Goal: Information Seeking & Learning: Learn about a topic

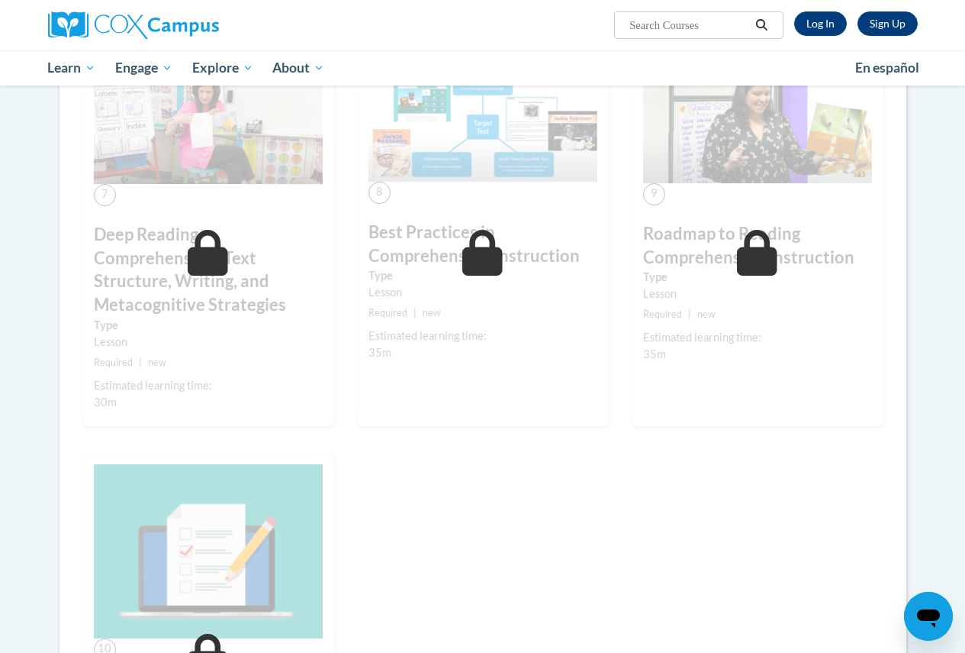
scroll to position [1145, 0]
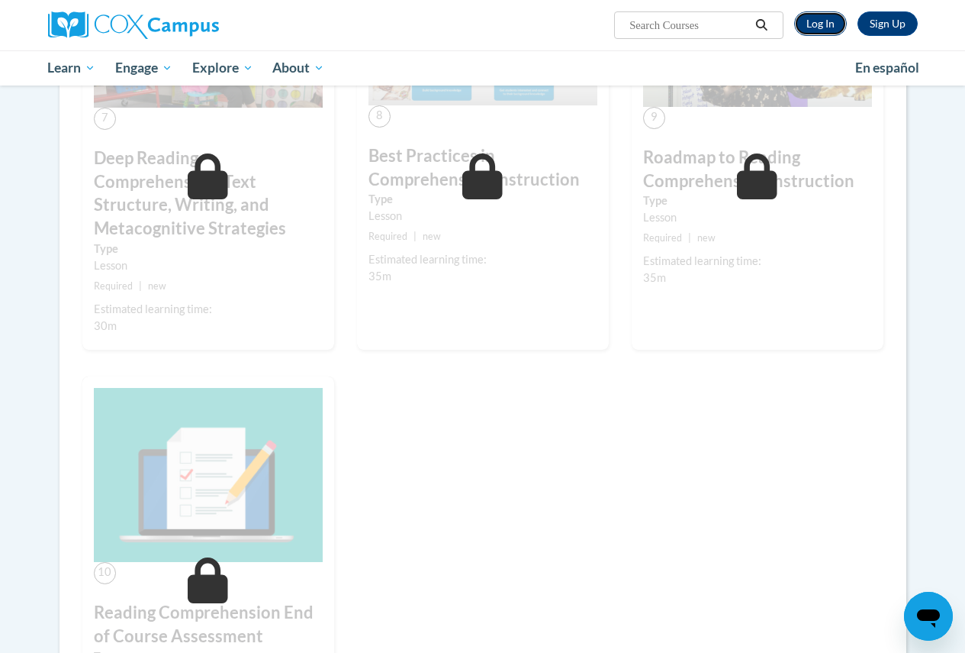
click at [812, 24] on link "Log In" at bounding box center [820, 23] width 53 height 24
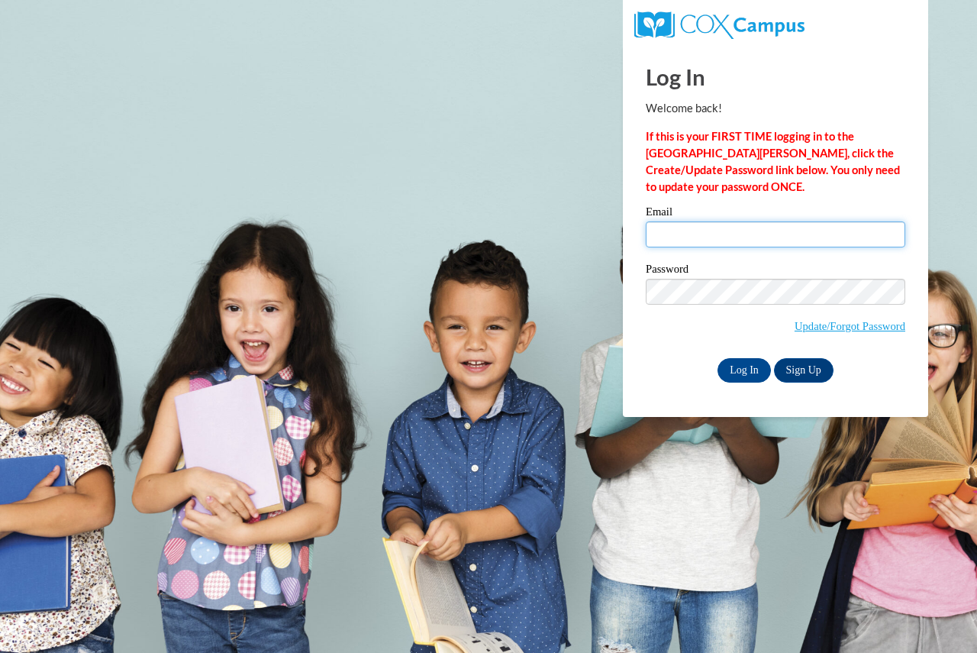
click at [733, 239] on input "Email" at bounding box center [775, 234] width 259 height 26
click at [680, 238] on input "Email" at bounding box center [775, 234] width 259 height 26
type input "[EMAIL_ADDRESS][DOMAIN_NAME]"
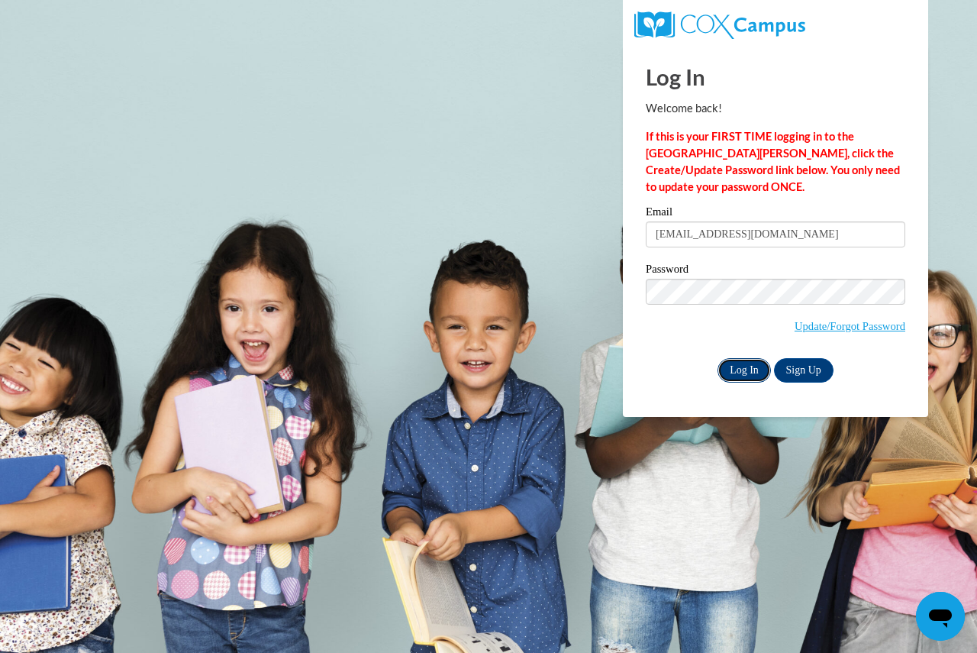
click at [756, 367] on input "Log In" at bounding box center [743, 370] width 53 height 24
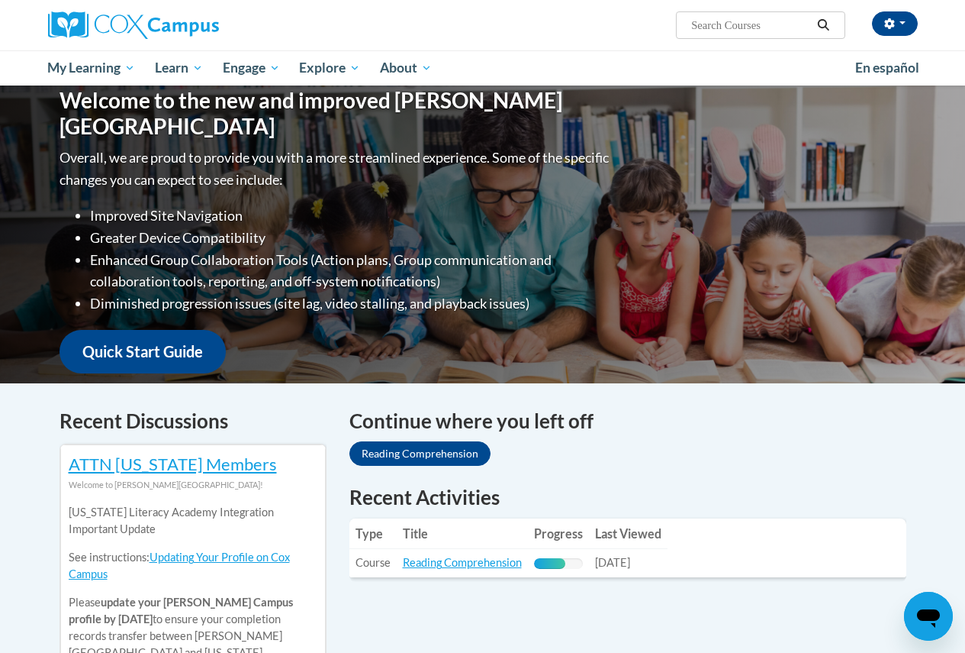
scroll to position [305, 0]
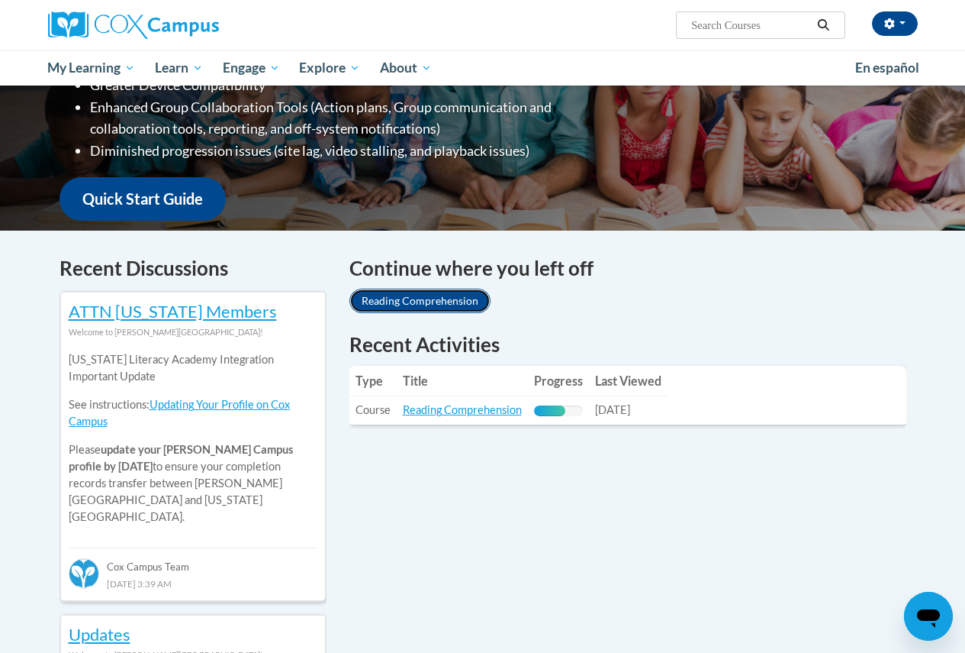
click at [414, 306] on link "Reading Comprehension" at bounding box center [420, 300] width 141 height 24
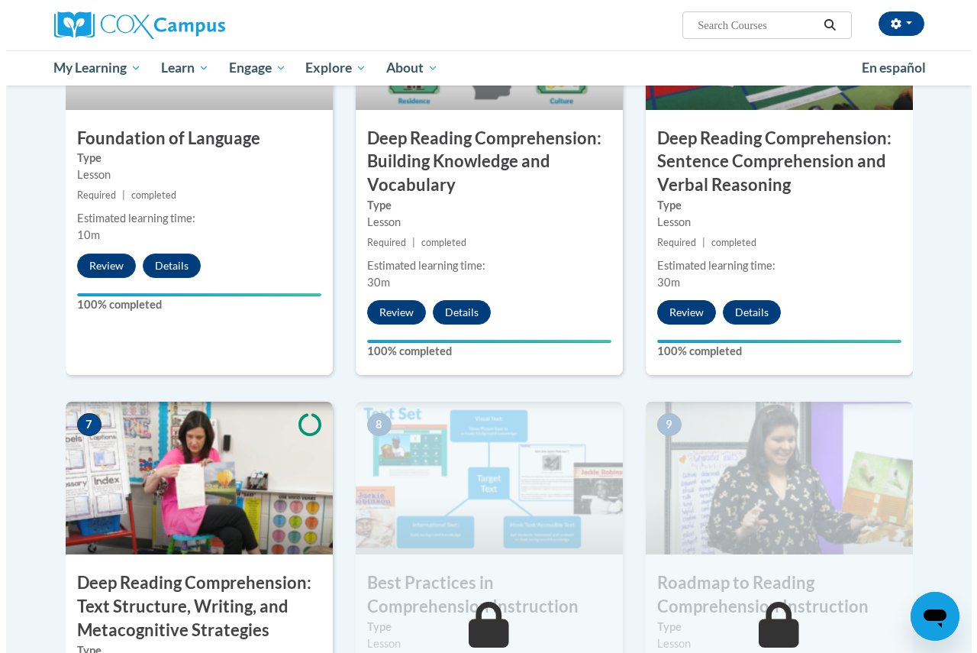
scroll to position [1068, 0]
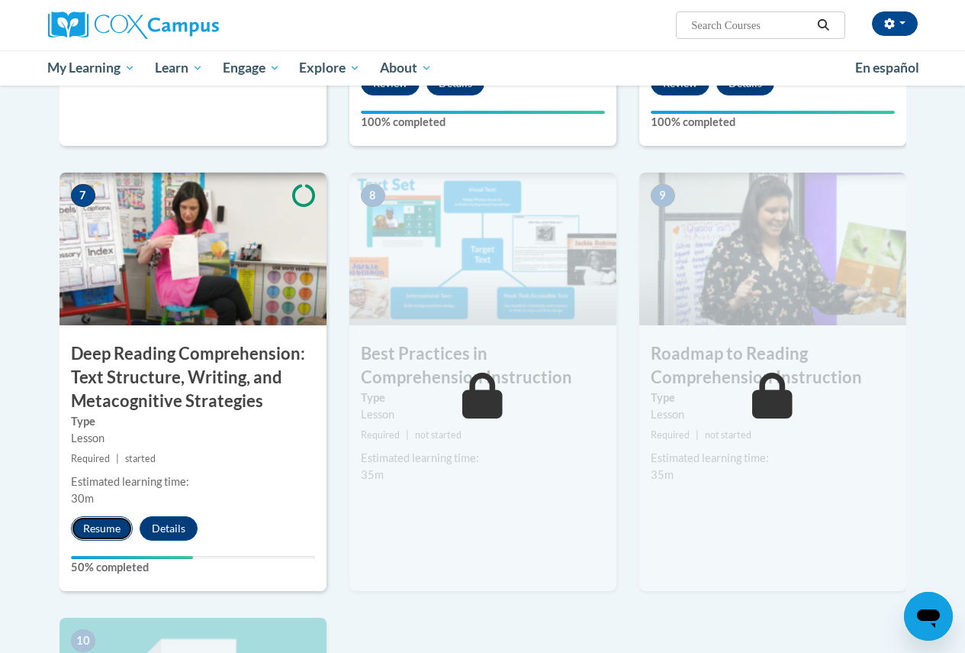
click at [99, 533] on button "Resume" at bounding box center [102, 528] width 62 height 24
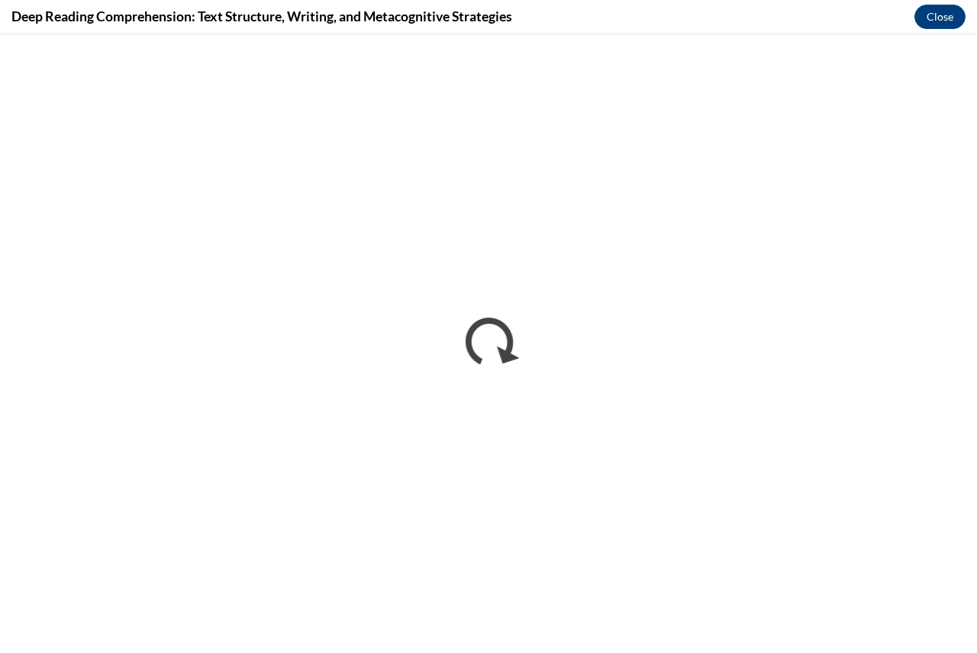
scroll to position [0, 0]
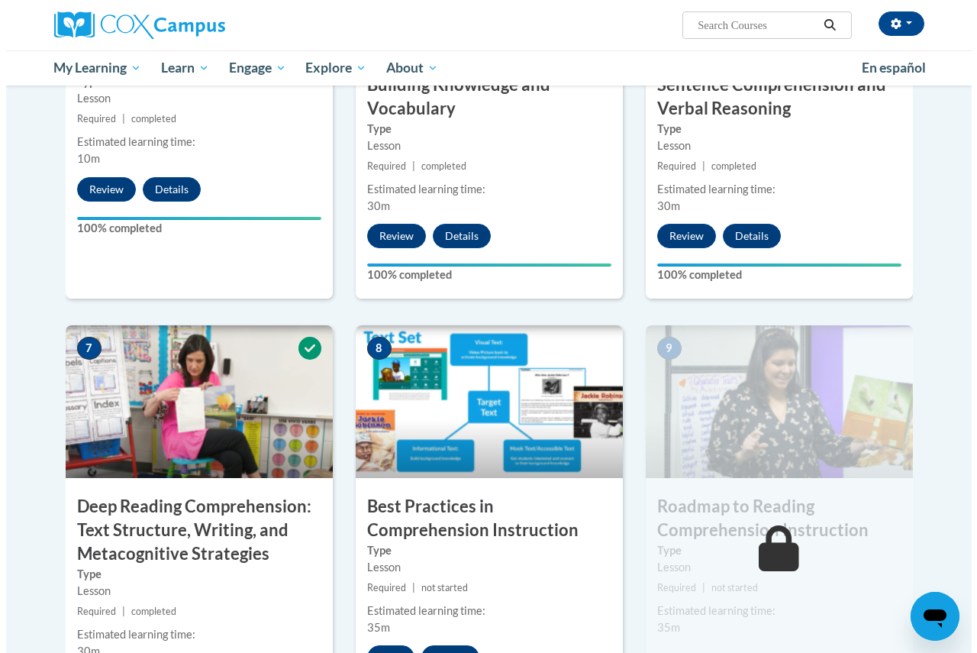
scroll to position [1068, 0]
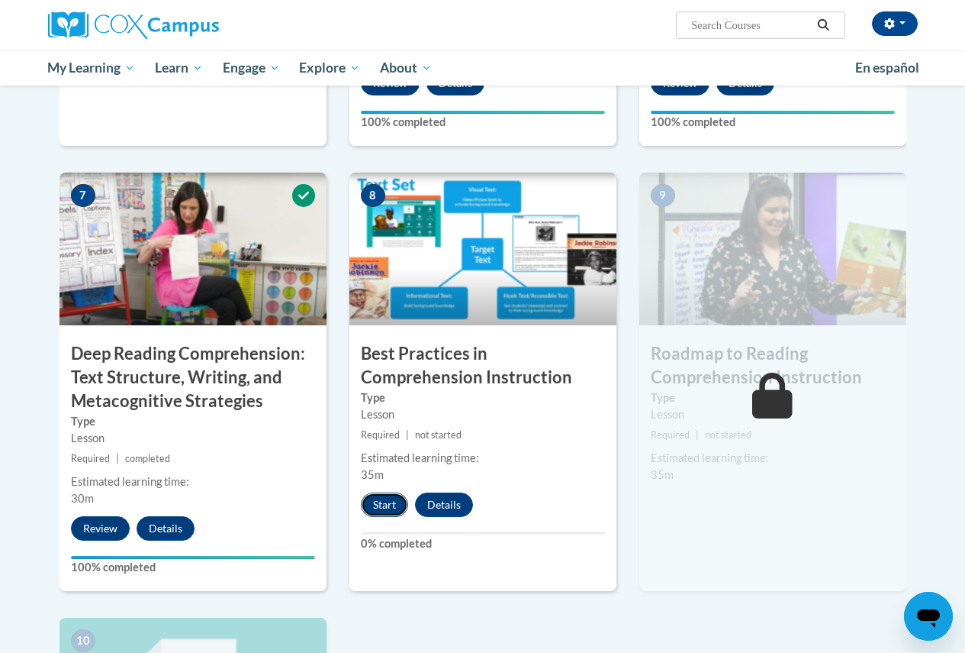
click at [379, 511] on button "Start" at bounding box center [384, 504] width 47 height 24
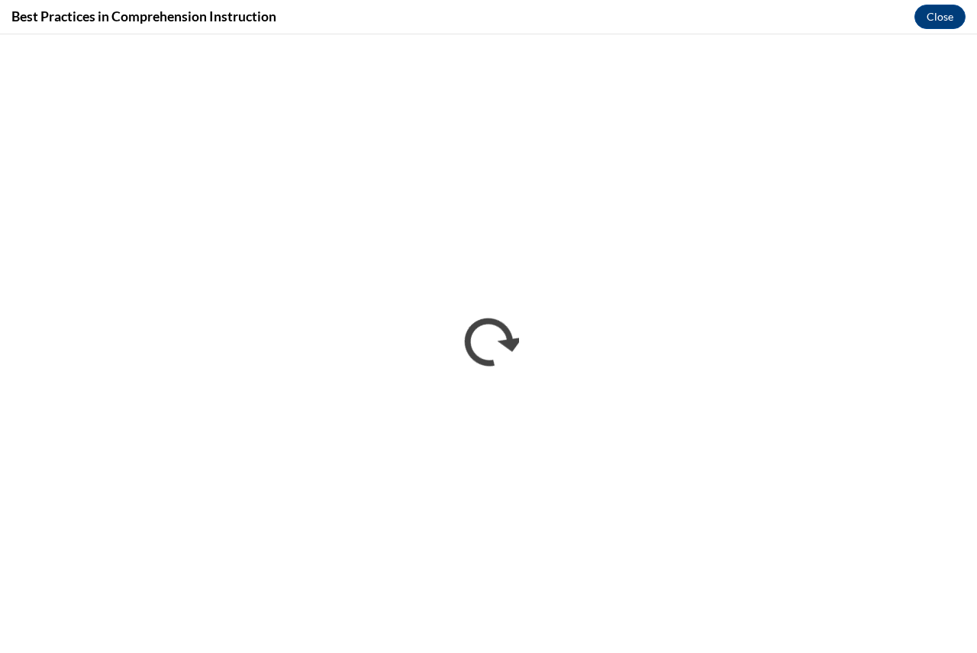
scroll to position [0, 0]
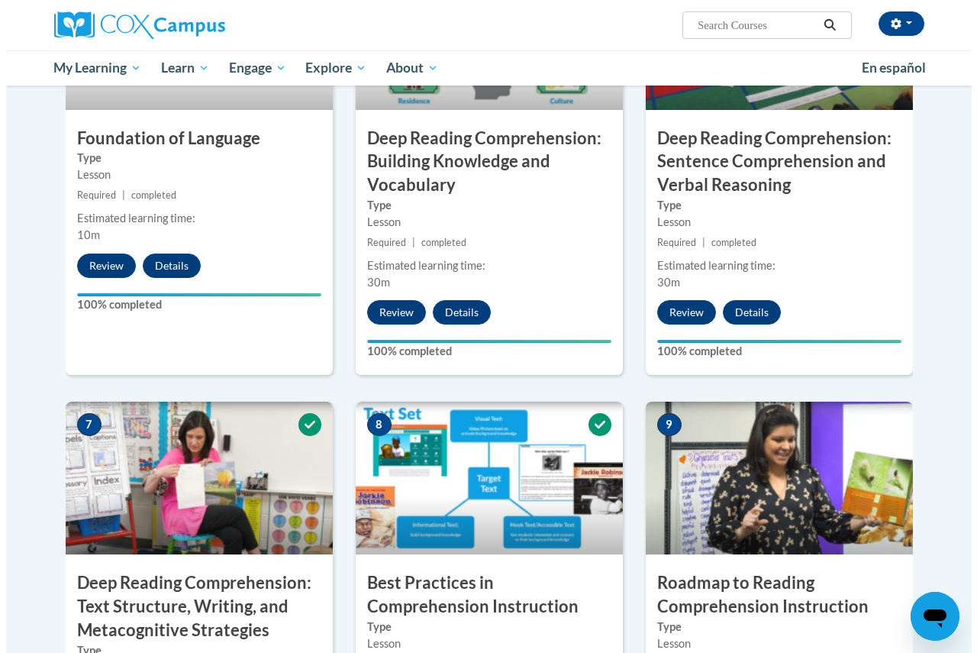
scroll to position [1221, 0]
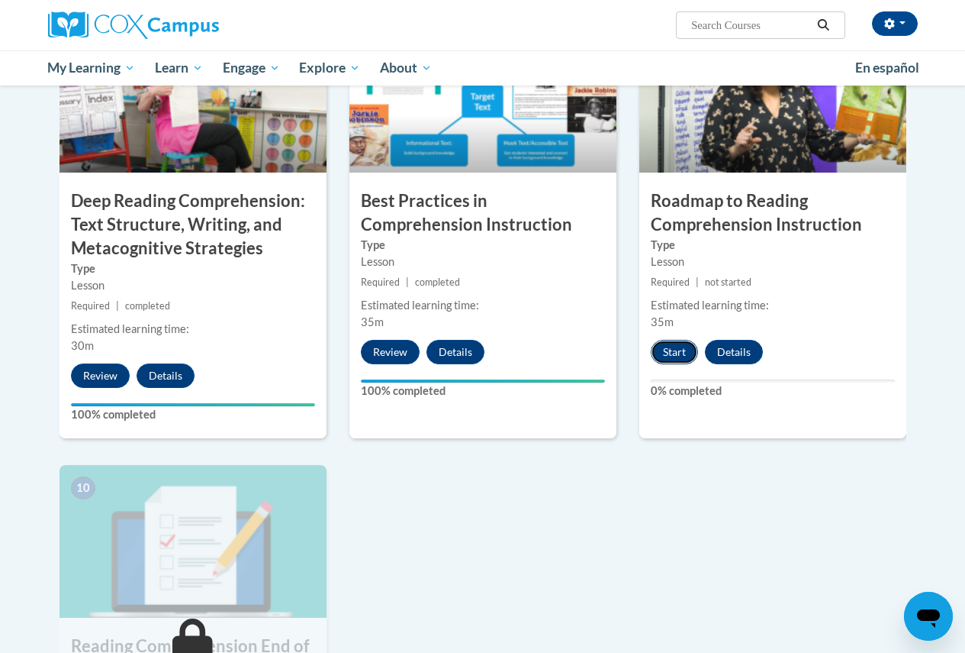
click at [670, 357] on button "Start" at bounding box center [674, 352] width 47 height 24
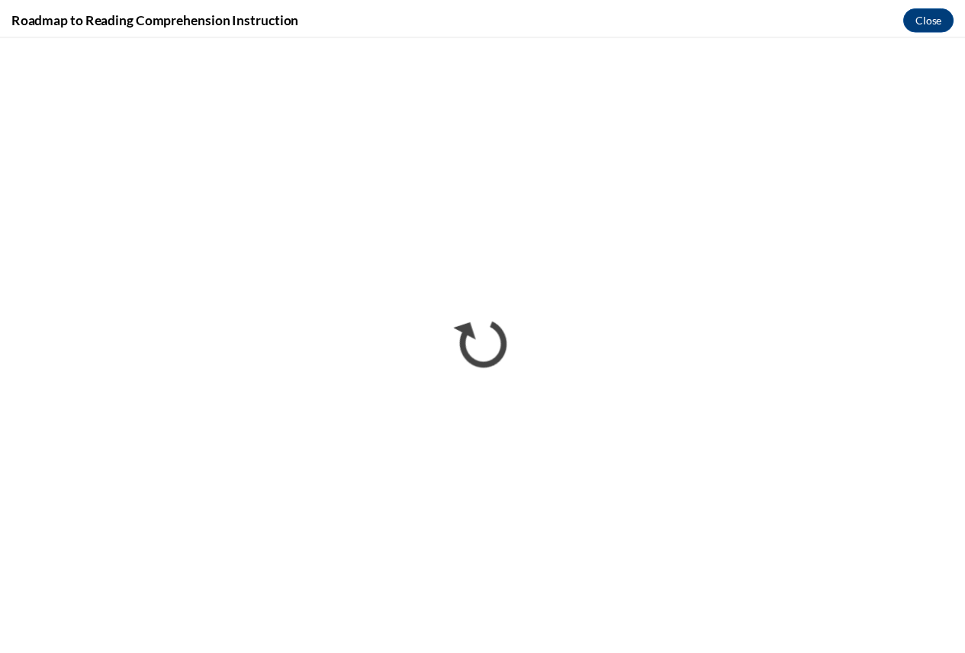
scroll to position [0, 0]
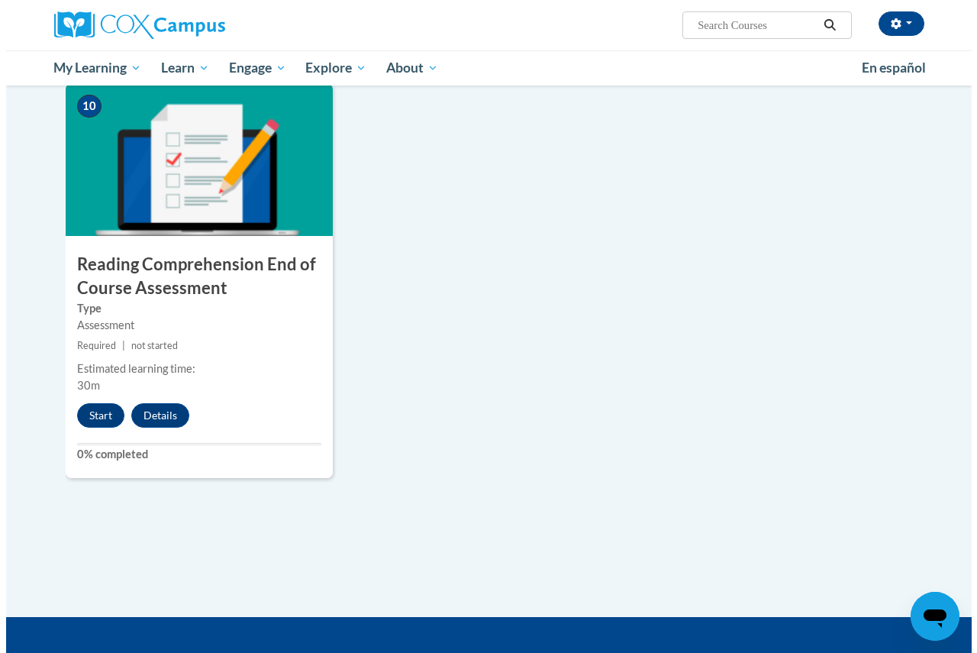
scroll to position [1679, 0]
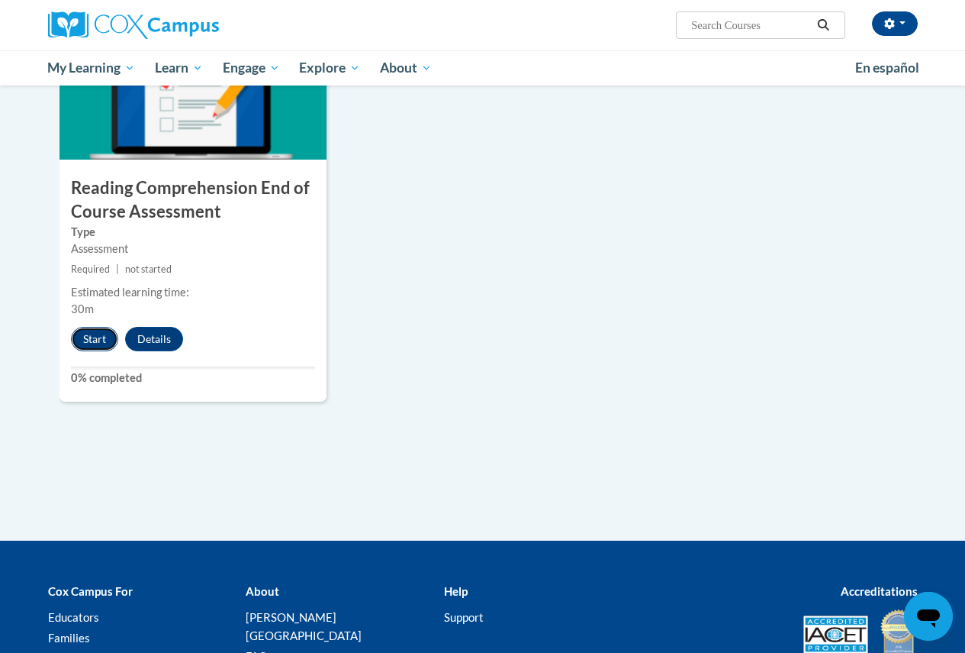
click at [99, 338] on button "Start" at bounding box center [94, 339] width 47 height 24
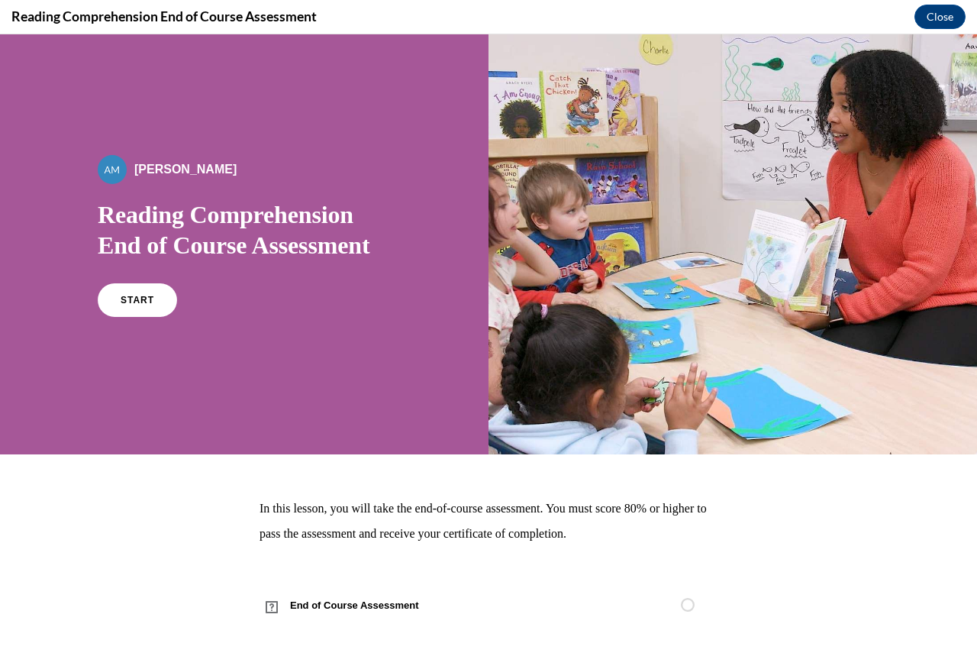
scroll to position [0, 0]
click at [136, 309] on link "START" at bounding box center [136, 299] width 83 height 35
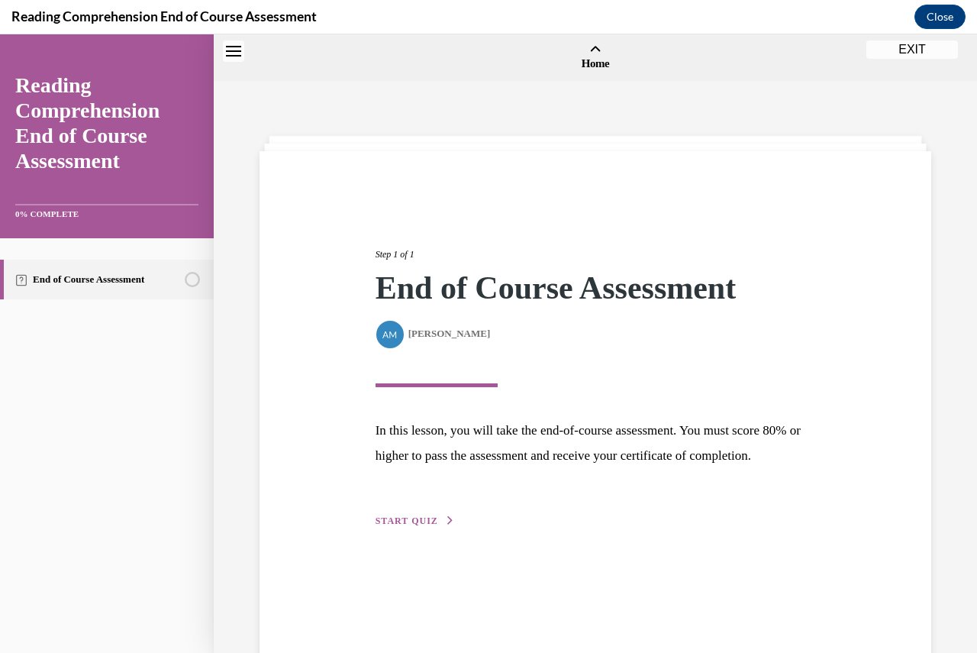
scroll to position [47, 0]
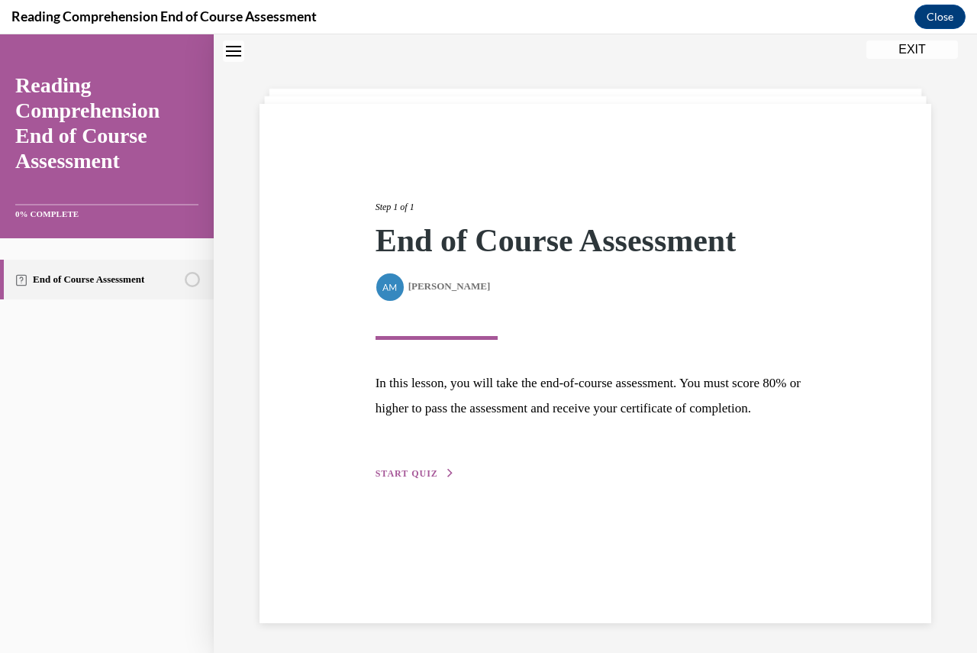
click at [397, 479] on span "START QUIZ" at bounding box center [406, 473] width 63 height 11
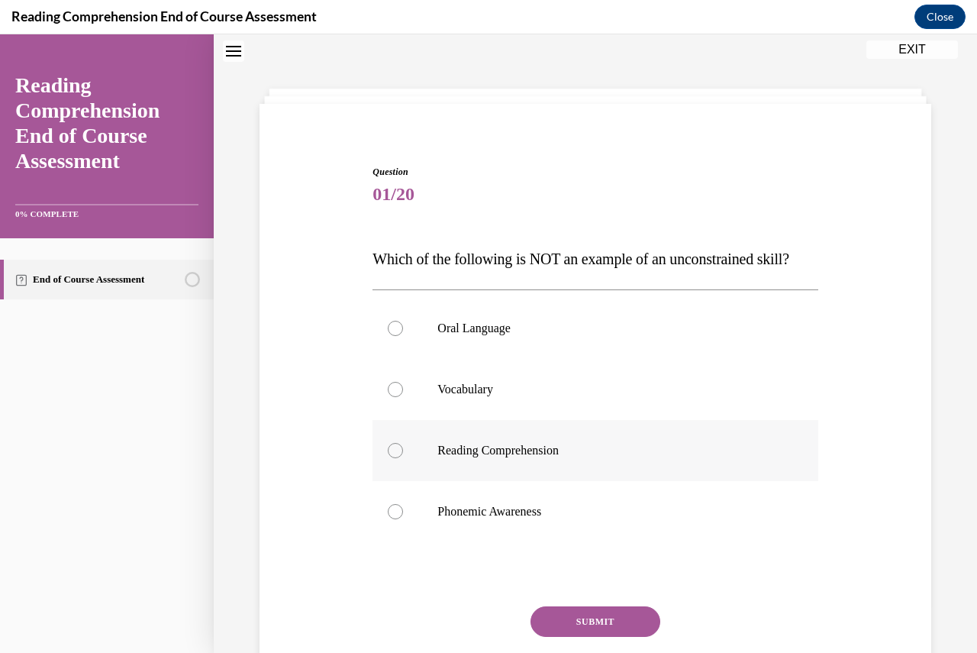
scroll to position [47, 0]
click at [388, 520] on div at bounding box center [395, 511] width 15 height 15
click at [388, 520] on input "Phonemic Awareness" at bounding box center [395, 511] width 15 height 15
radio input "true"
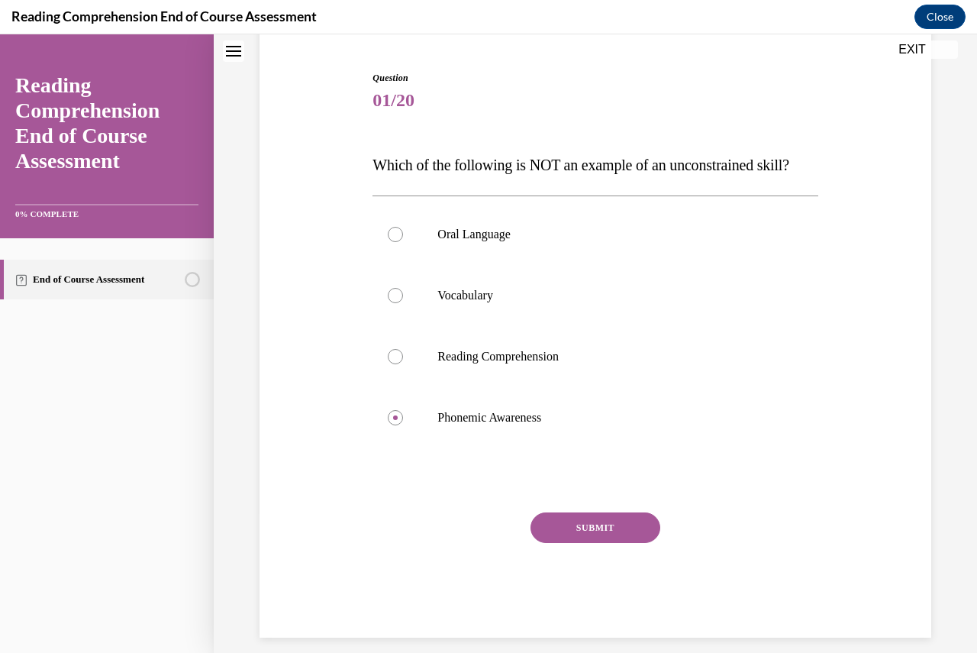
click at [595, 543] on button "SUBMIT" at bounding box center [595, 527] width 130 height 31
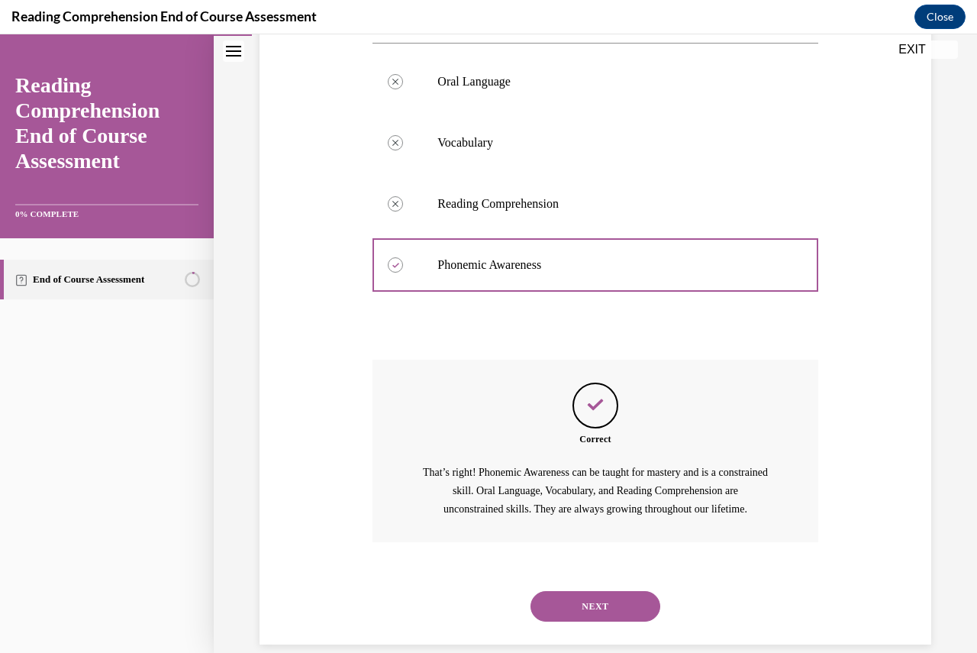
scroll to position [346, 0]
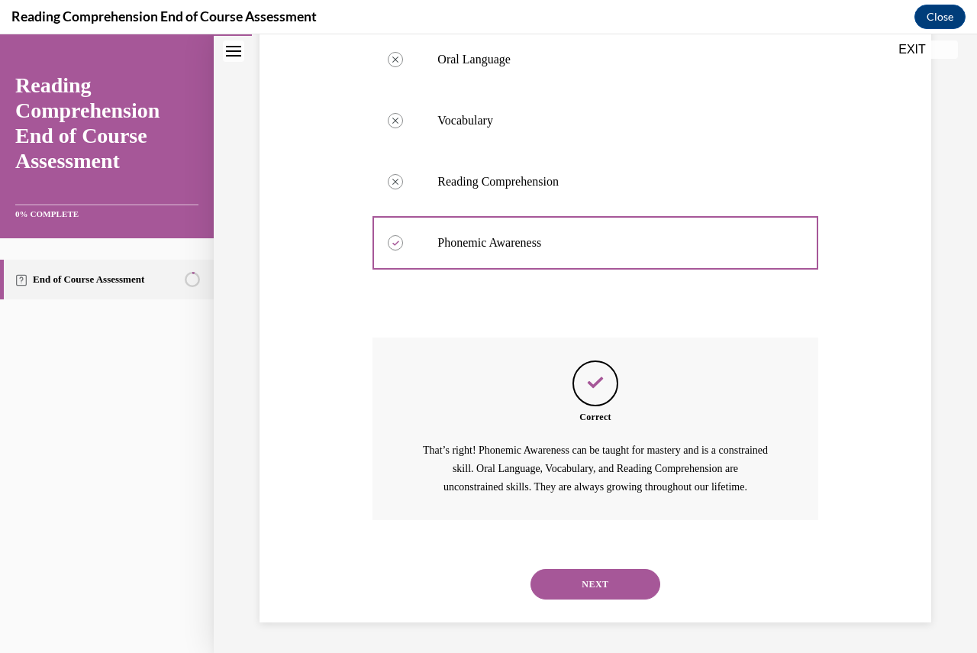
click at [603, 582] on button "NEXT" at bounding box center [595, 584] width 130 height 31
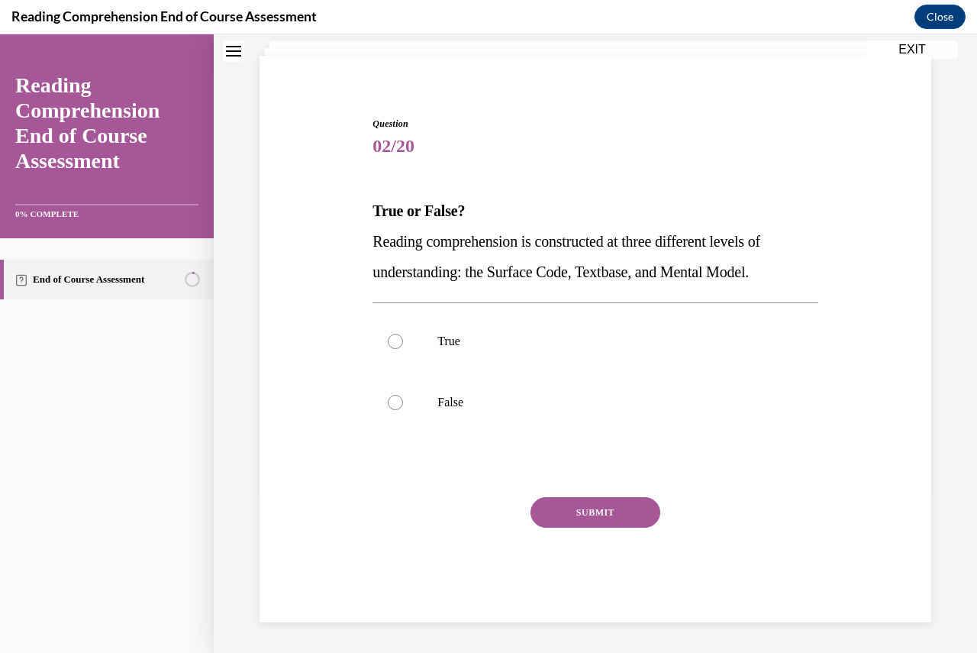
scroll to position [47, 0]
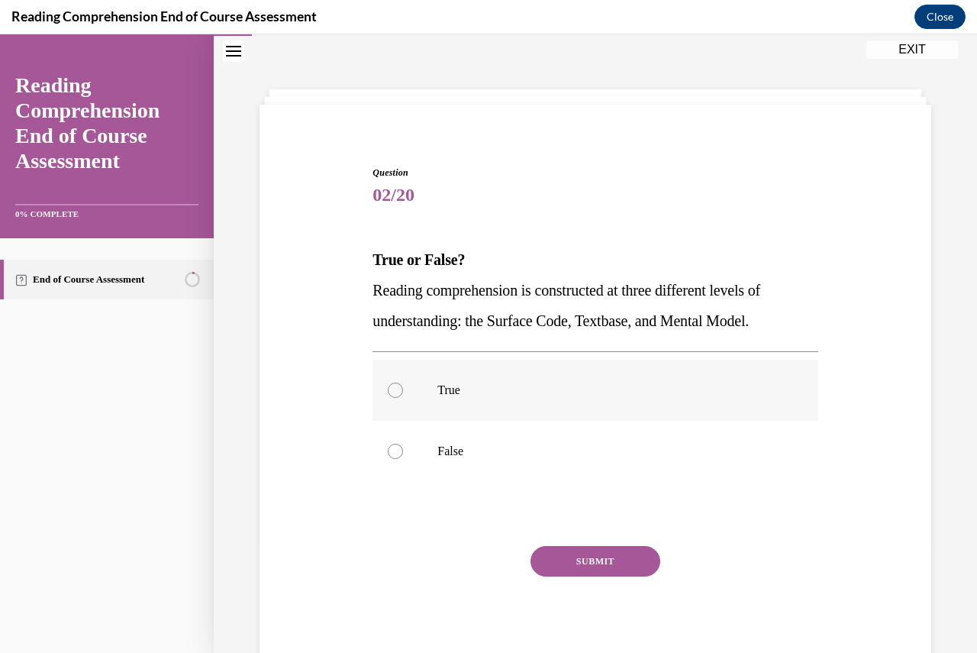
click at [411, 382] on label "True" at bounding box center [594, 389] width 445 height 61
click at [403, 382] on input "True" at bounding box center [395, 389] width 15 height 15
radio input "true"
click at [584, 565] on button "SUBMIT" at bounding box center [595, 561] width 130 height 31
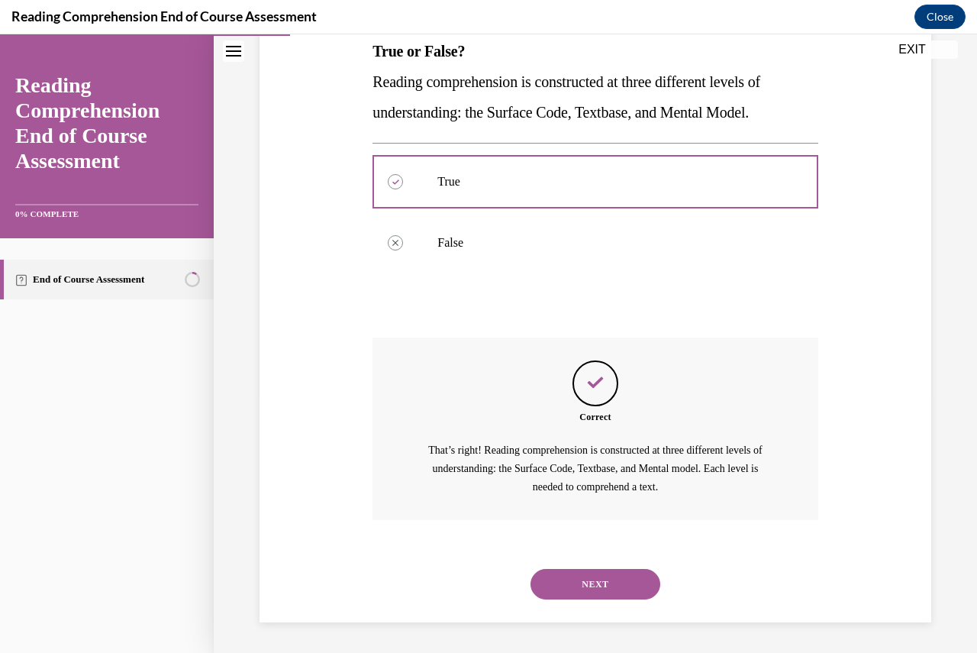
click at [609, 576] on button "NEXT" at bounding box center [595, 584] width 130 height 31
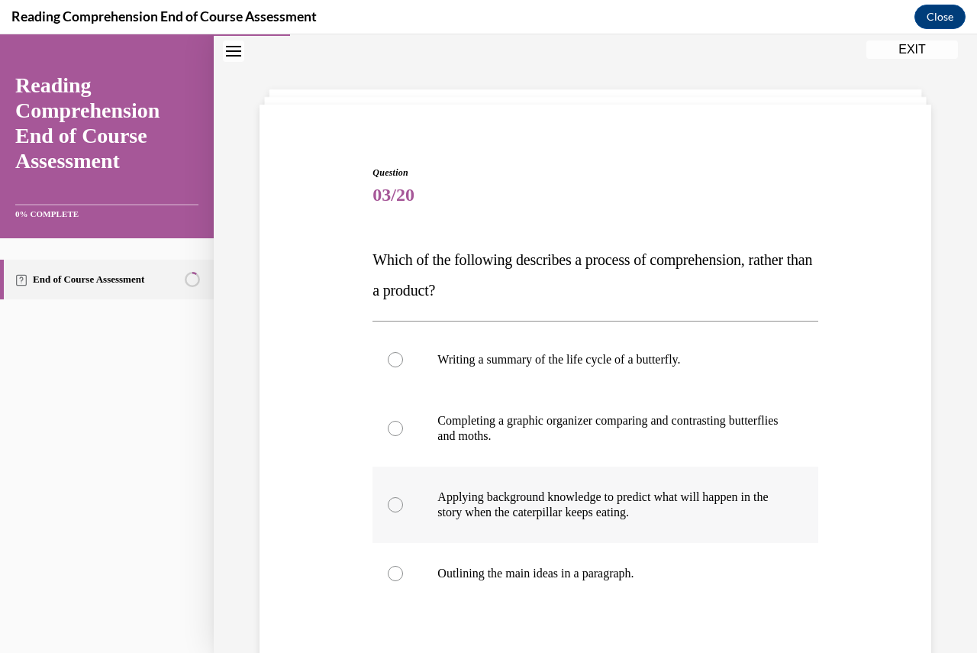
click at [393, 506] on div at bounding box center [395, 504] width 15 height 15
click at [393, 506] on input "Applying background knowledge to predict what will happen in the story when the…" at bounding box center [395, 504] width 15 height 15
radio input "true"
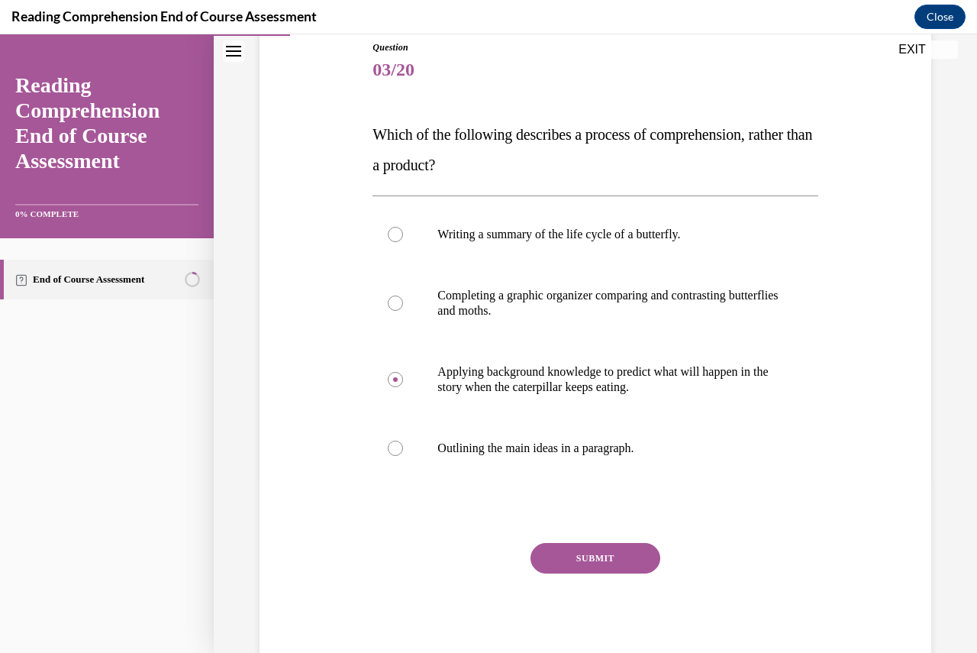
click at [584, 555] on button "SUBMIT" at bounding box center [595, 558] width 130 height 31
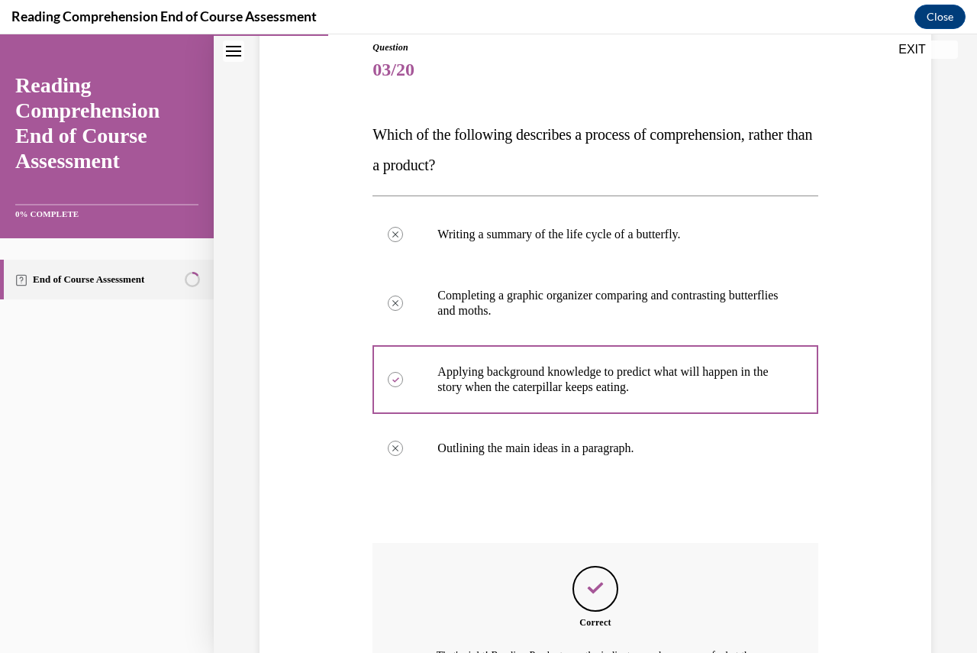
scroll to position [395, 0]
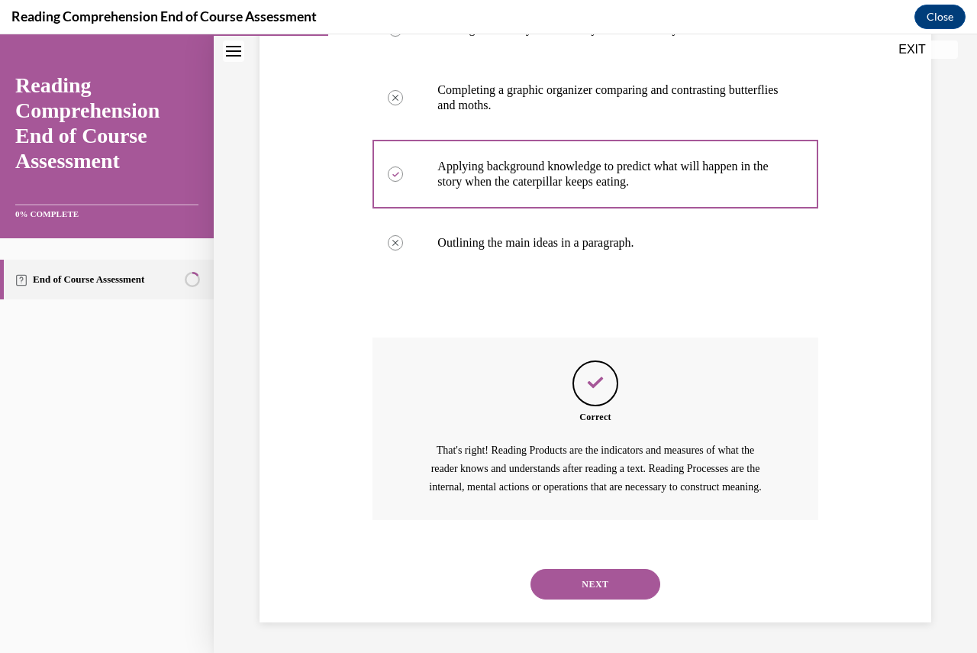
click at [583, 588] on button "NEXT" at bounding box center [595, 584] width 130 height 31
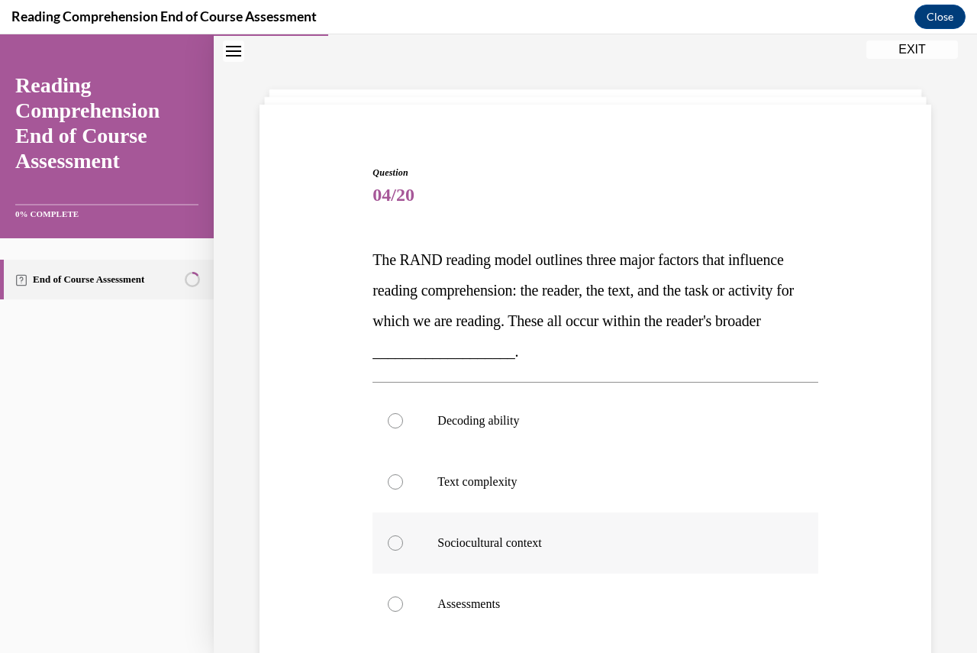
scroll to position [199, 0]
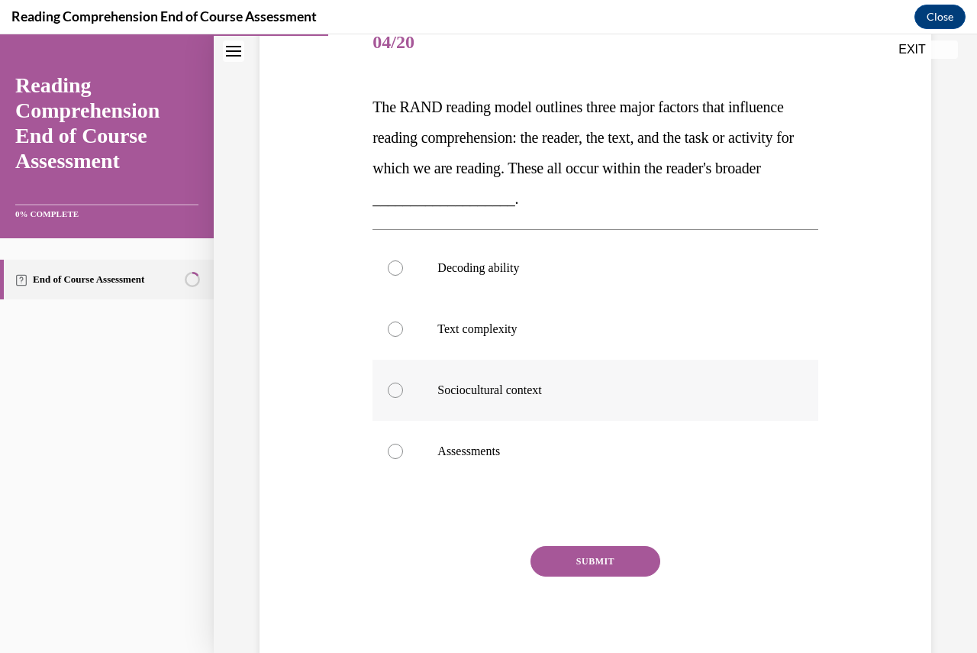
click at [394, 391] on div at bounding box center [395, 389] width 15 height 15
click at [394, 391] on input "Sociocultural context" at bounding box center [395, 389] width 15 height 15
radio input "true"
click at [579, 561] on button "SUBMIT" at bounding box center [595, 561] width 130 height 31
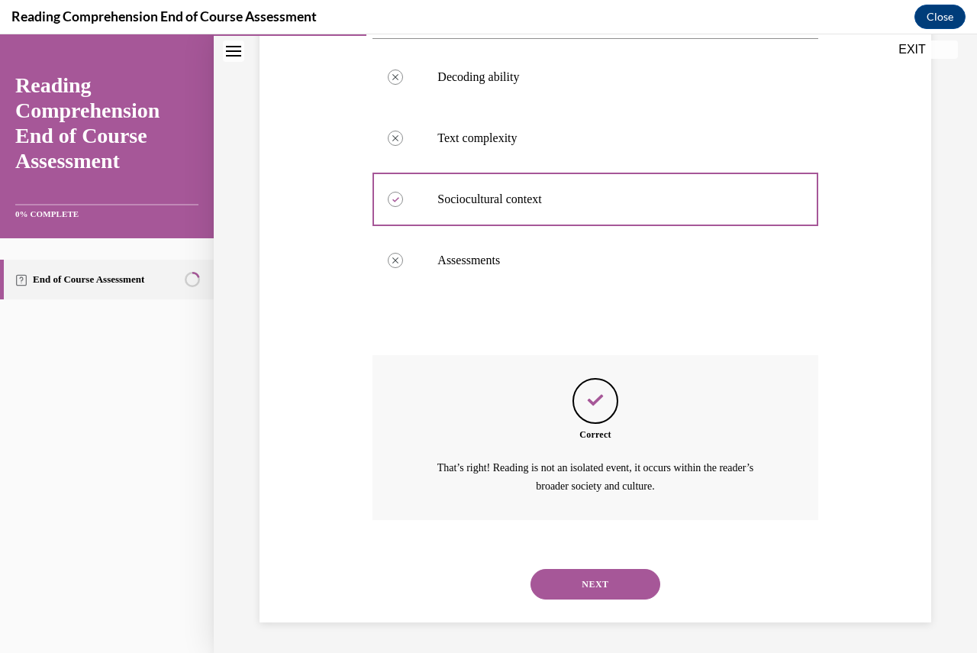
click at [598, 575] on button "NEXT" at bounding box center [595, 584] width 130 height 31
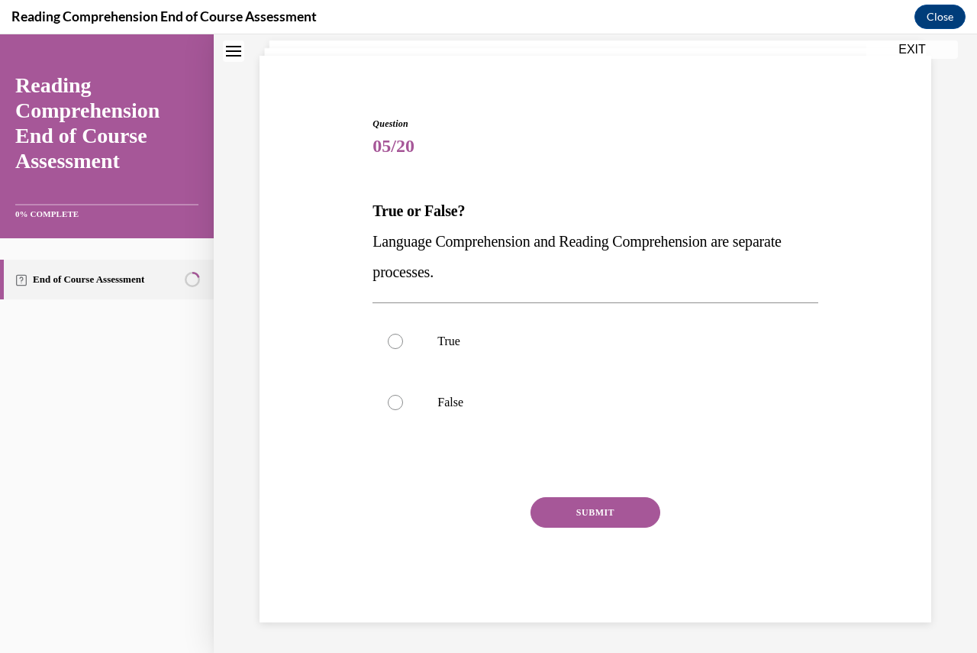
scroll to position [47, 0]
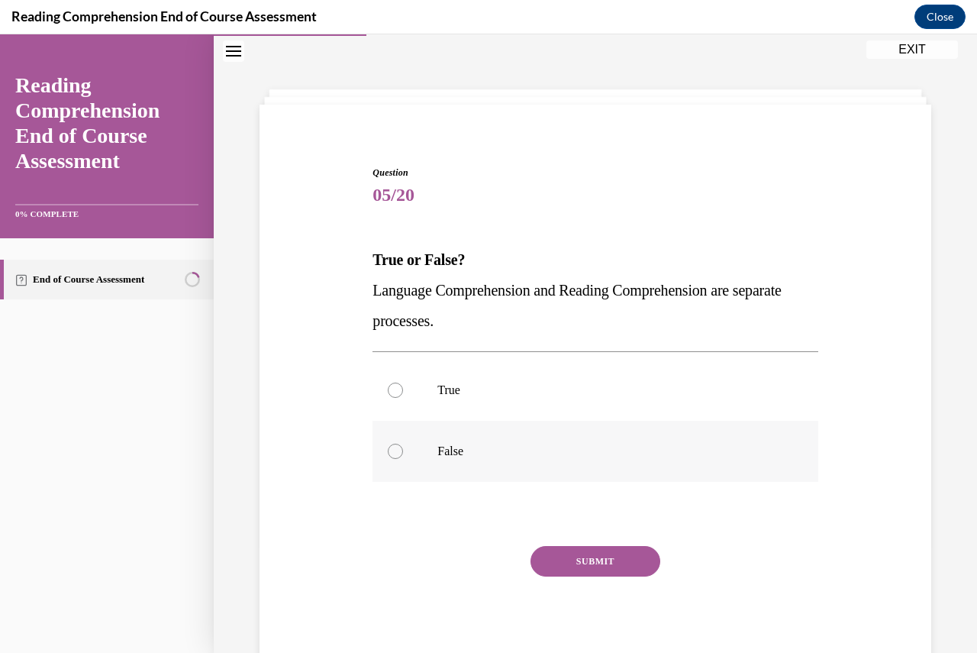
click at [432, 446] on label "False" at bounding box center [594, 451] width 445 height 61
click at [403, 446] on input "False" at bounding box center [395, 450] width 15 height 15
radio input "true"
click at [588, 562] on button "SUBMIT" at bounding box center [595, 561] width 130 height 31
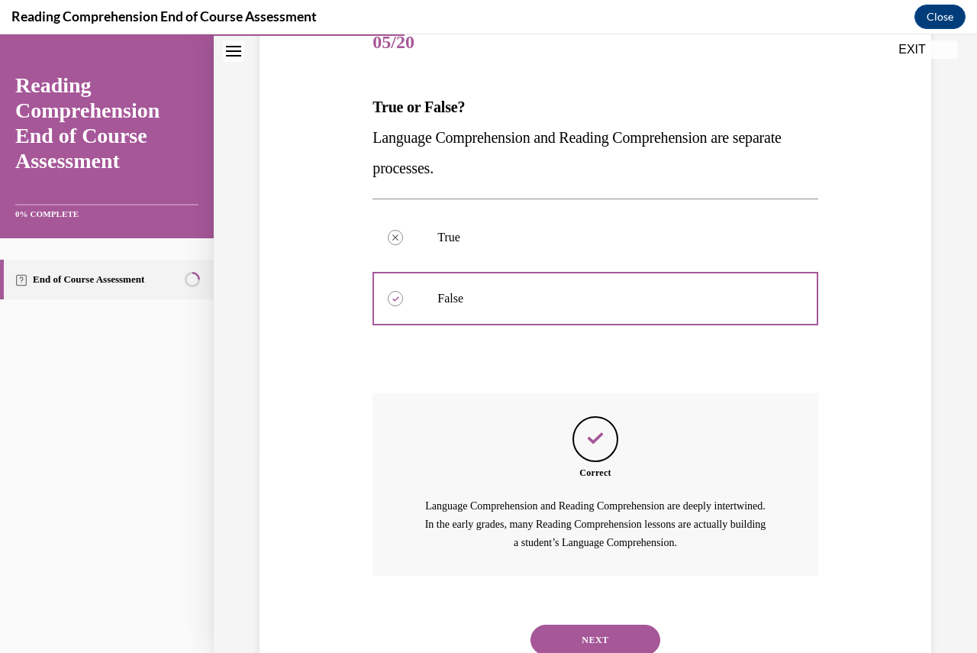
scroll to position [255, 0]
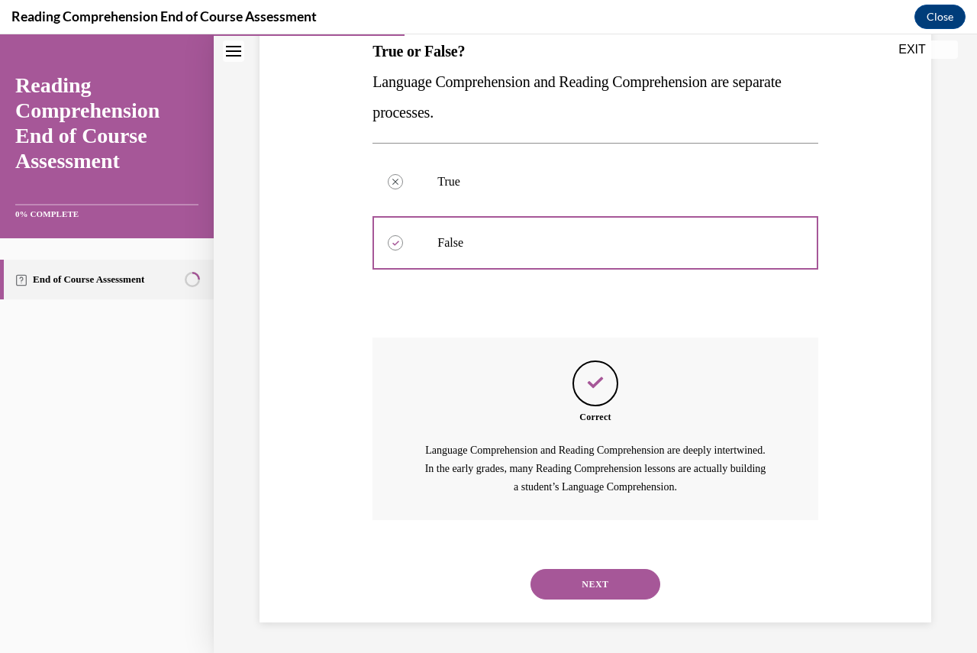
click at [593, 590] on button "NEXT" at bounding box center [595, 584] width 130 height 31
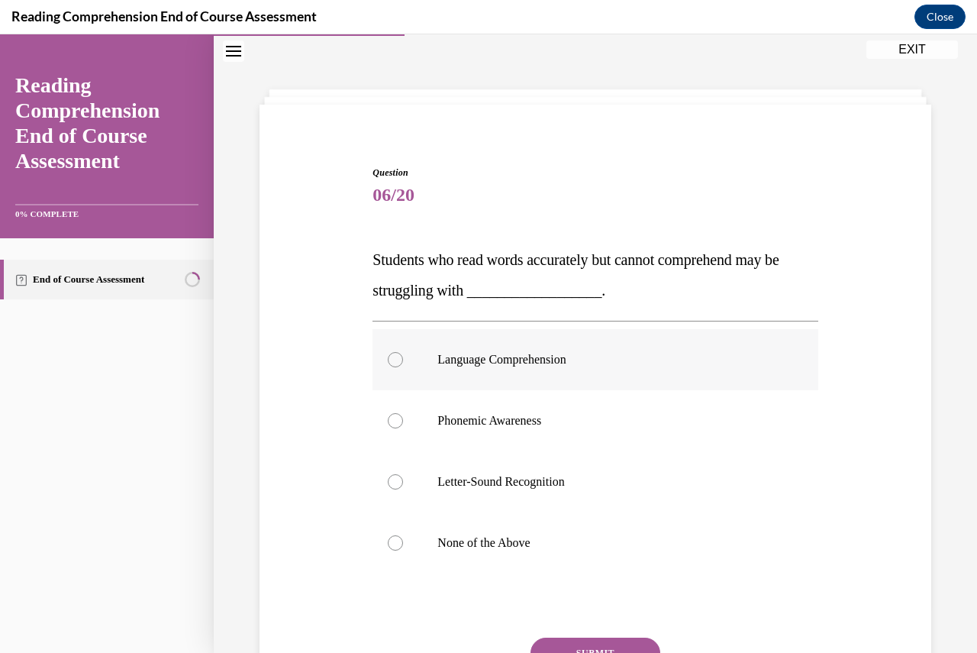
click at [390, 356] on div at bounding box center [395, 359] width 15 height 15
click at [390, 356] on input "Language Comprehension" at bounding box center [395, 359] width 15 height 15
radio input "true"
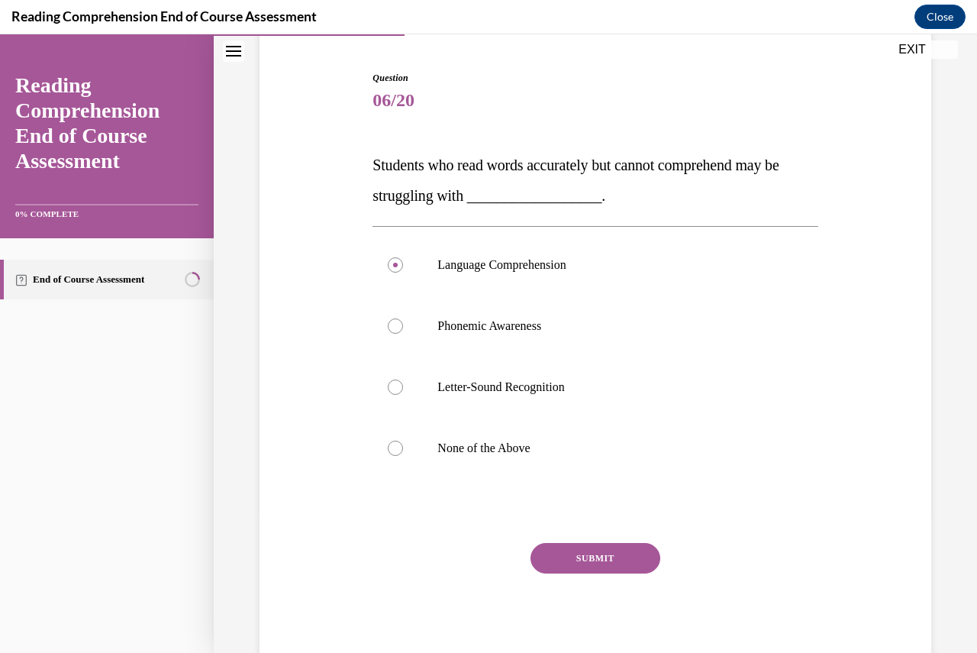
click at [604, 559] on button "SUBMIT" at bounding box center [595, 558] width 130 height 31
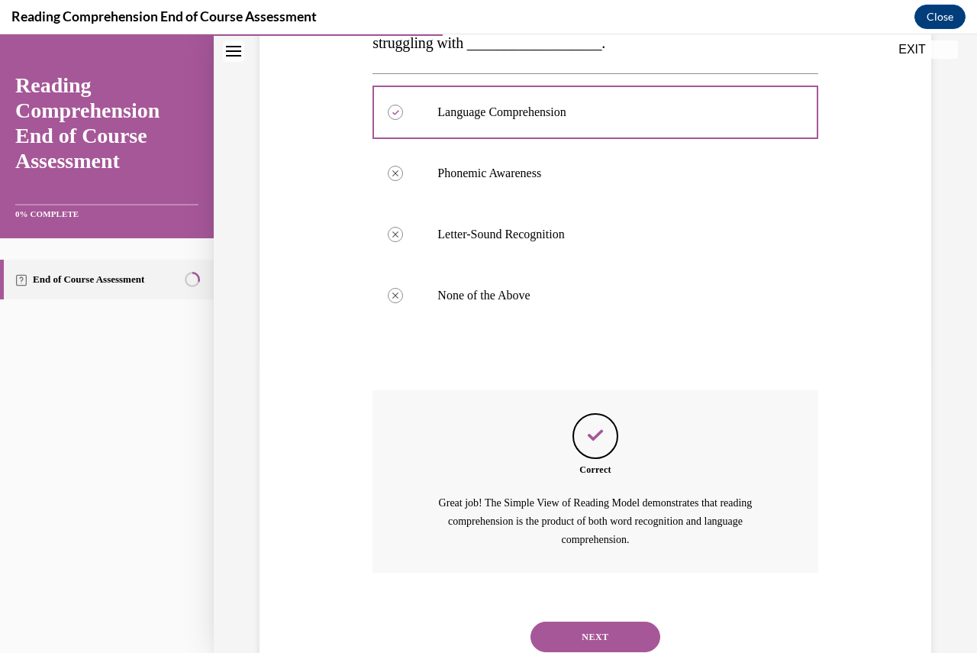
scroll to position [346, 0]
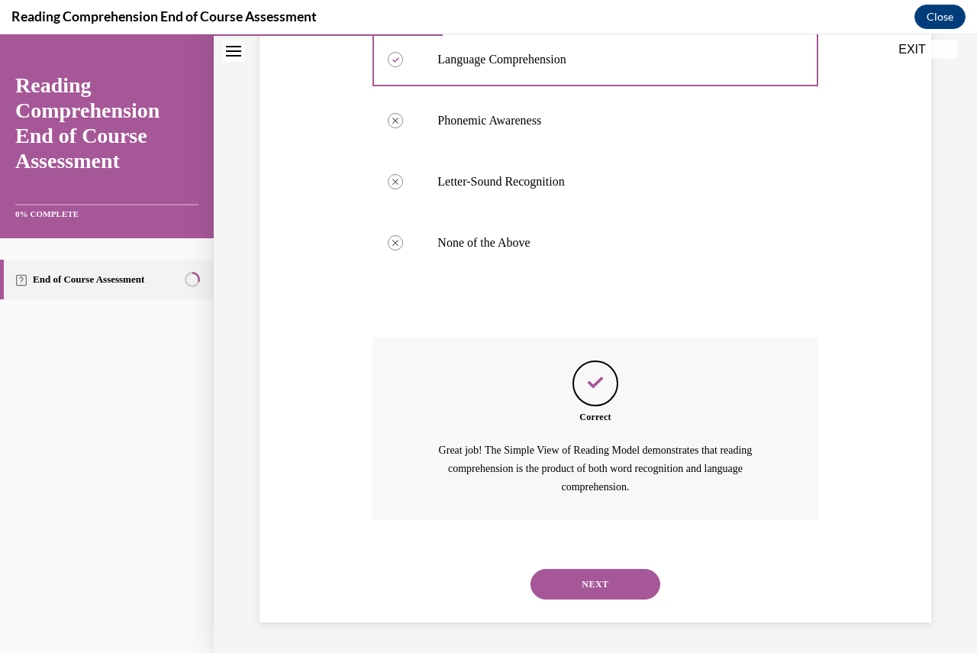
click at [602, 574] on button "NEXT" at bounding box center [595, 584] width 130 height 31
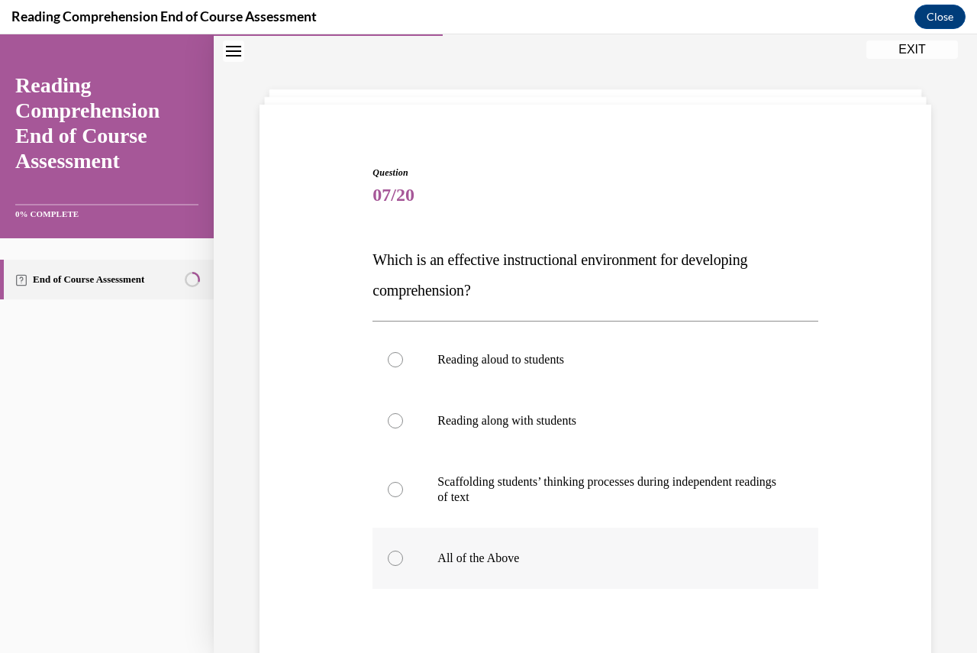
click at [401, 557] on label "All of the Above" at bounding box center [594, 557] width 445 height 61
click at [401, 557] on input "All of the Above" at bounding box center [395, 557] width 15 height 15
radio input "true"
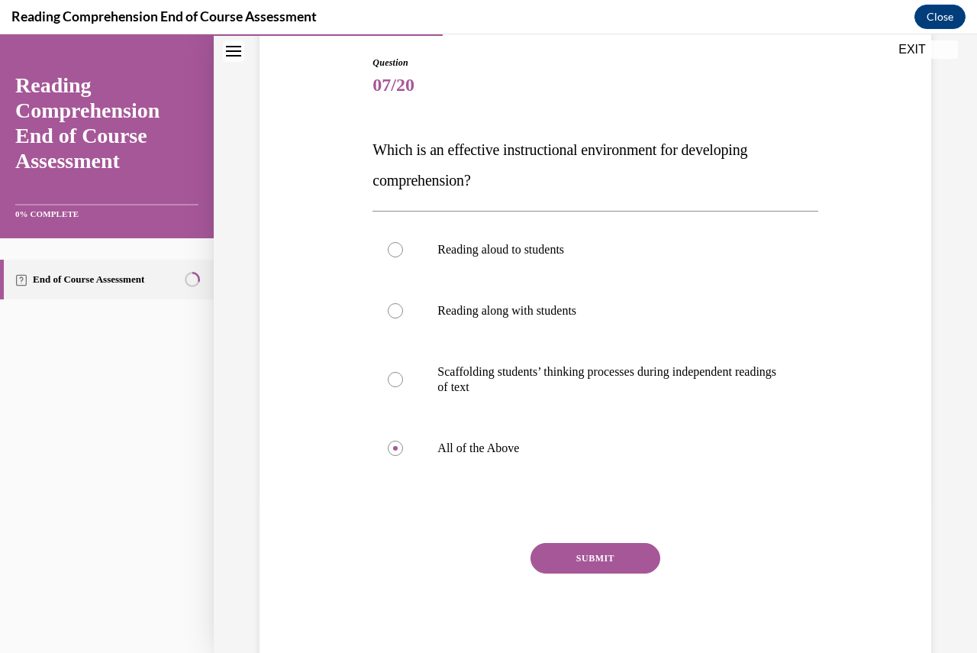
click at [576, 554] on button "SUBMIT" at bounding box center [595, 558] width 130 height 31
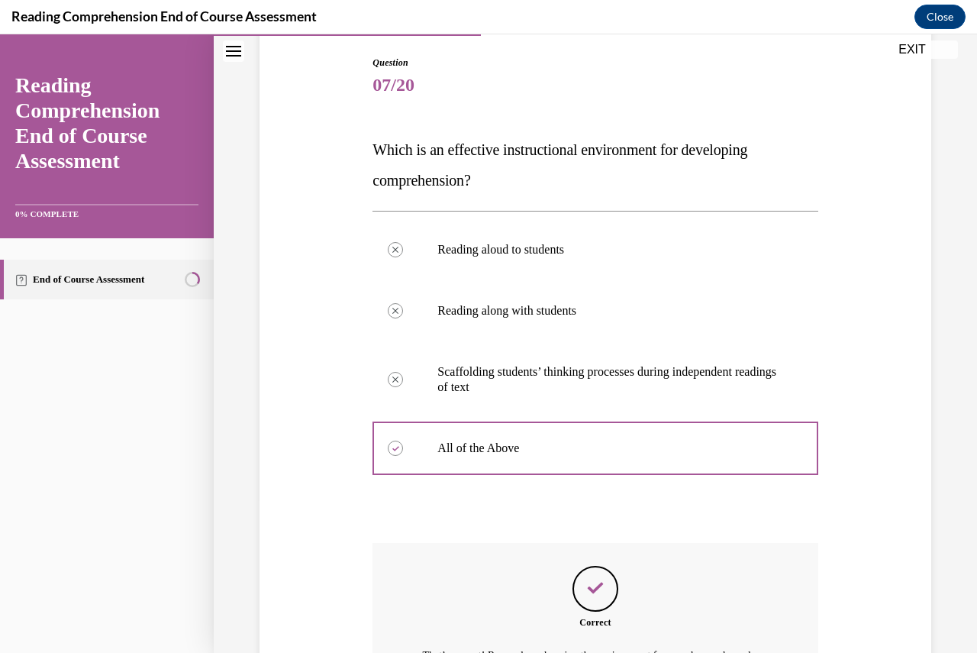
scroll to position [344, 0]
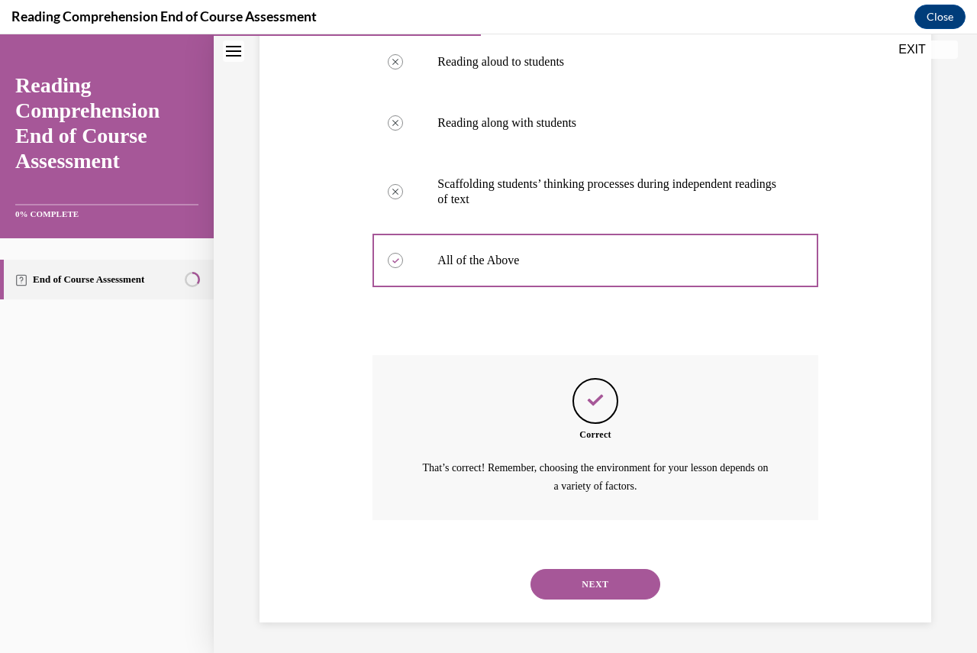
click at [587, 589] on button "NEXT" at bounding box center [595, 584] width 130 height 31
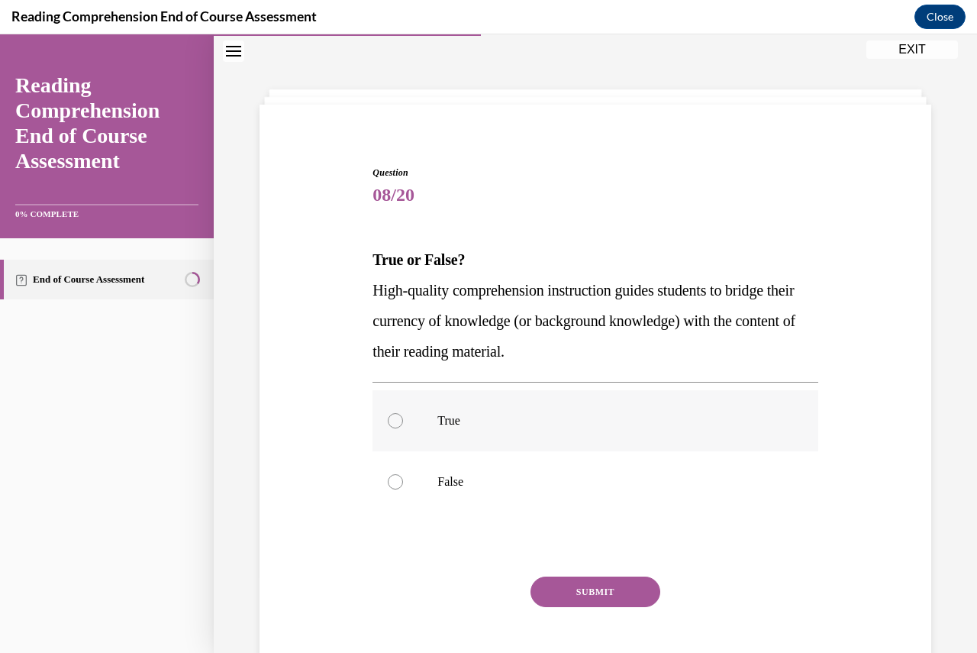
click at [432, 417] on label "True" at bounding box center [594, 420] width 445 height 61
click at [403, 417] on input "True" at bounding box center [395, 420] width 15 height 15
radio input "true"
click at [596, 592] on button "SUBMIT" at bounding box center [595, 591] width 130 height 31
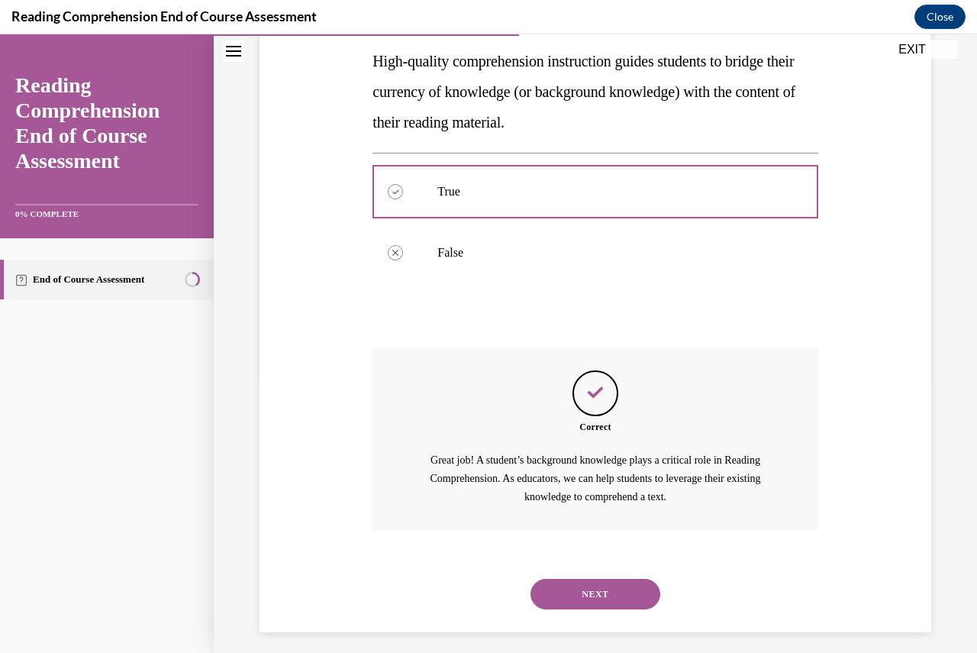
scroll to position [285, 0]
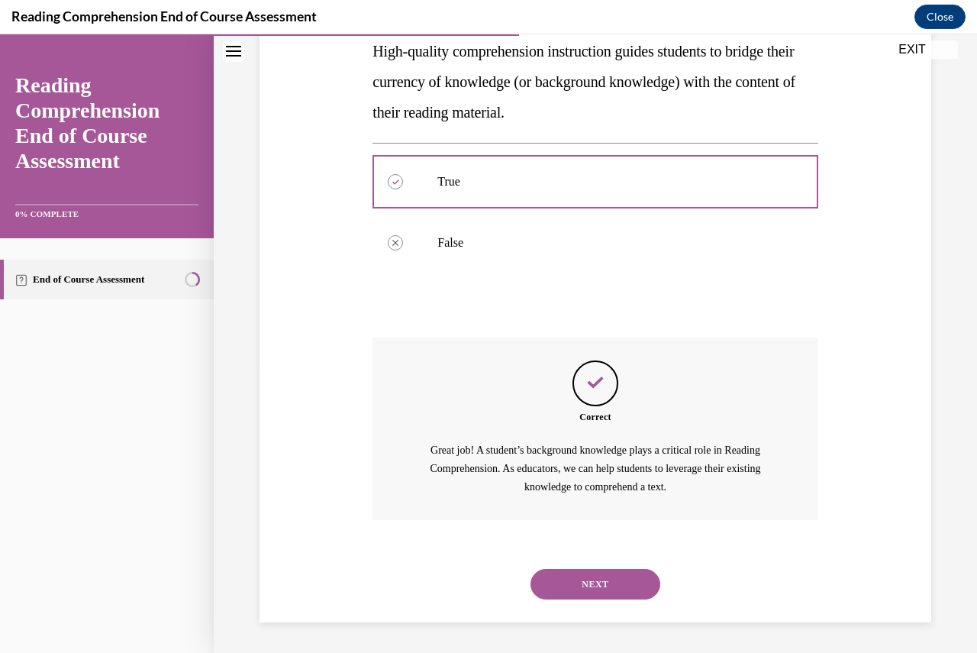
click at [588, 585] on button "NEXT" at bounding box center [595, 584] width 130 height 31
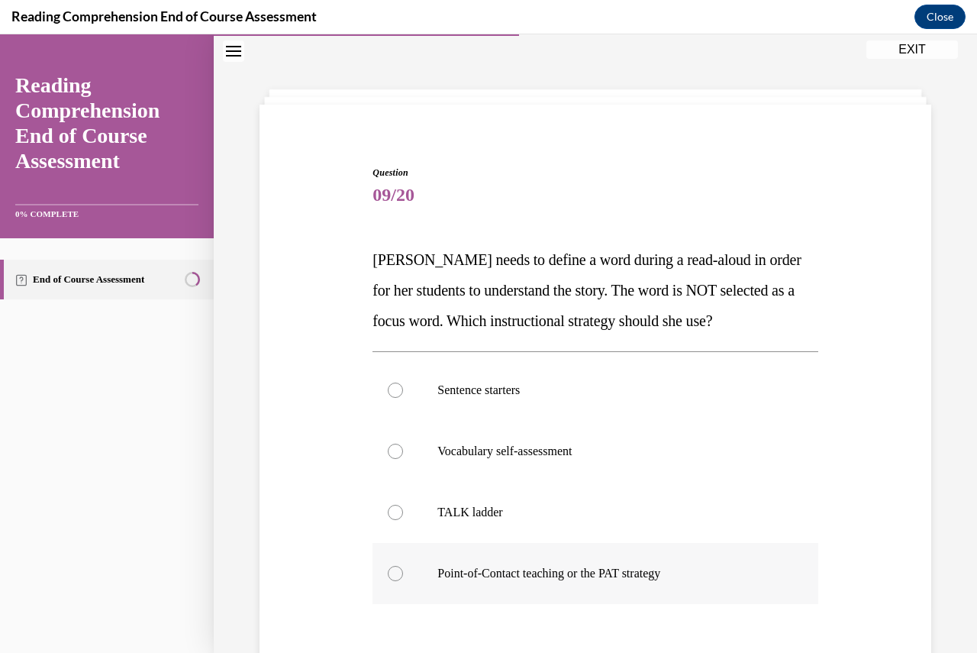
click at [491, 578] on p "Point-of-Contact teaching or the PAT strategy" at bounding box center [608, 573] width 342 height 15
click at [403, 578] on input "Point-of-Contact teaching or the PAT strategy" at bounding box center [395, 573] width 15 height 15
radio input "true"
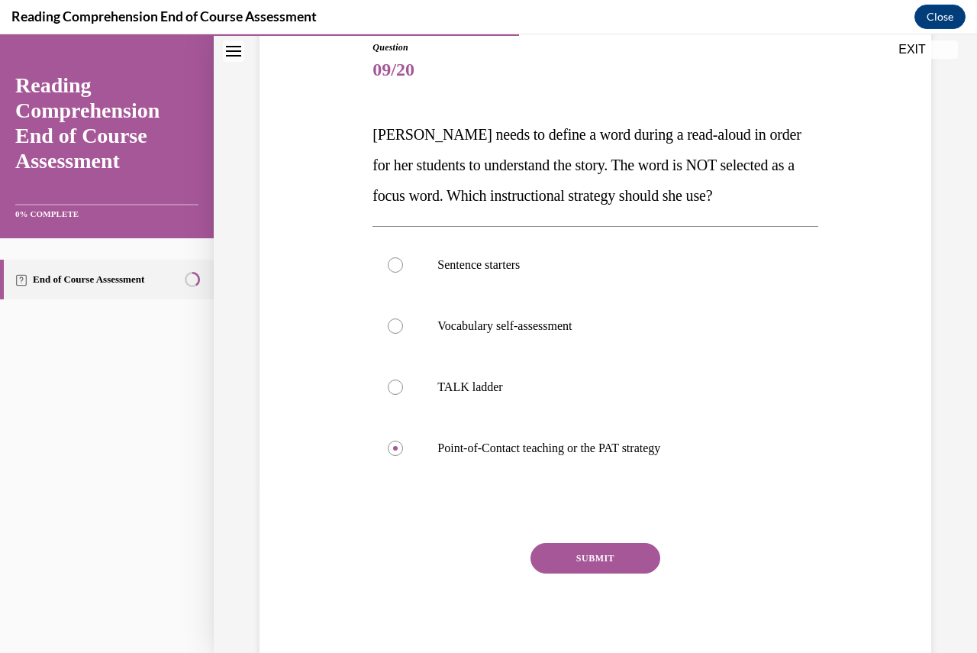
click at [571, 562] on button "SUBMIT" at bounding box center [595, 558] width 130 height 31
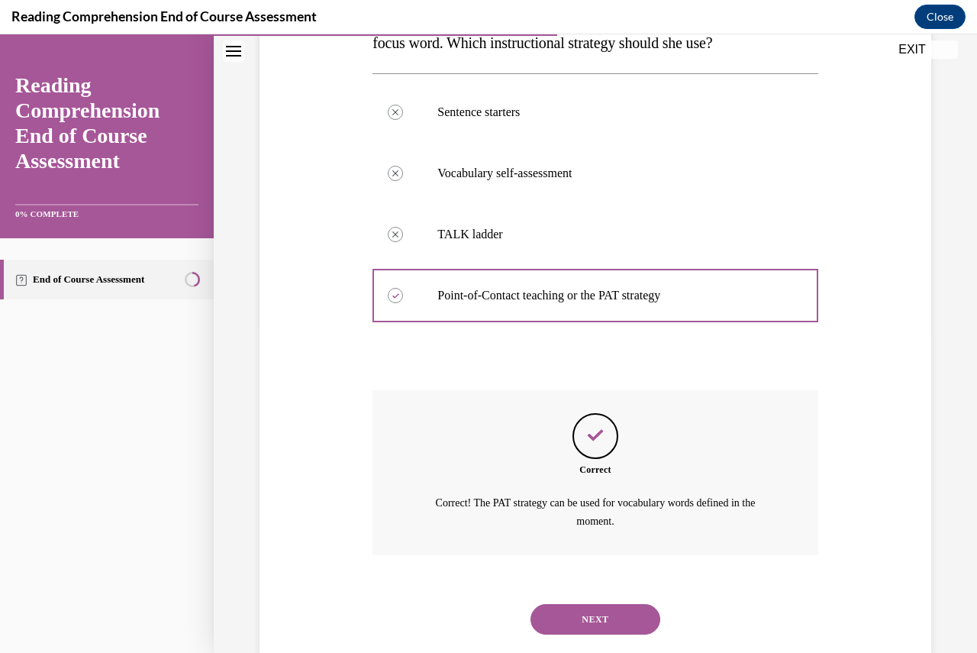
scroll to position [359, 0]
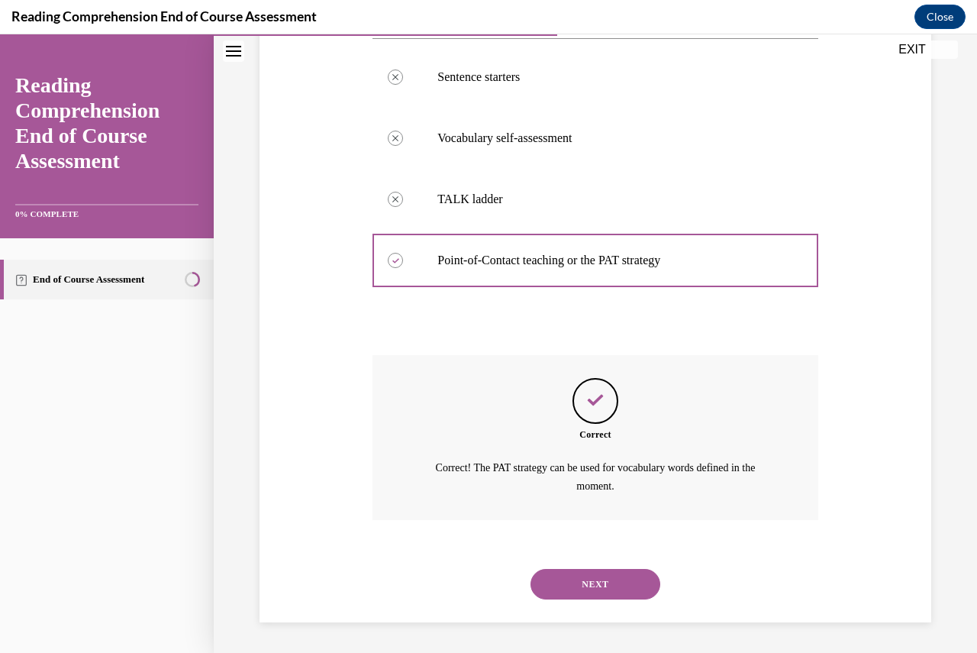
click at [584, 585] on button "NEXT" at bounding box center [595, 584] width 130 height 31
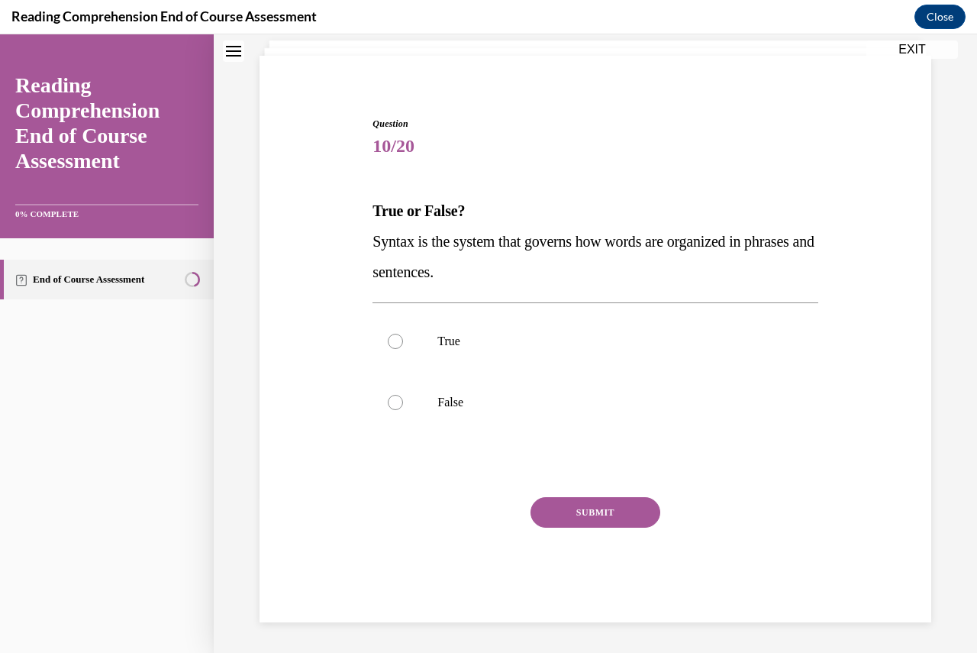
scroll to position [47, 0]
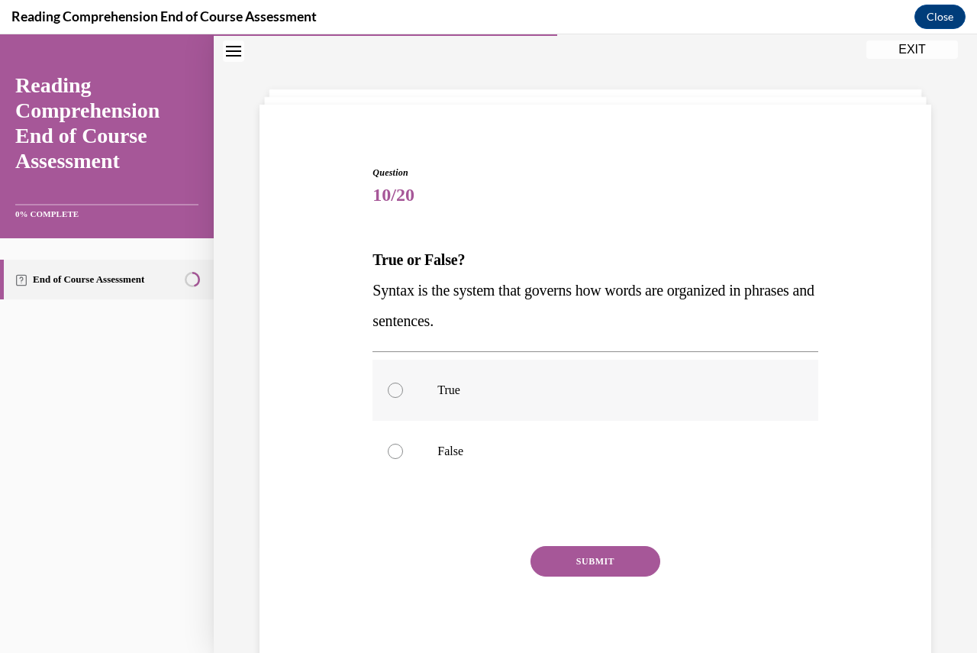
click at [389, 390] on div at bounding box center [395, 389] width 15 height 15
click at [389, 390] on input "True" at bounding box center [395, 389] width 15 height 15
radio input "true"
click at [614, 560] on button "SUBMIT" at bounding box center [595, 561] width 130 height 31
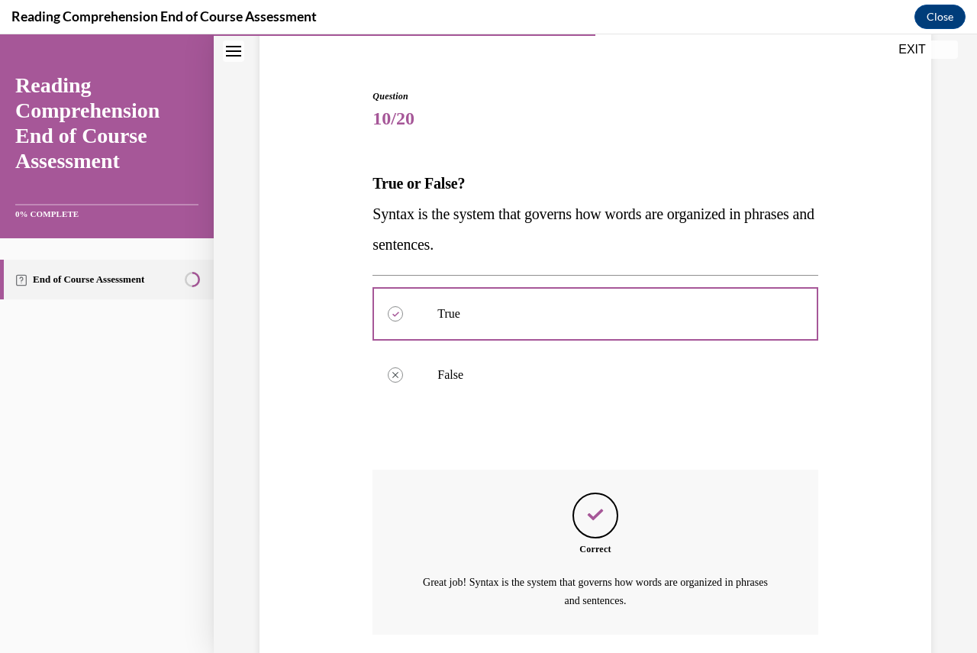
scroll to position [199, 0]
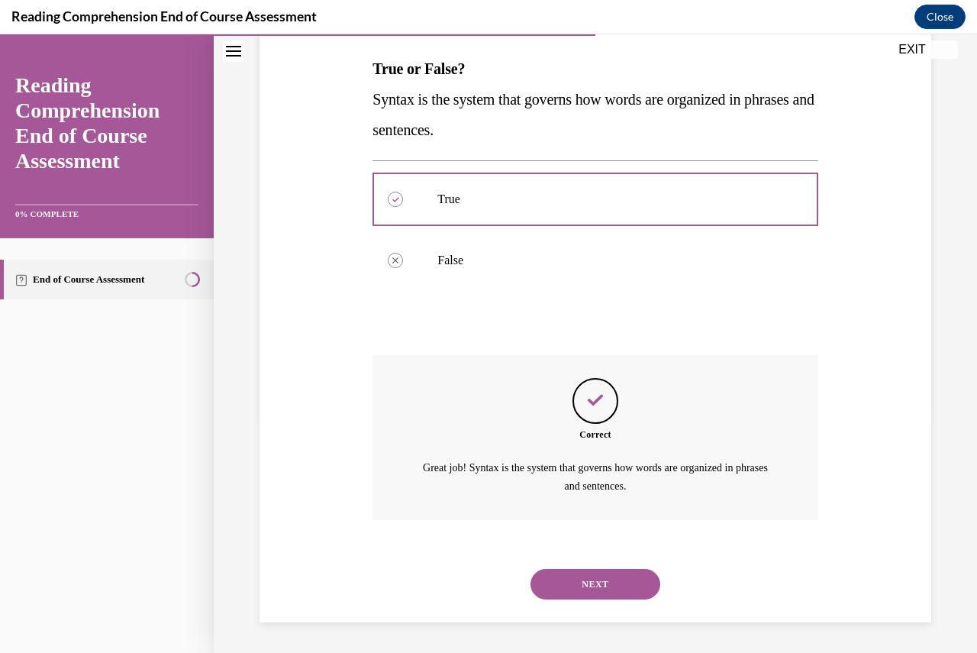
click at [591, 584] on button "NEXT" at bounding box center [595, 584] width 130 height 31
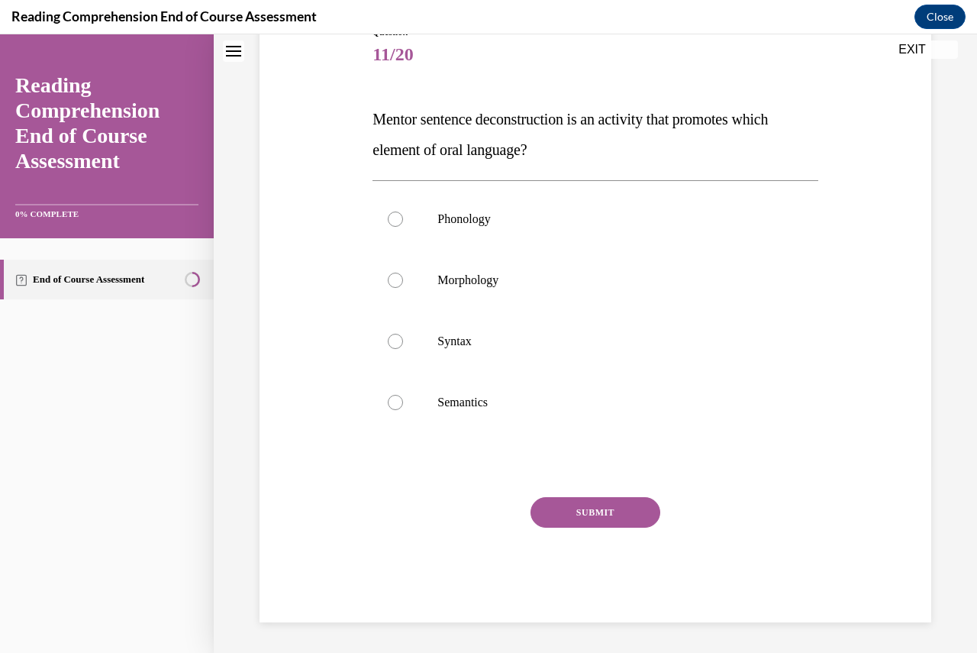
scroll to position [47, 0]
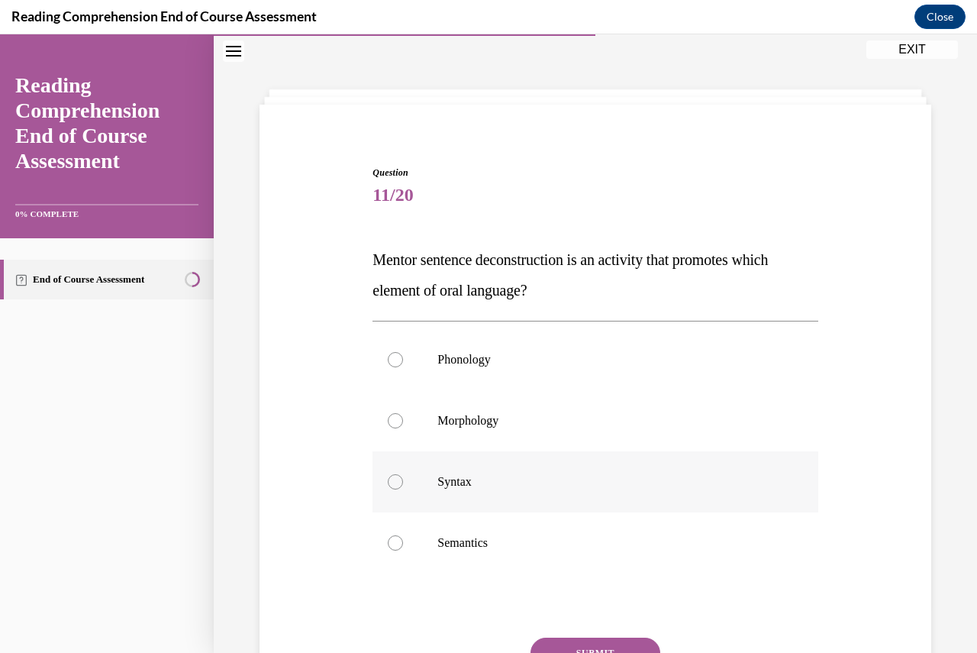
click at [395, 479] on div at bounding box center [395, 481] width 15 height 15
click at [395, 479] on input "Syntax" at bounding box center [395, 481] width 15 height 15
radio input "true"
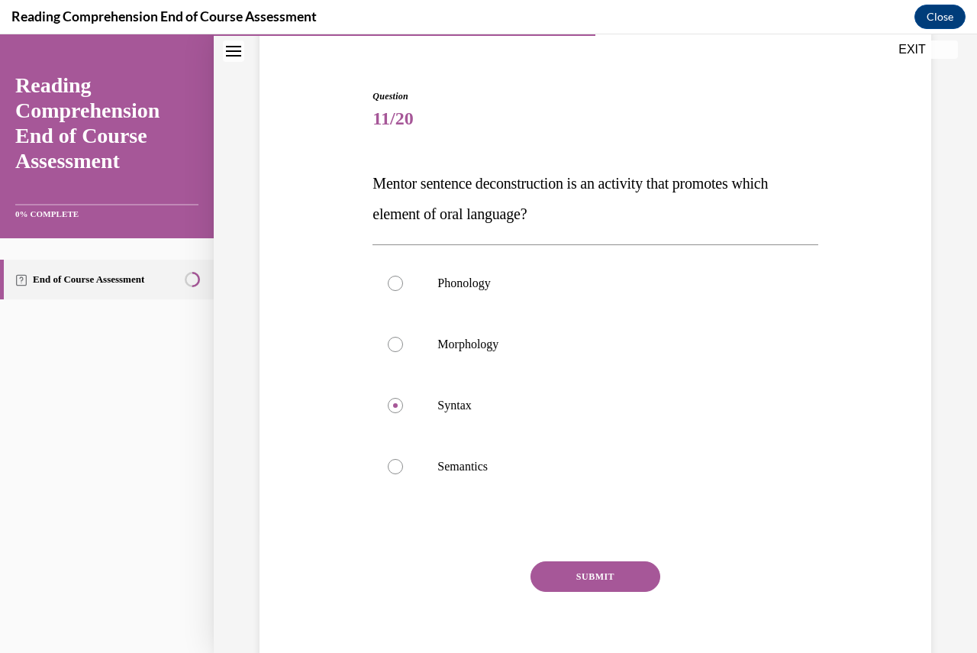
click at [598, 575] on button "SUBMIT" at bounding box center [595, 576] width 130 height 31
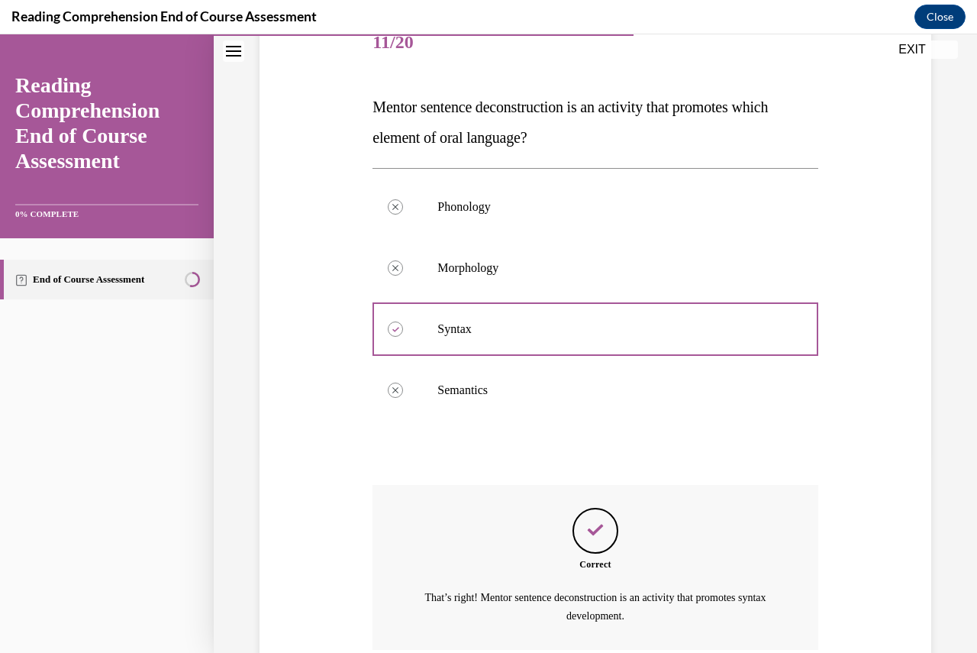
scroll to position [329, 0]
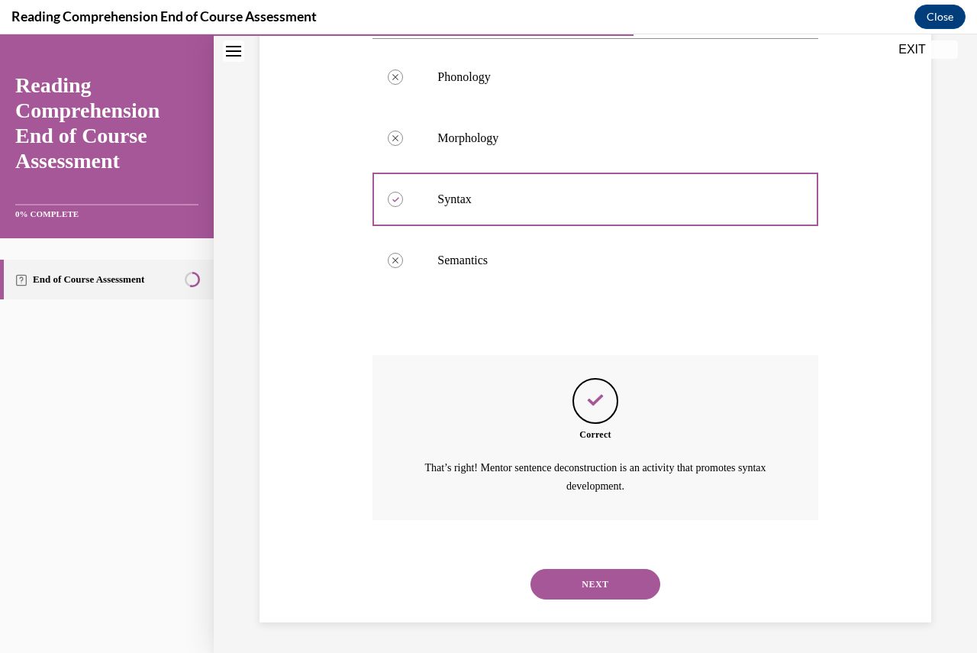
click at [572, 582] on button "NEXT" at bounding box center [595, 584] width 130 height 31
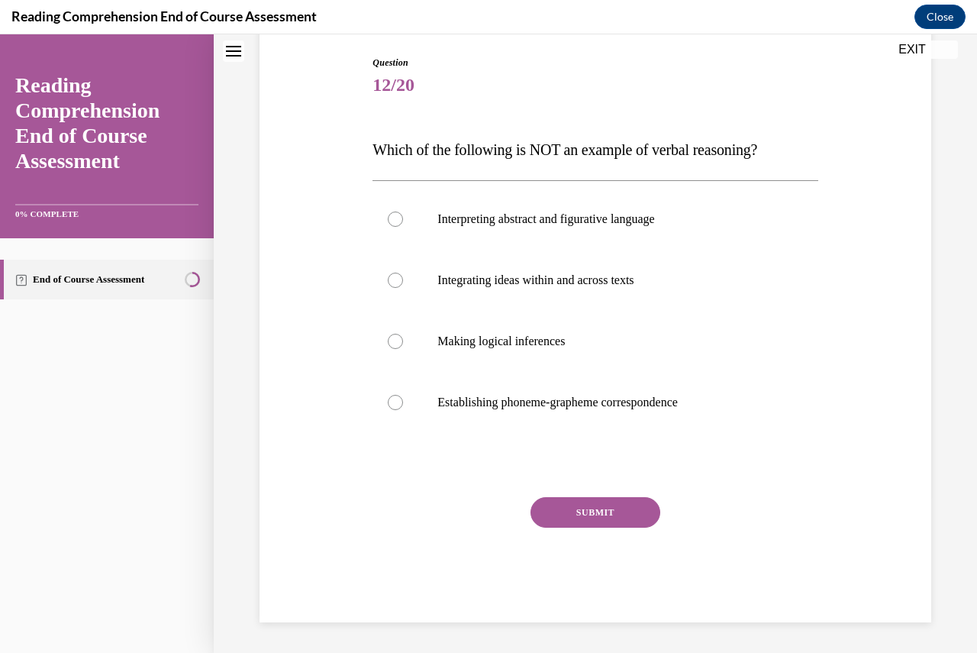
scroll to position [47, 0]
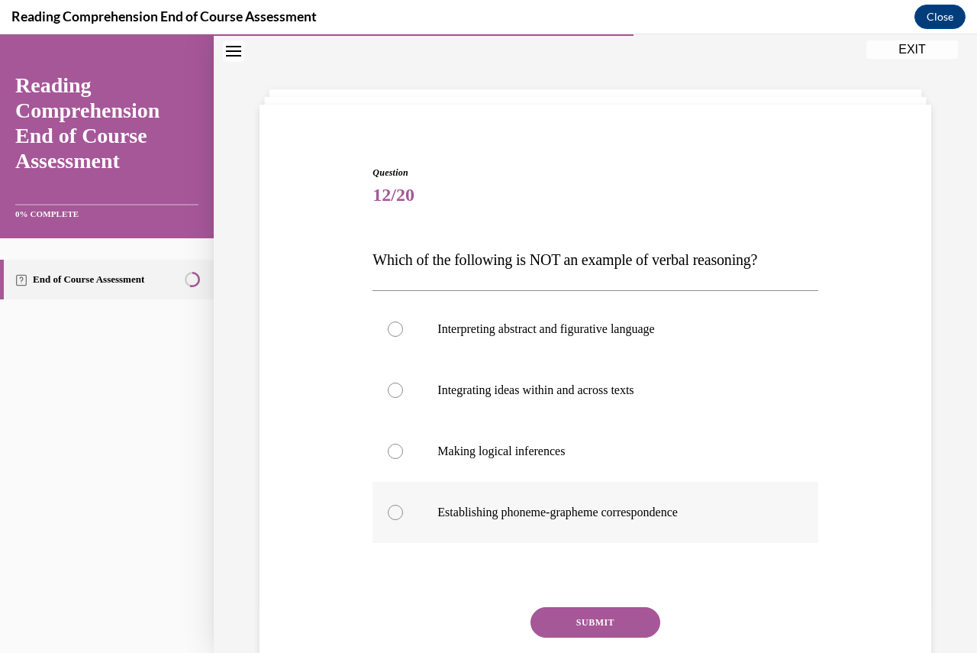
click at [519, 514] on p "Establishing phoneme-grapheme correspondence" at bounding box center [608, 511] width 342 height 15
click at [403, 514] on input "Establishing phoneme-grapheme correspondence" at bounding box center [395, 511] width 15 height 15
radio input "true"
click at [591, 627] on button "SUBMIT" at bounding box center [595, 622] width 130 height 31
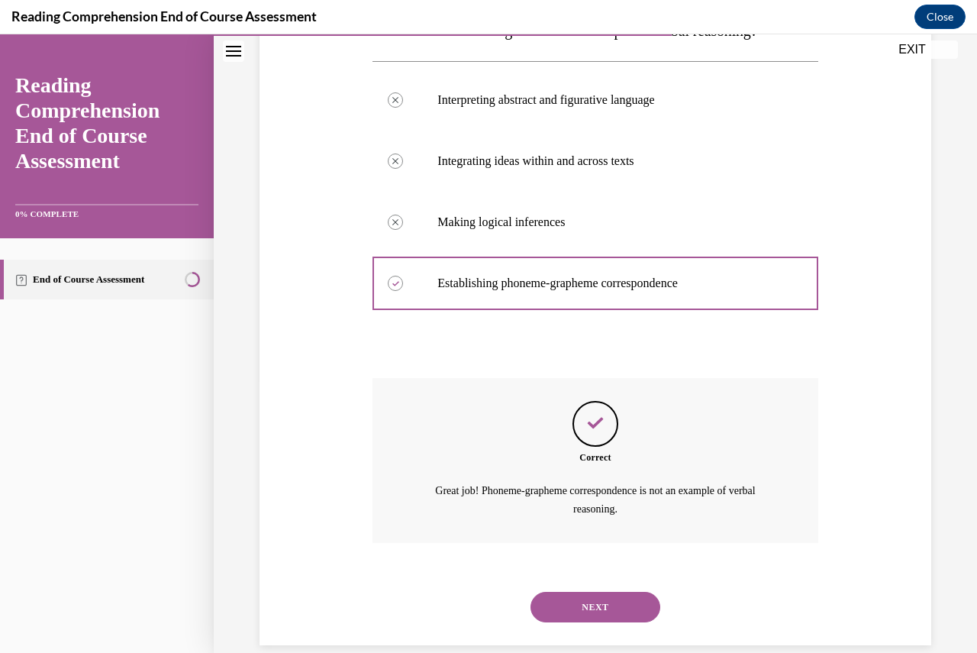
scroll to position [298, 0]
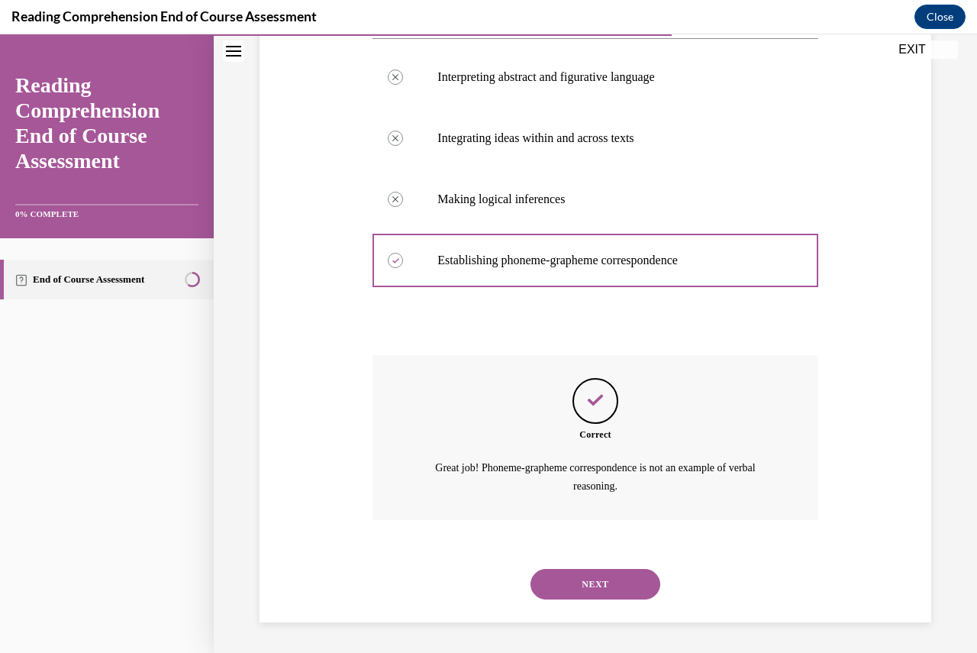
click at [582, 585] on button "NEXT" at bounding box center [595, 584] width 130 height 31
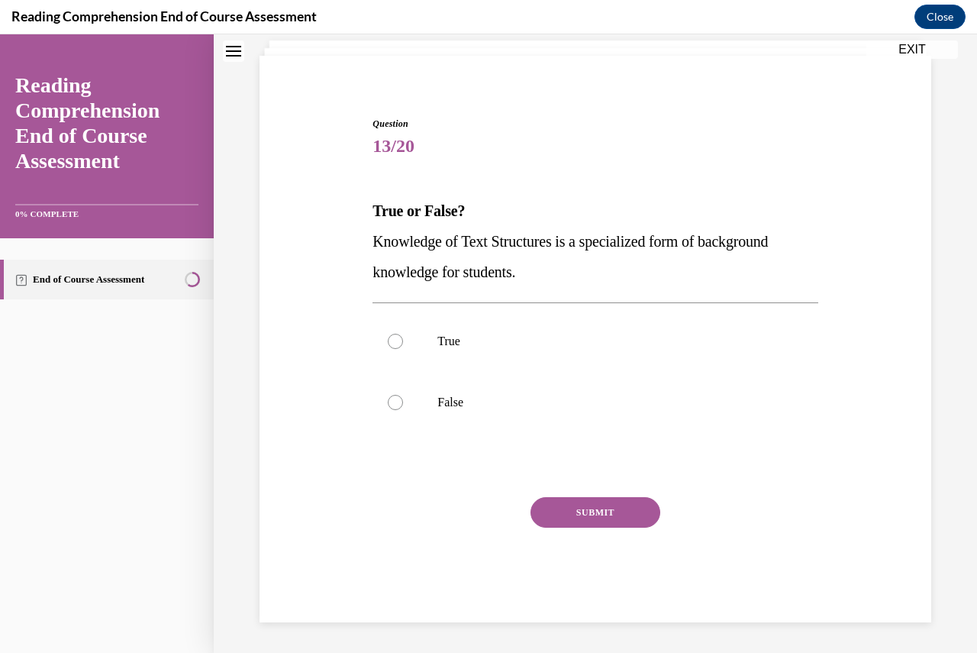
scroll to position [47, 0]
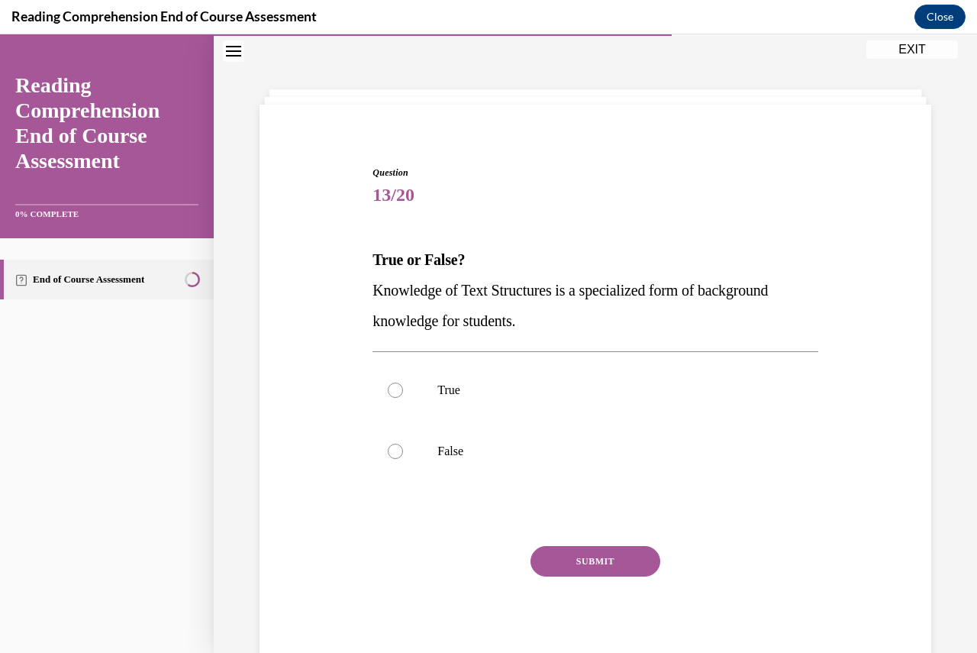
click at [369, 383] on div "Question 13/20 True or False? Knowledge of Text Structures is a specialized for…" at bounding box center [595, 407] width 453 height 528
click at [390, 386] on div at bounding box center [395, 389] width 15 height 15
click at [390, 386] on input "True" at bounding box center [395, 389] width 15 height 15
radio input "true"
click at [591, 561] on button "SUBMIT" at bounding box center [595, 561] width 130 height 31
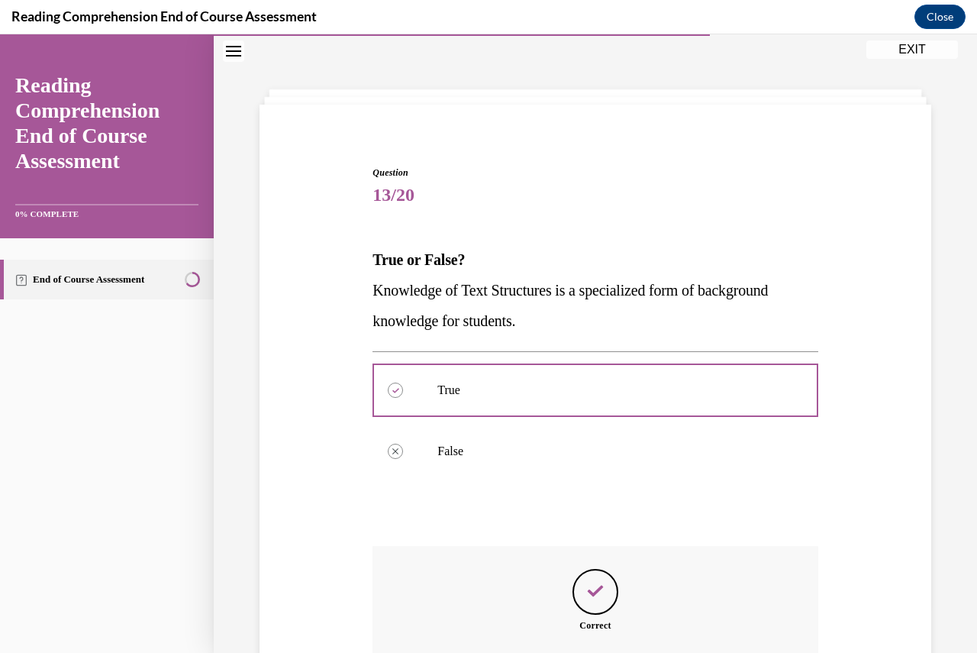
scroll to position [199, 0]
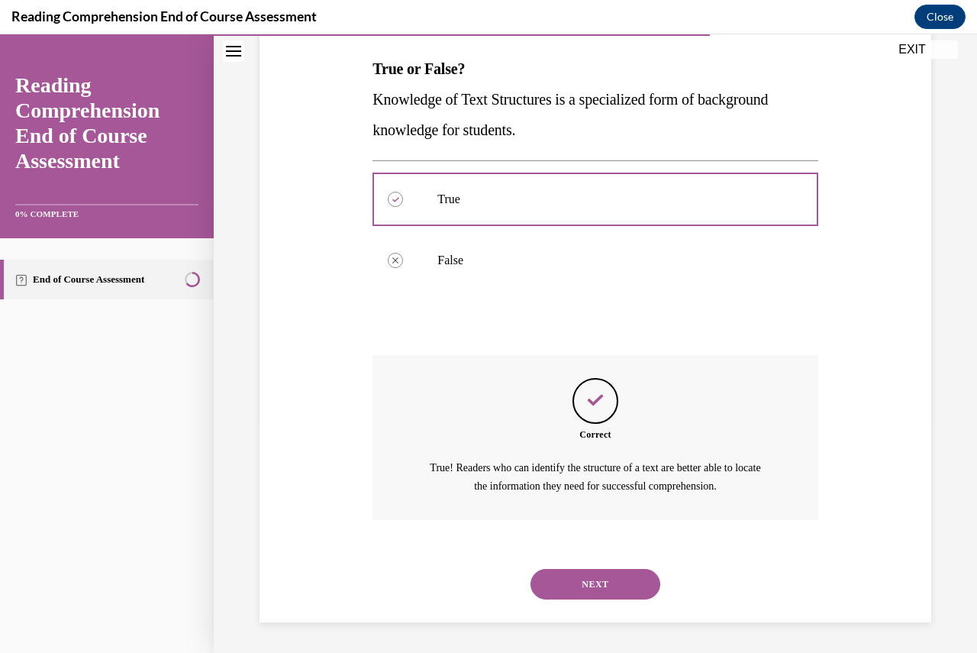
click at [591, 595] on button "NEXT" at bounding box center [595, 584] width 130 height 31
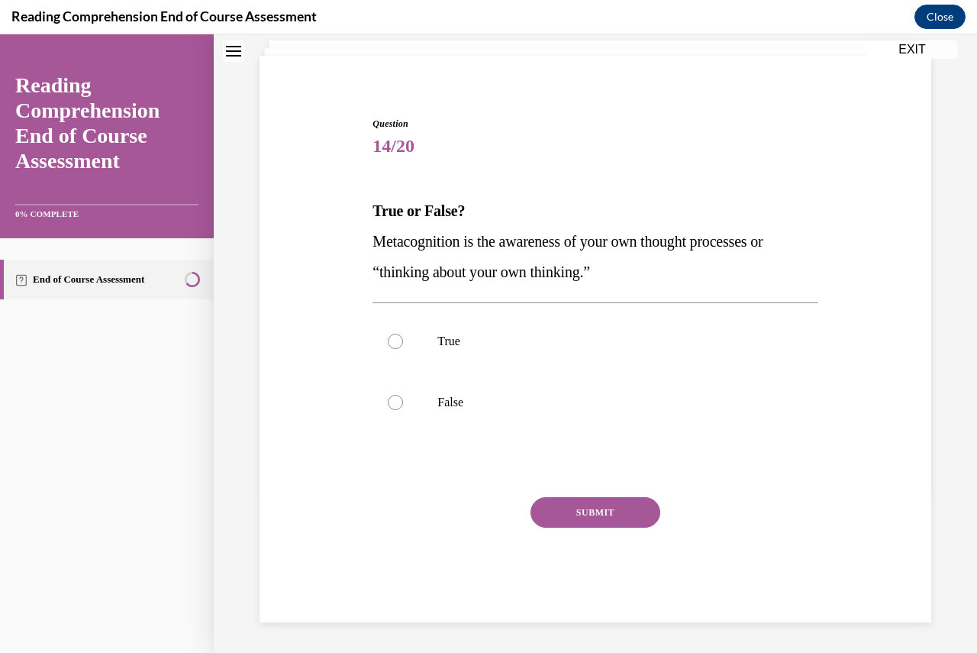
scroll to position [47, 0]
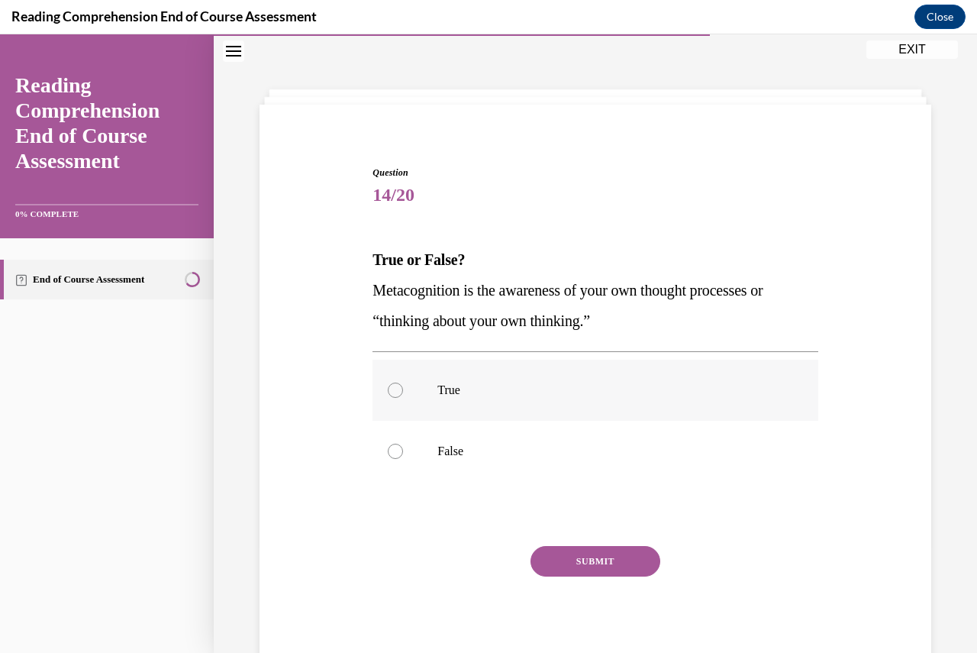
click at [397, 387] on div at bounding box center [395, 389] width 15 height 15
click at [397, 387] on input "True" at bounding box center [395, 389] width 15 height 15
radio input "true"
click at [588, 556] on button "SUBMIT" at bounding box center [595, 561] width 130 height 31
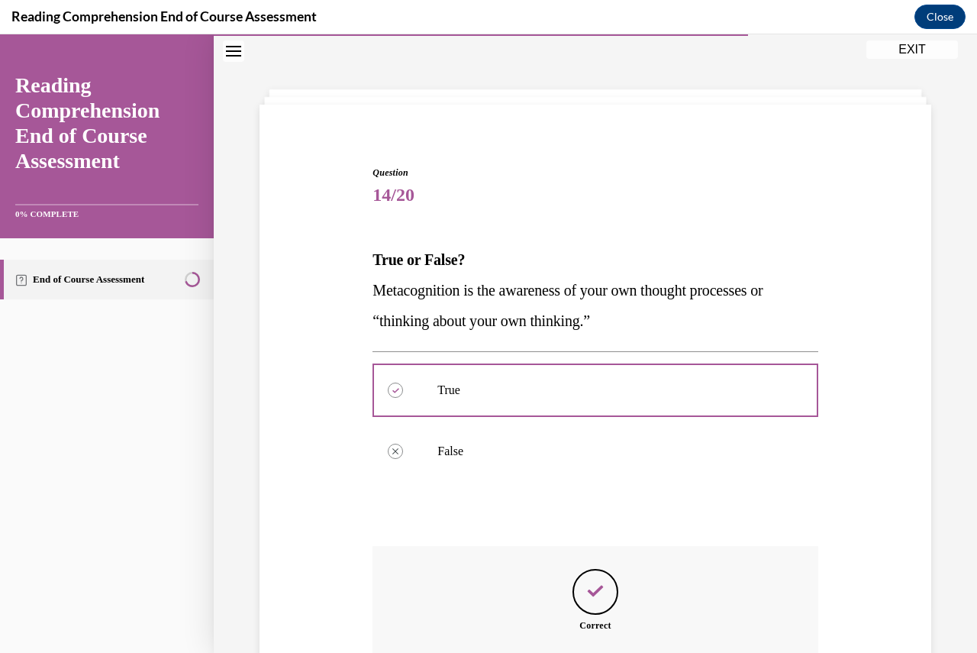
scroll to position [237, 0]
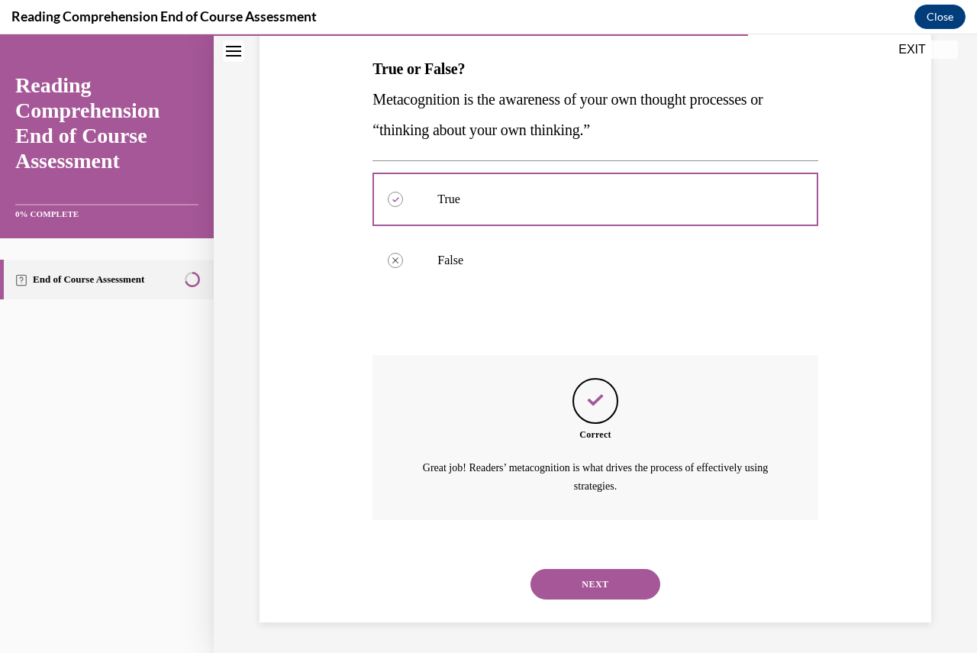
click at [613, 584] on button "NEXT" at bounding box center [595, 584] width 130 height 31
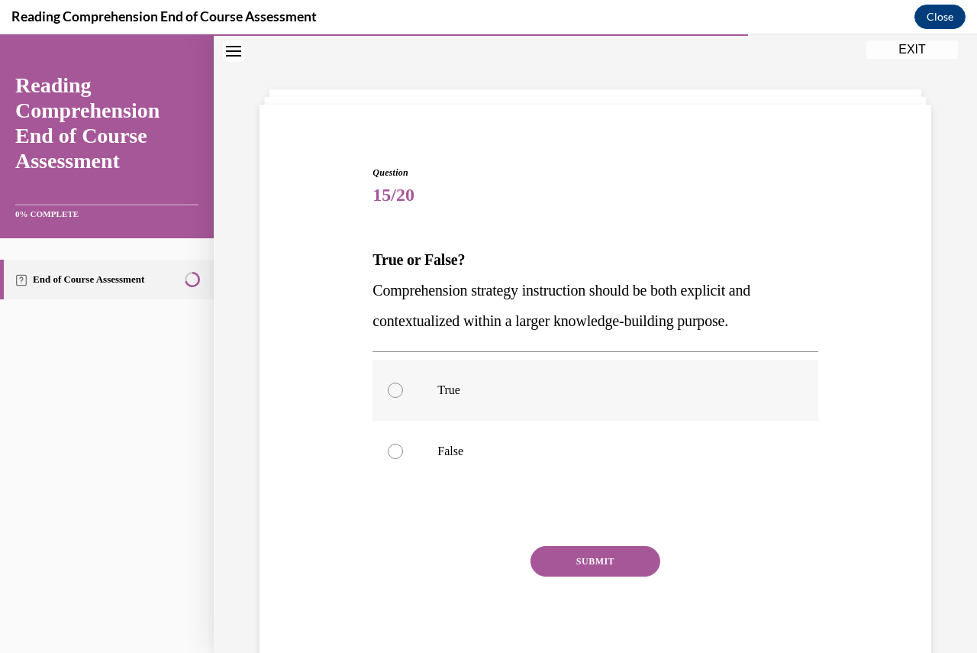
click at [443, 385] on p "True" at bounding box center [608, 389] width 342 height 15
click at [403, 385] on input "True" at bounding box center [395, 389] width 15 height 15
radio input "true"
click at [575, 559] on button "SUBMIT" at bounding box center [595, 561] width 130 height 31
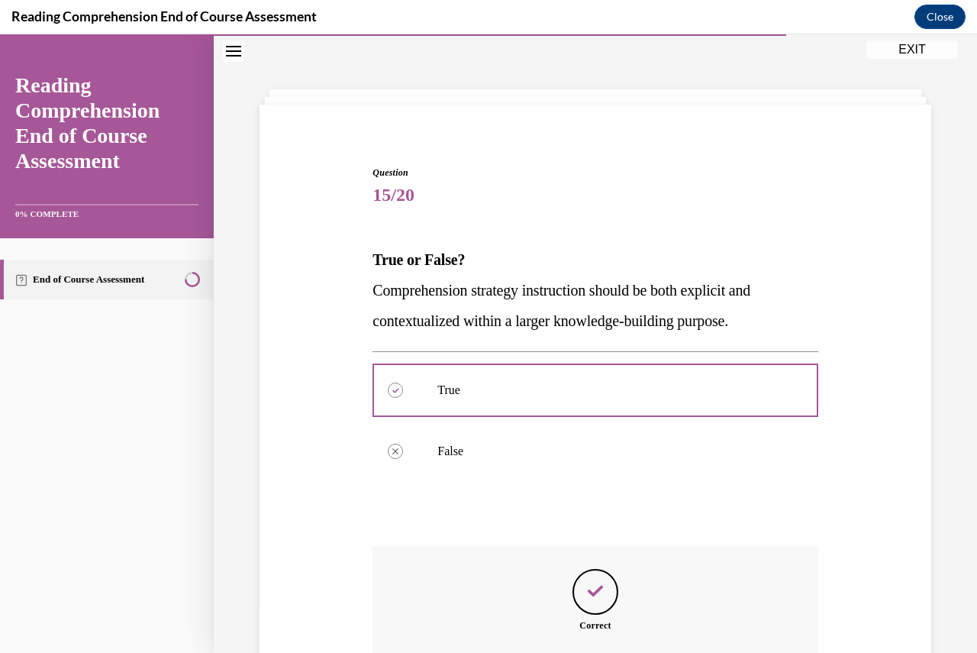
scroll to position [237, 0]
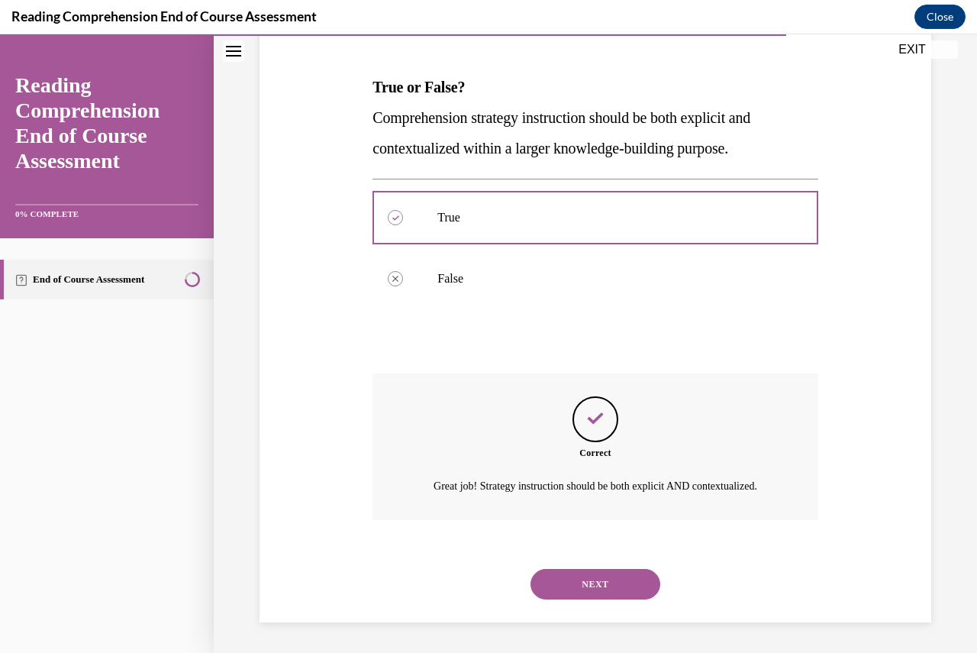
click at [605, 591] on button "NEXT" at bounding box center [595, 584] width 130 height 31
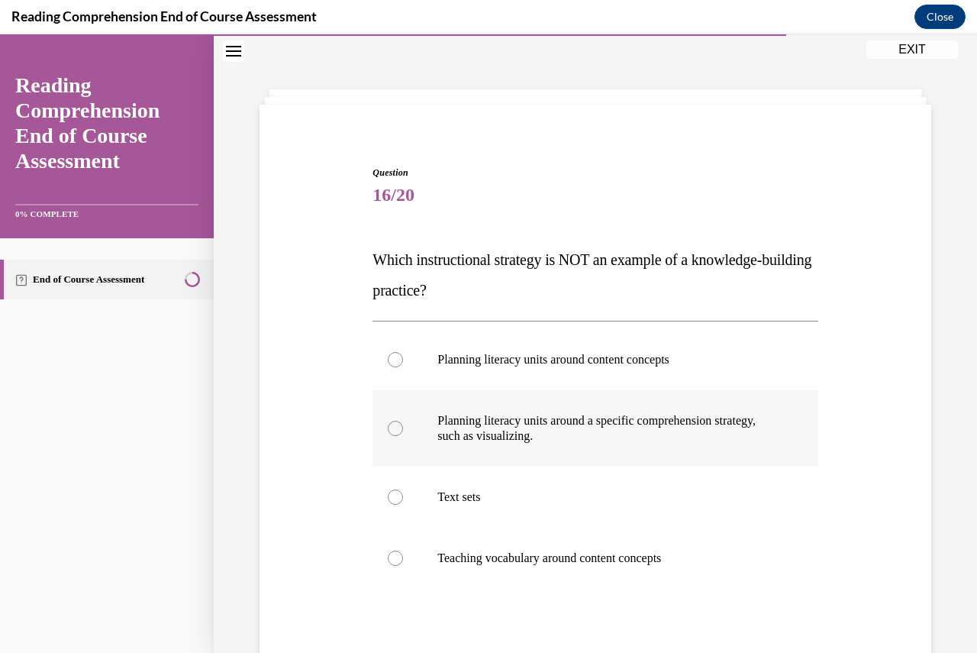
click at [395, 430] on div at bounding box center [395, 428] width 15 height 15
click at [395, 430] on input "Planning literacy units around a specific comprehension strategy, such as visua…" at bounding box center [395, 428] width 15 height 15
radio input "true"
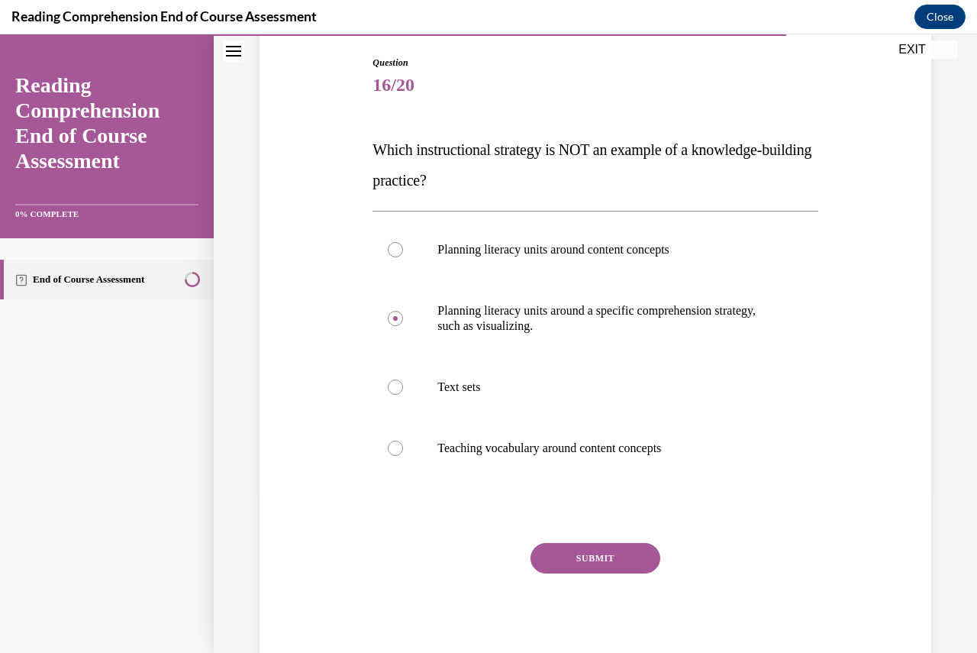
click at [610, 551] on button "SUBMIT" at bounding box center [595, 558] width 130 height 31
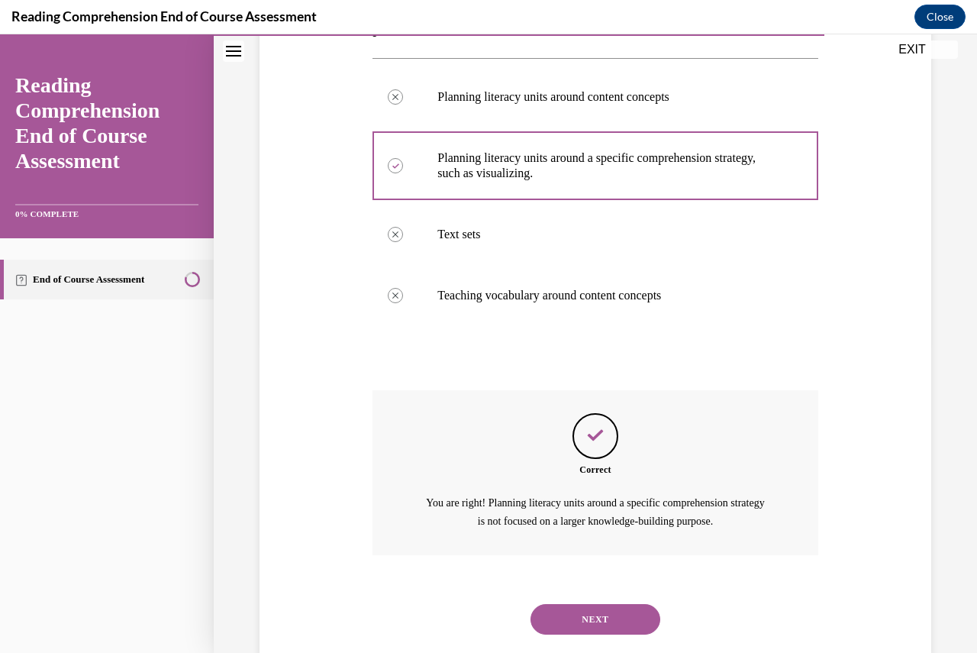
scroll to position [344, 0]
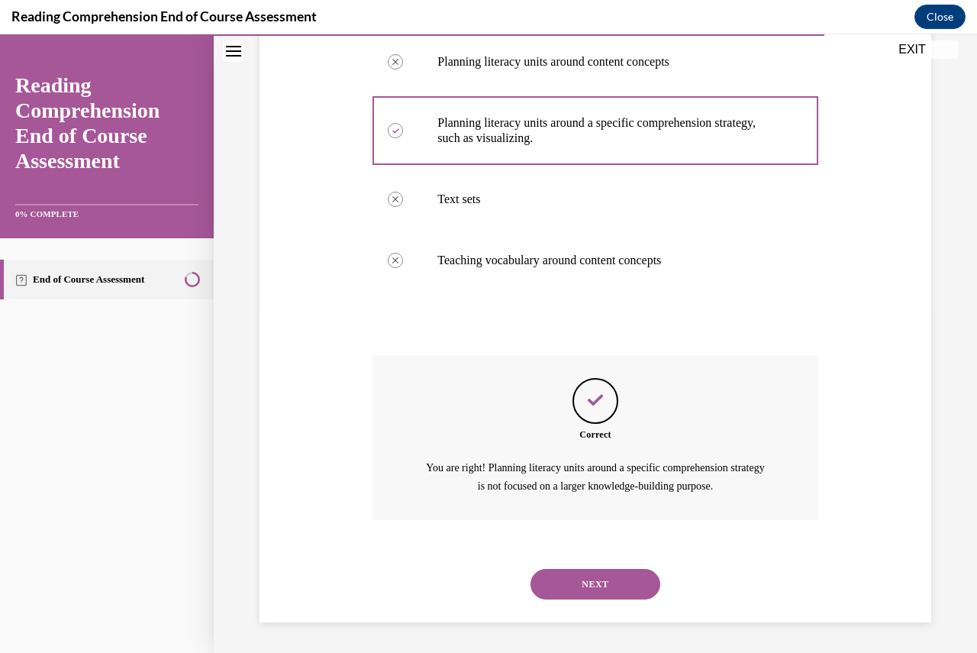
click at [577, 580] on button "NEXT" at bounding box center [595, 584] width 130 height 31
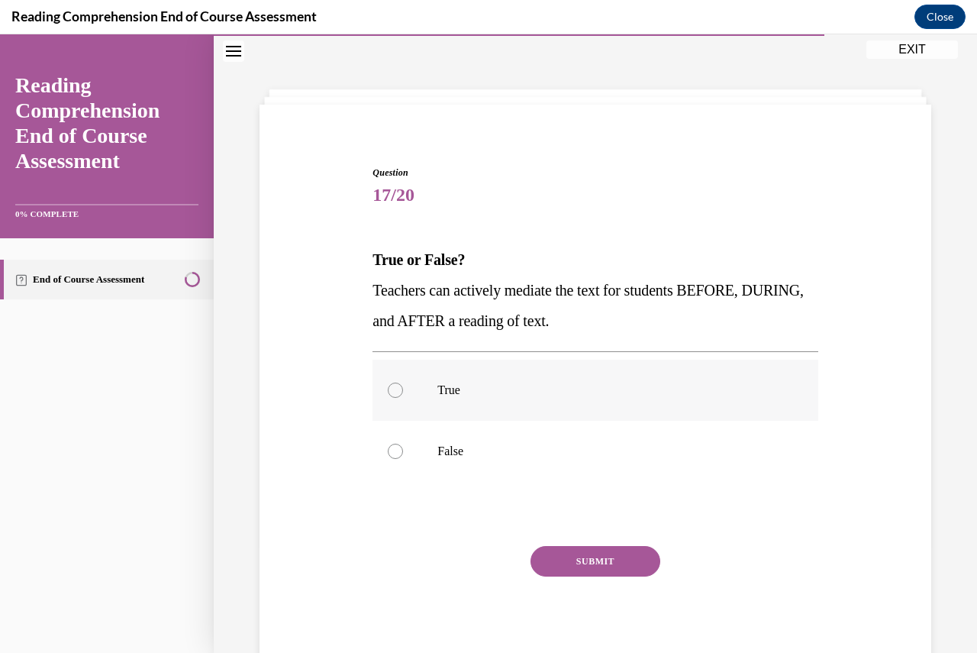
click at [438, 388] on p "True" at bounding box center [608, 389] width 342 height 15
click at [403, 388] on input "True" at bounding box center [395, 389] width 15 height 15
radio input "true"
click at [578, 559] on button "SUBMIT" at bounding box center [595, 561] width 130 height 31
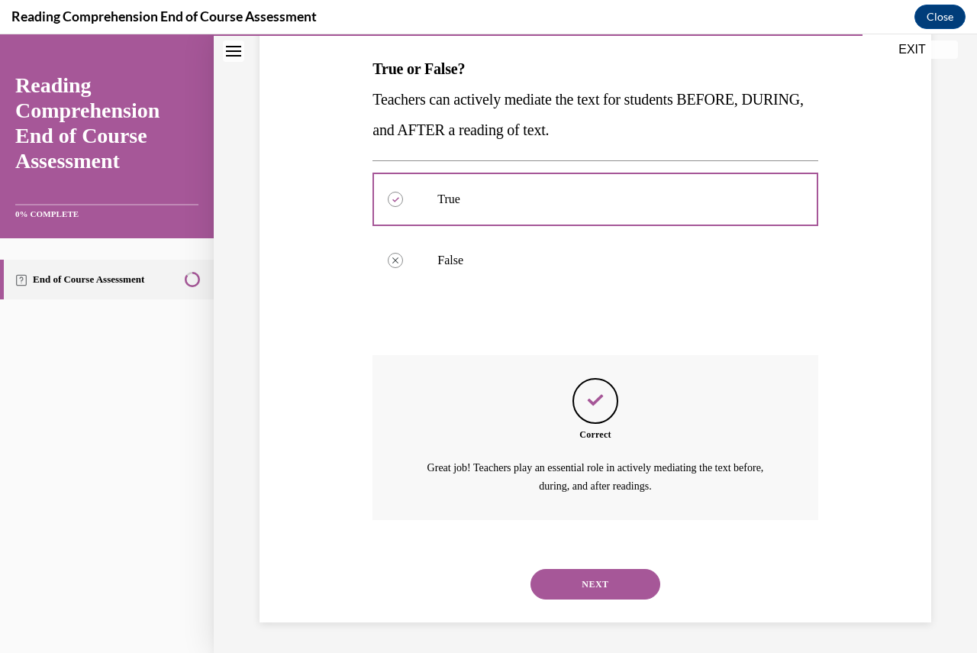
click at [591, 574] on button "NEXT" at bounding box center [595, 584] width 130 height 31
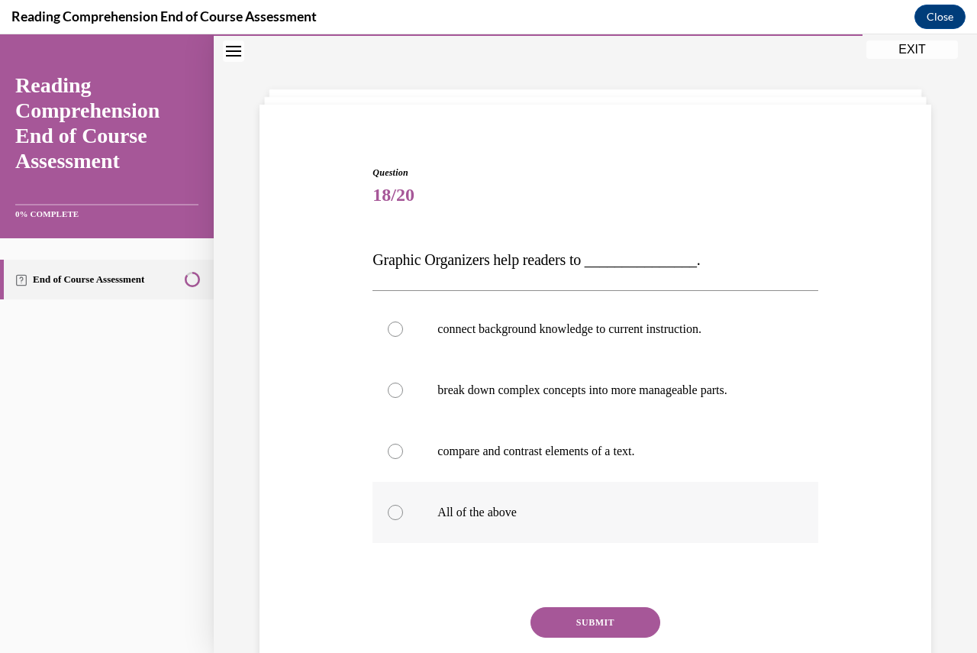
click at [392, 508] on div at bounding box center [395, 511] width 15 height 15
click at [392, 508] on input "All of the above" at bounding box center [395, 511] width 15 height 15
radio input "true"
click at [598, 621] on button "SUBMIT" at bounding box center [595, 622] width 130 height 31
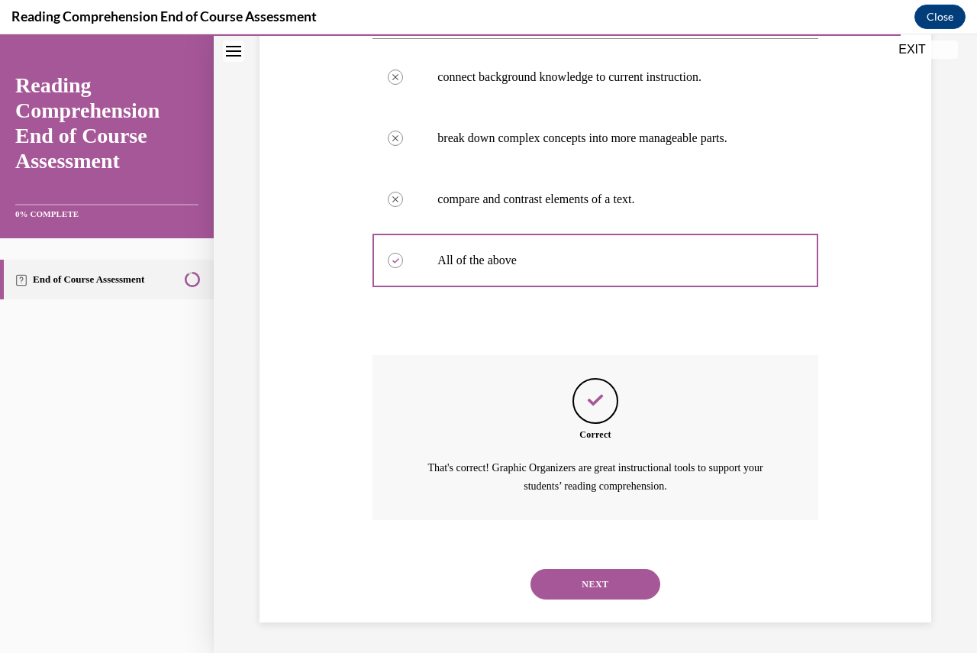
click at [577, 587] on button "NEXT" at bounding box center [595, 584] width 130 height 31
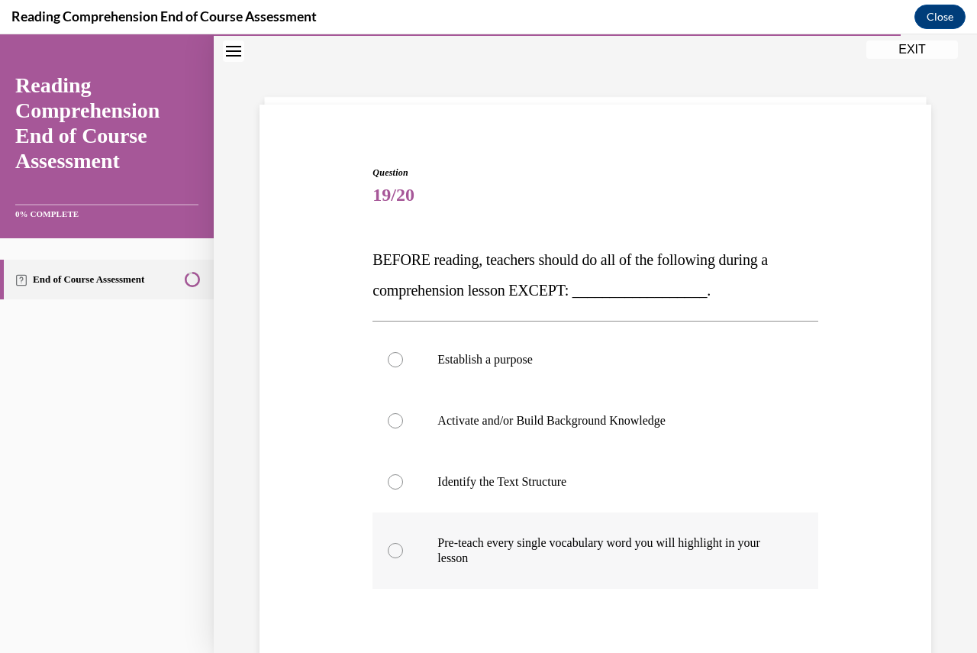
click at [399, 550] on div at bounding box center [395, 550] width 15 height 15
click at [399, 550] on input "Pre-teach every single vocabulary word you will highlight in your lesson" at bounding box center [395, 550] width 15 height 15
radio input "true"
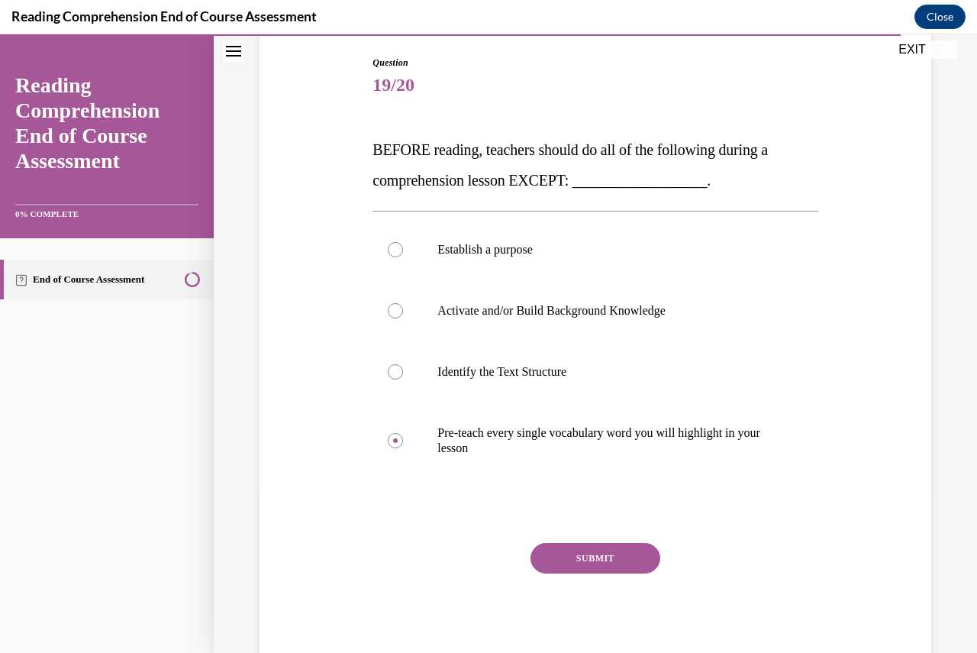
click at [562, 547] on button "SUBMIT" at bounding box center [595, 558] width 130 height 31
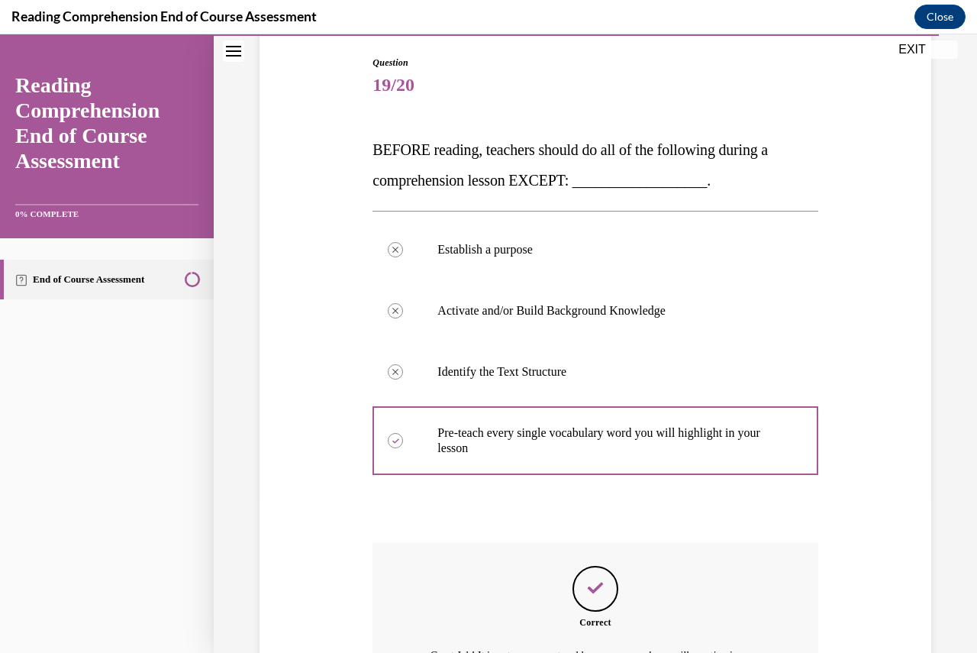
scroll to position [344, 0]
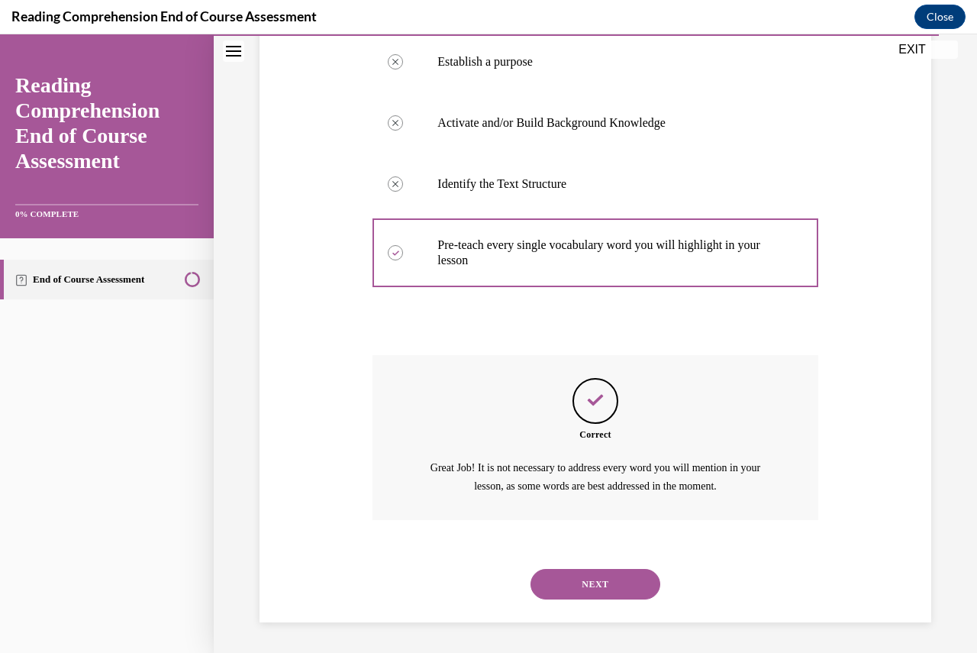
click at [587, 586] on button "NEXT" at bounding box center [595, 584] width 130 height 31
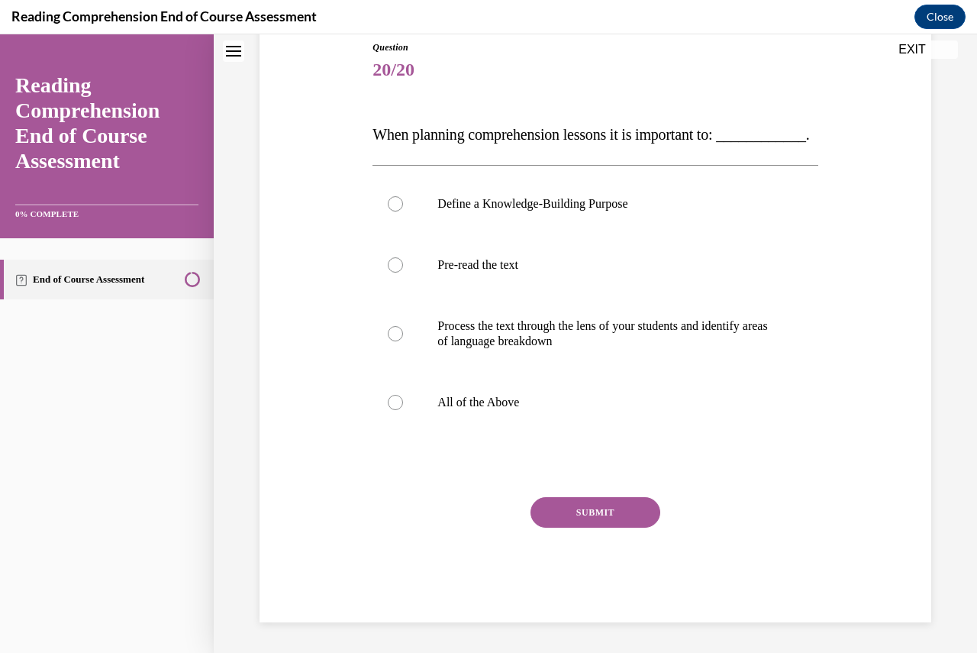
scroll to position [47, 0]
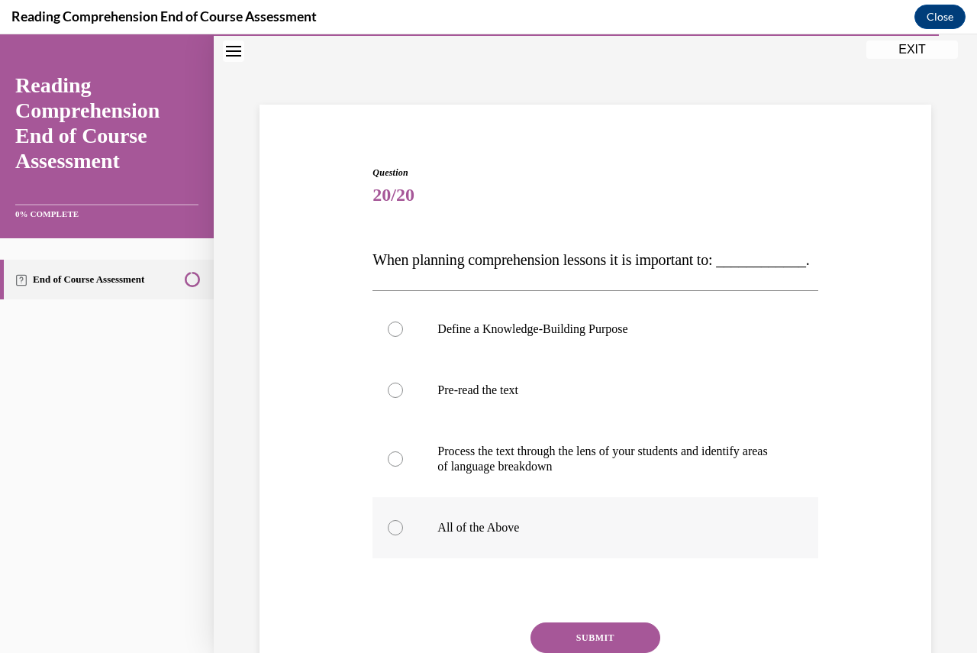
click at [392, 535] on div at bounding box center [395, 527] width 15 height 15
click at [392, 535] on input "All of the Above" at bounding box center [395, 527] width 15 height 15
radio input "true"
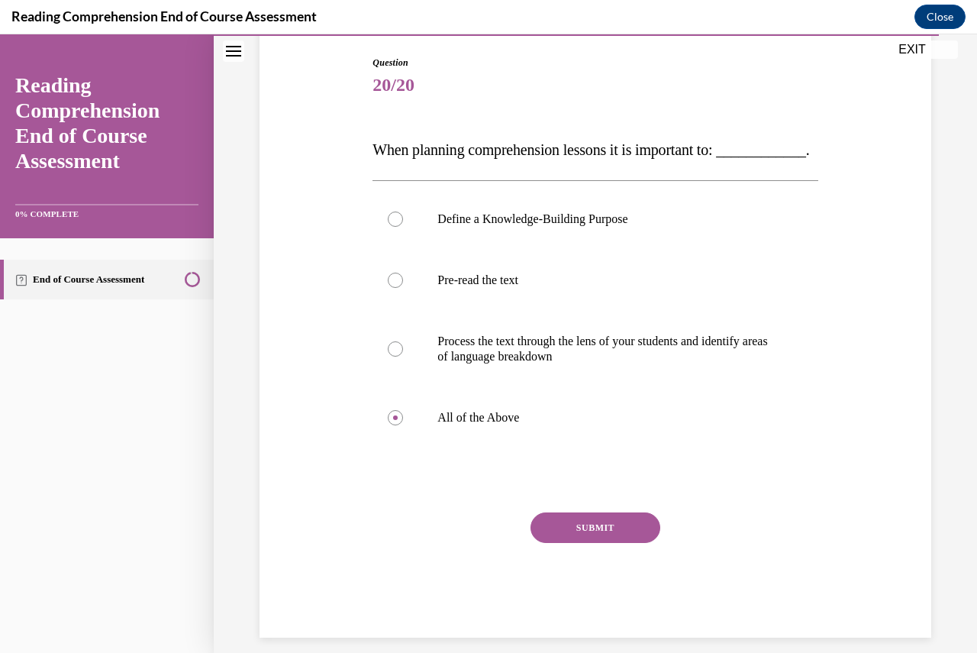
click at [564, 543] on button "SUBMIT" at bounding box center [595, 527] width 130 height 31
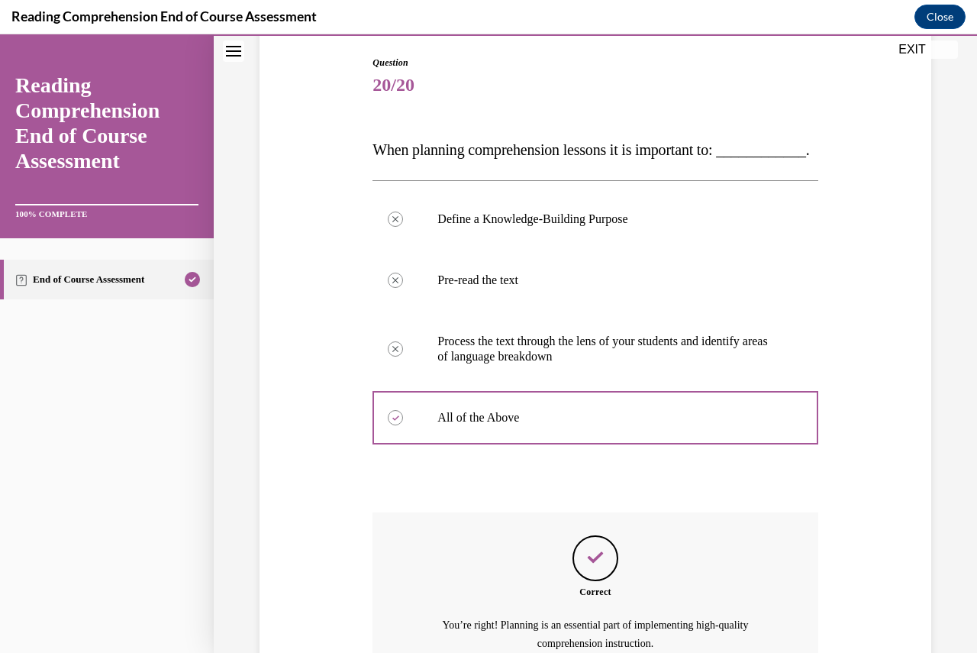
scroll to position [344, 0]
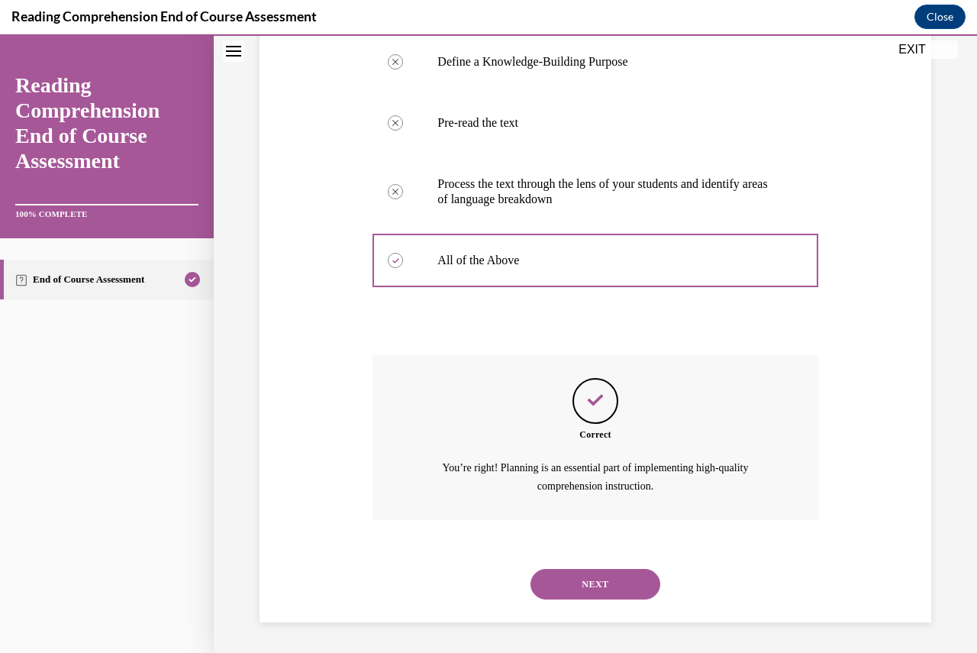
click at [591, 578] on button "NEXT" at bounding box center [595, 584] width 130 height 31
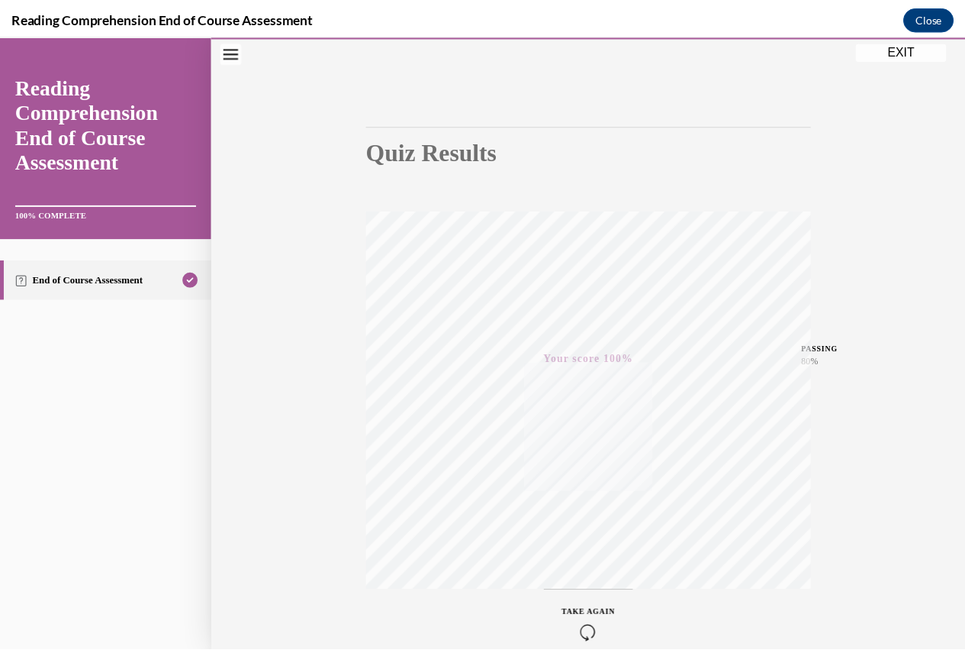
scroll to position [164, 0]
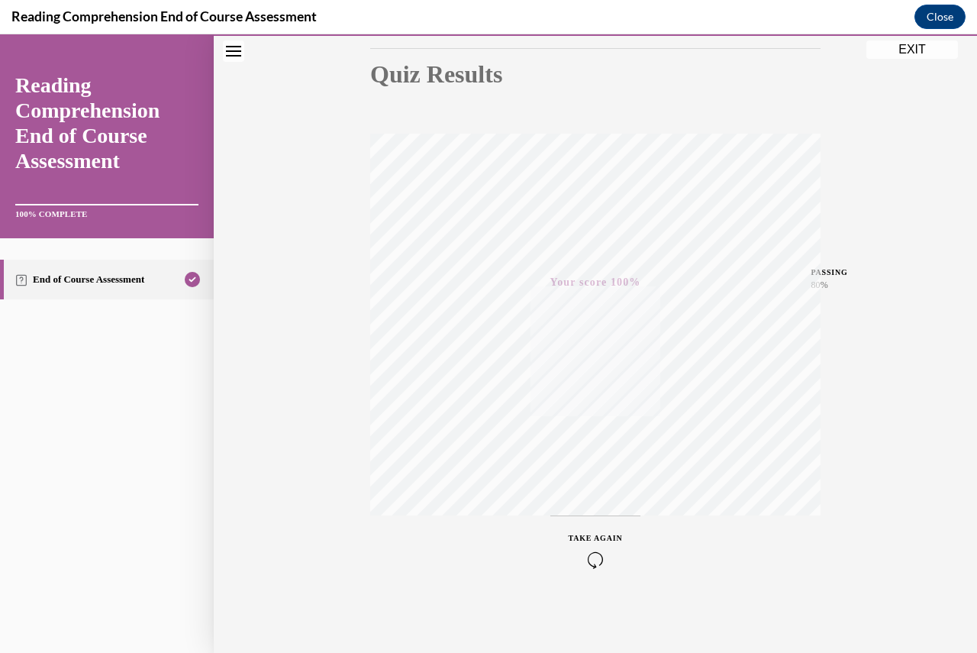
click at [913, 52] on button "EXIT" at bounding box center [912, 49] width 92 height 18
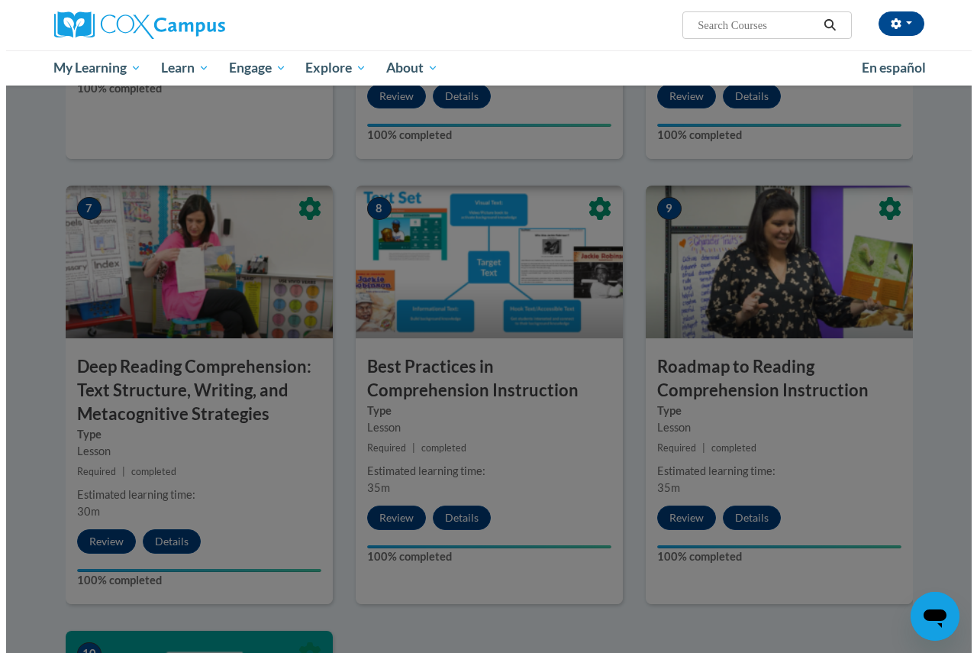
scroll to position [674, 0]
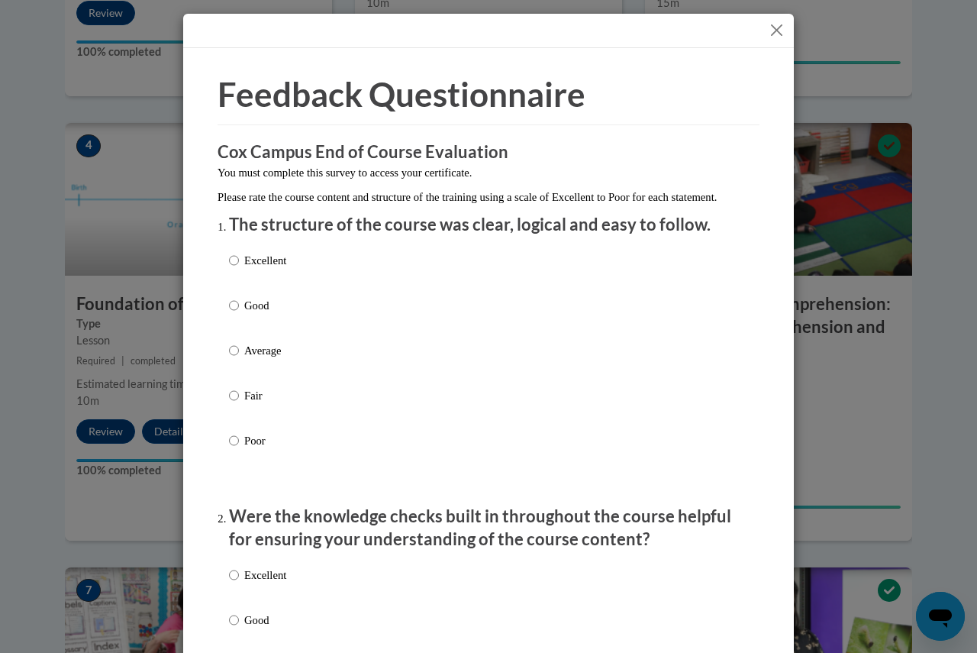
click at [269, 269] on p "Excellent" at bounding box center [265, 260] width 42 height 17
click at [239, 269] on input "Excellent" at bounding box center [234, 260] width 10 height 17
radio input "true"
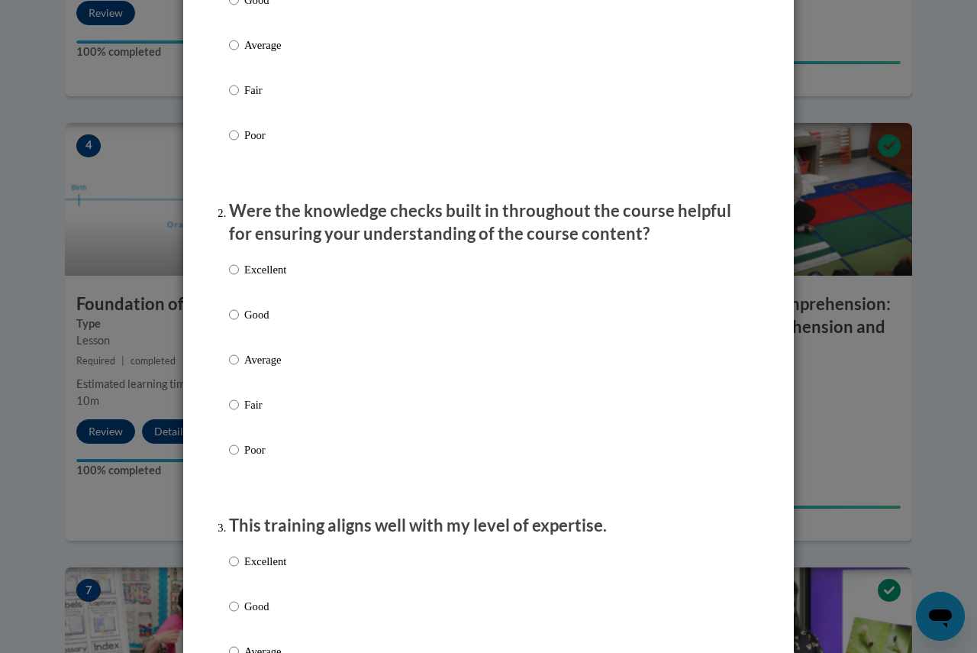
scroll to position [382, 0]
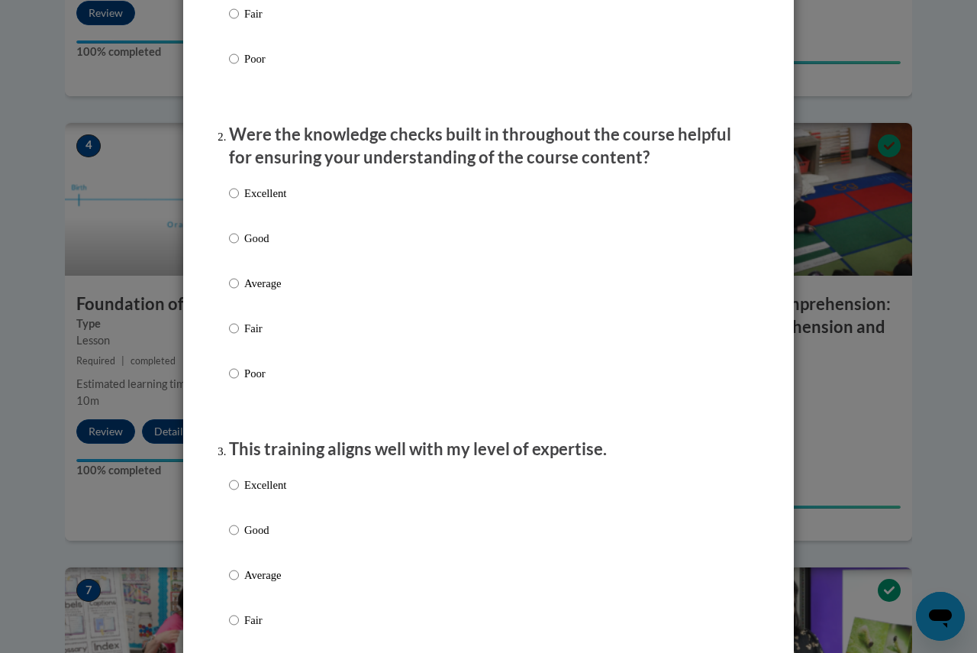
click at [266, 201] on p "Excellent" at bounding box center [265, 193] width 42 height 17
click at [239, 201] on input "Excellent" at bounding box center [234, 193] width 10 height 17
radio input "true"
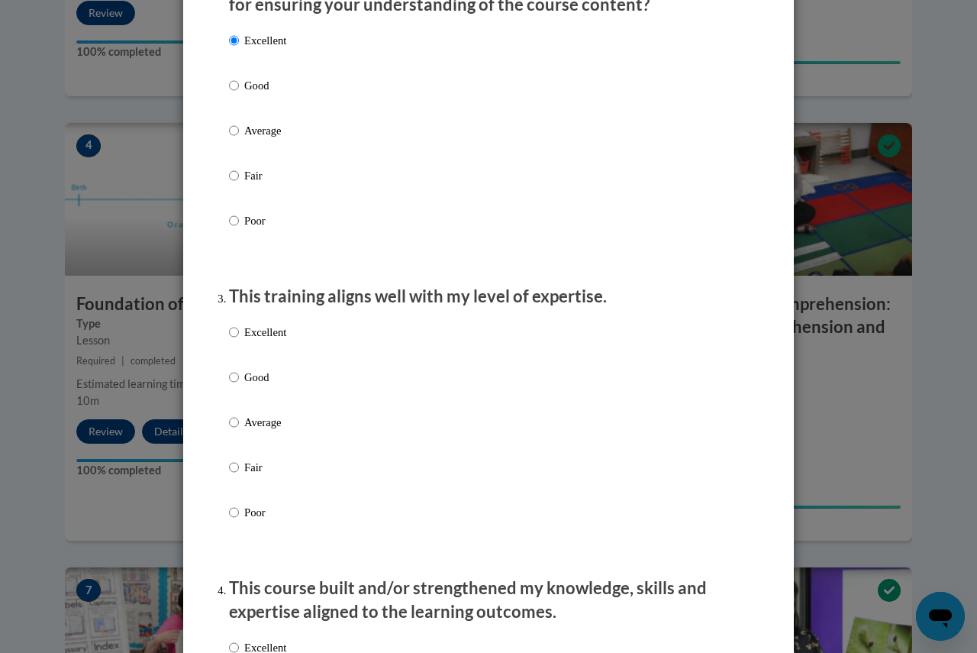
click at [275, 340] on p "Excellent" at bounding box center [265, 332] width 42 height 17
click at [239, 340] on input "Excellent" at bounding box center [234, 332] width 10 height 17
radio input "true"
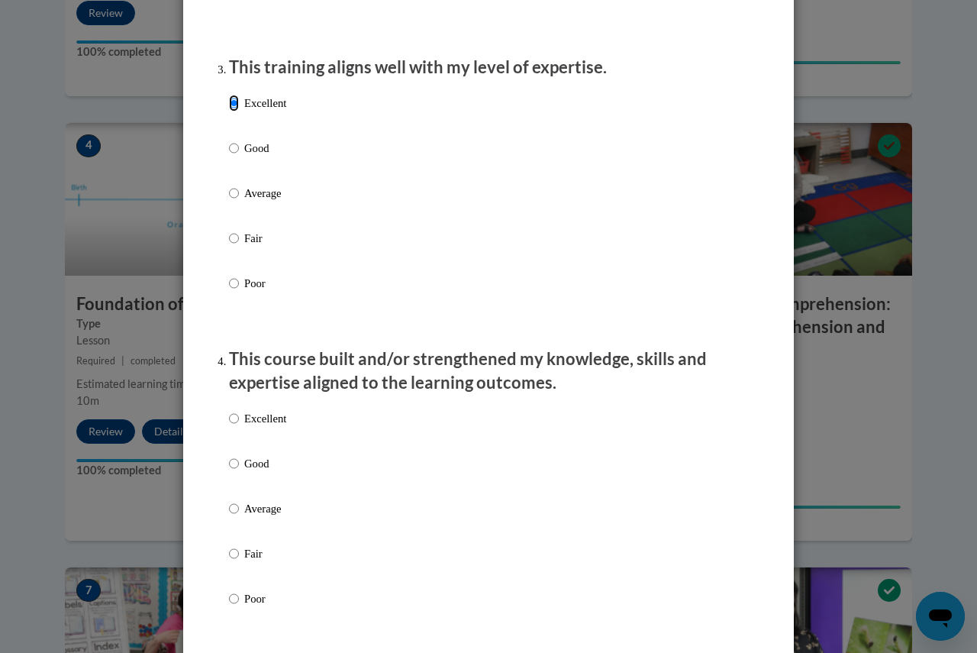
scroll to position [840, 0]
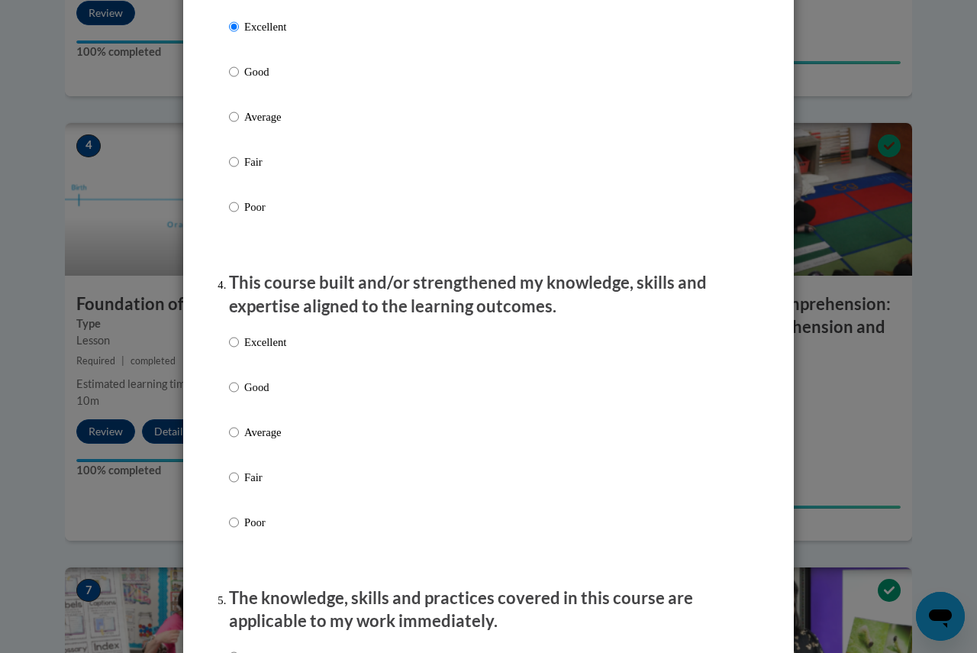
click at [263, 350] on p "Excellent" at bounding box center [265, 342] width 42 height 17
click at [239, 350] on input "Excellent" at bounding box center [234, 342] width 10 height 17
radio input "true"
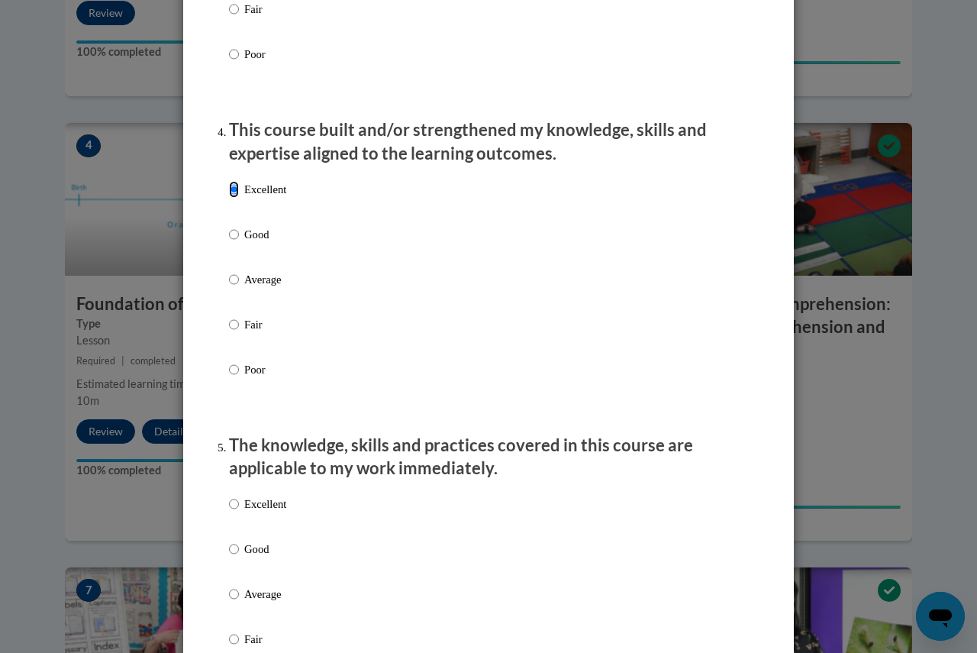
scroll to position [1145, 0]
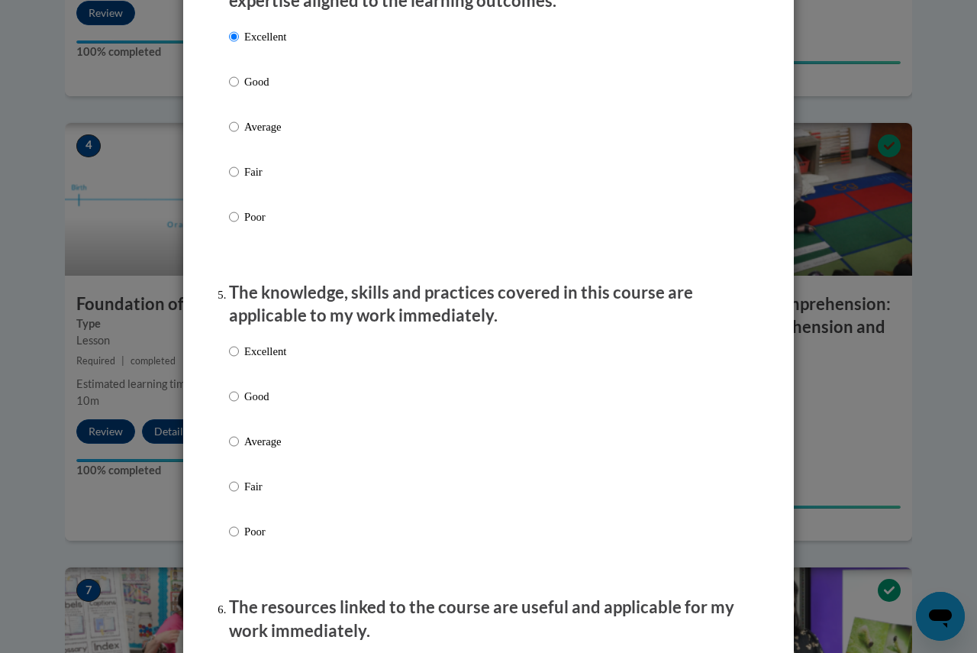
click at [262, 359] on p "Excellent" at bounding box center [265, 351] width 42 height 17
click at [239, 359] on input "Excellent" at bounding box center [234, 351] width 10 height 17
radio input "true"
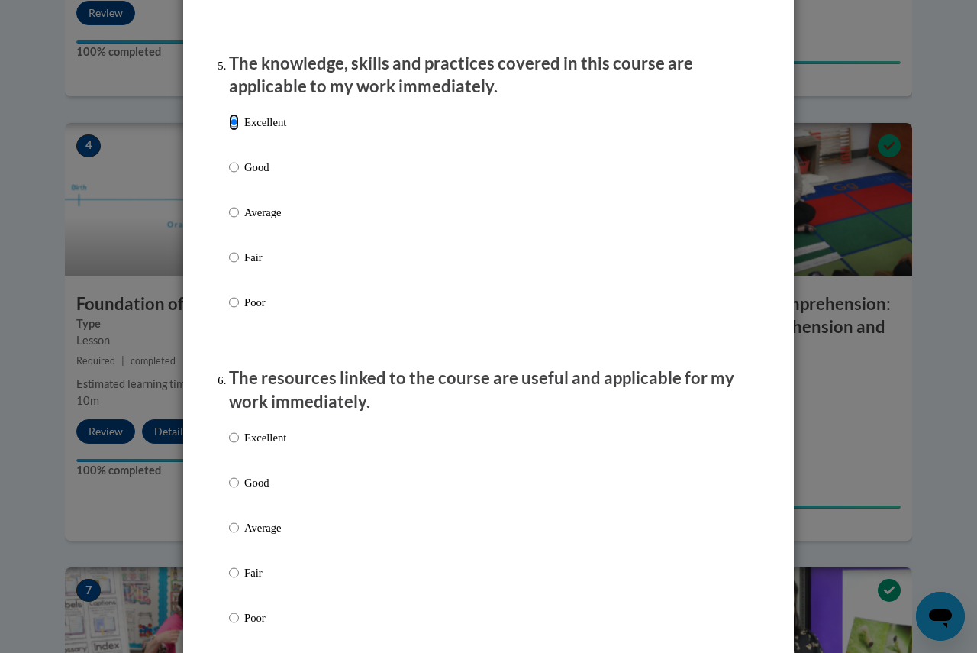
scroll to position [1526, 0]
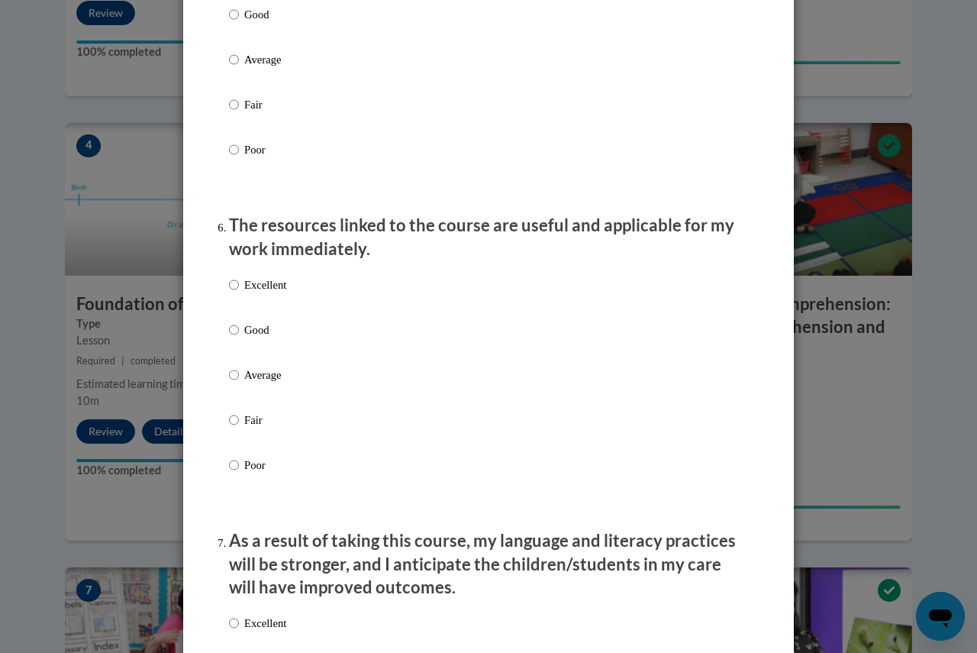
click at [266, 293] on p "Excellent" at bounding box center [265, 284] width 42 height 17
click at [239, 293] on input "Excellent" at bounding box center [234, 284] width 10 height 17
radio input "true"
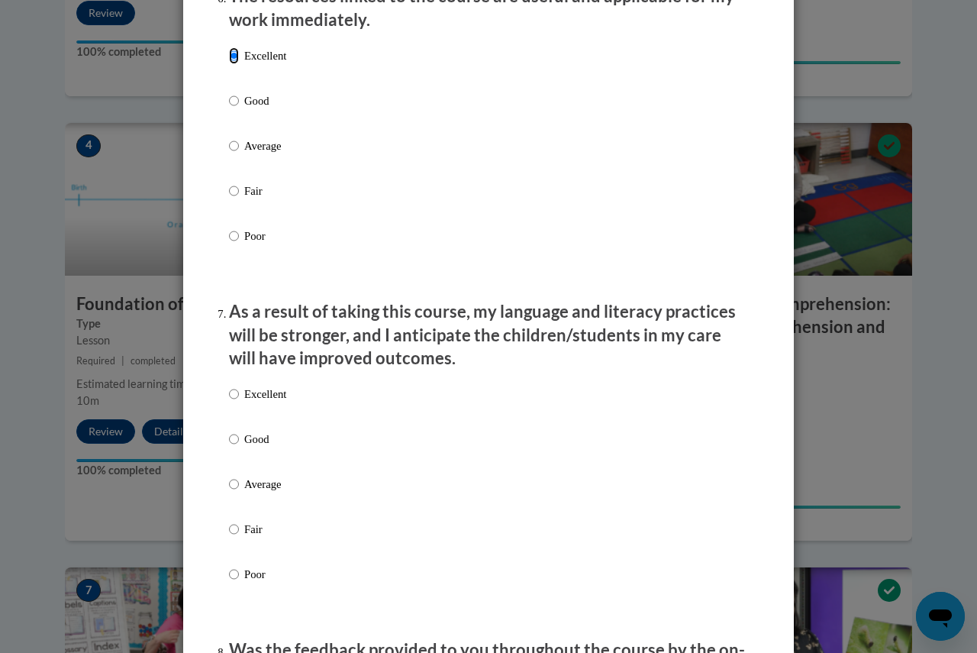
scroll to position [1908, 0]
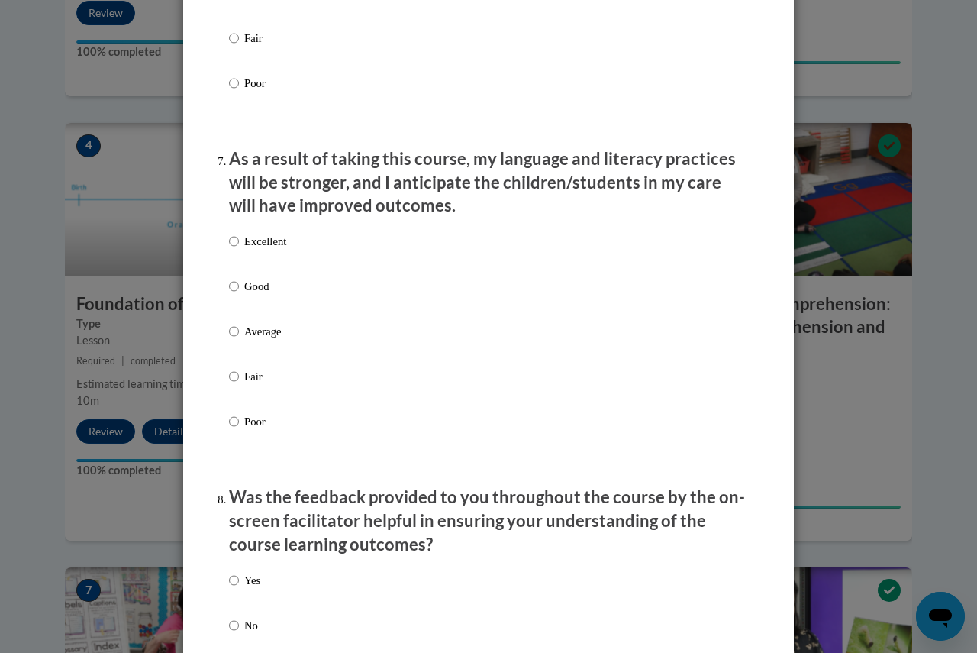
click at [273, 250] on p "Excellent" at bounding box center [265, 241] width 42 height 17
click at [239, 250] on input "Excellent" at bounding box center [234, 241] width 10 height 17
radio input "true"
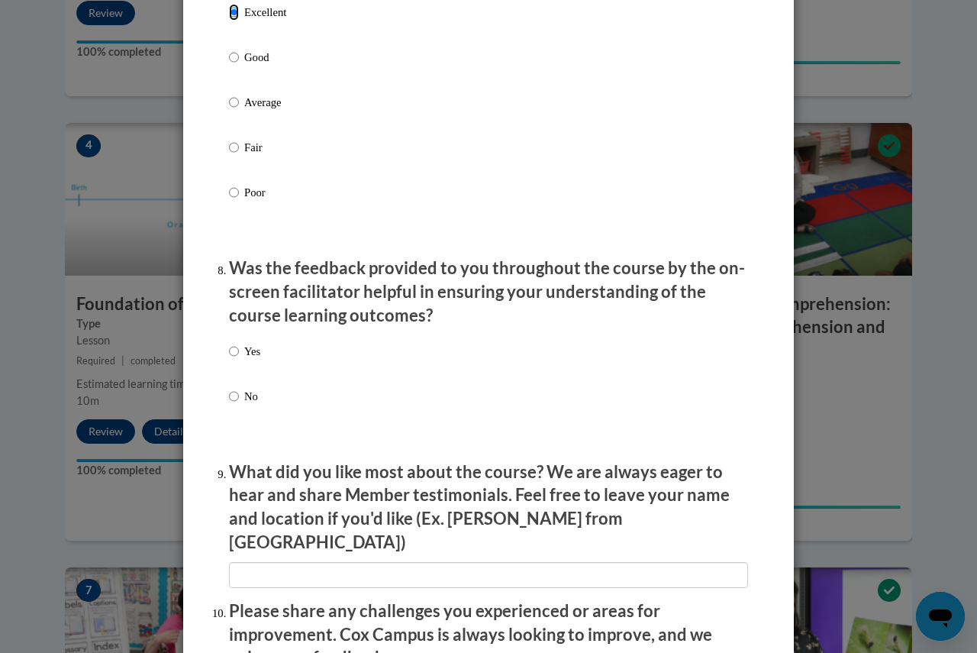
scroll to position [2213, 0]
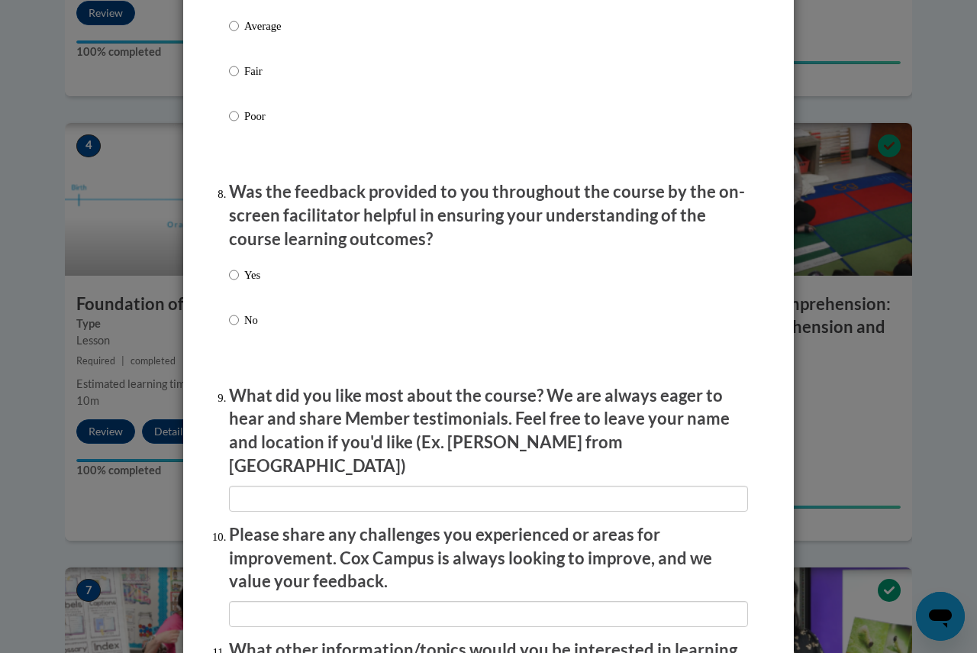
click at [245, 283] on p "Yes" at bounding box center [252, 274] width 16 height 17
click at [239, 283] on input "Yes" at bounding box center [234, 274] width 10 height 17
radio input "true"
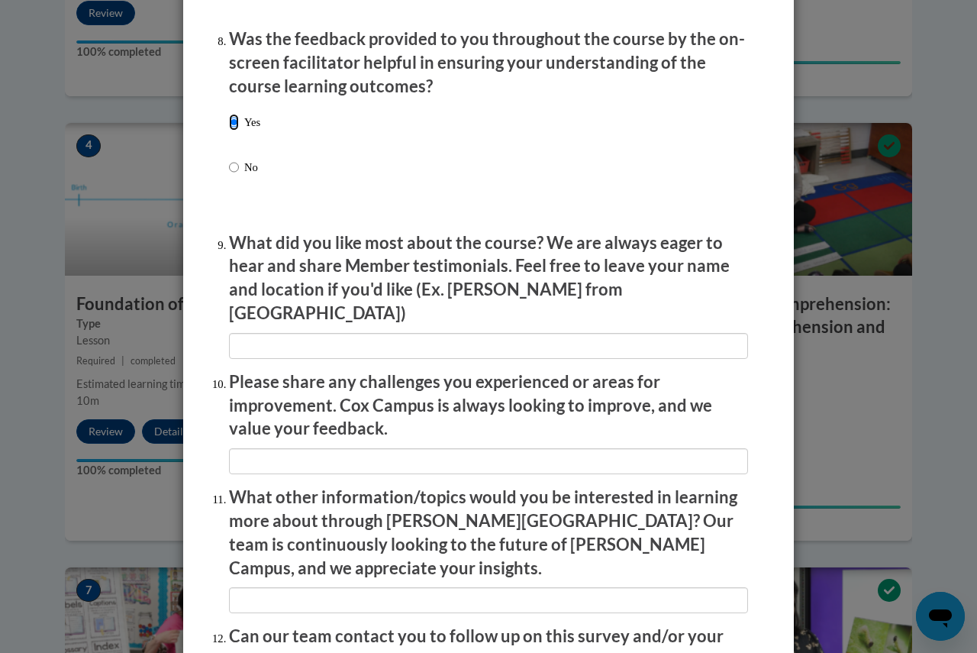
scroll to position [2519, 0]
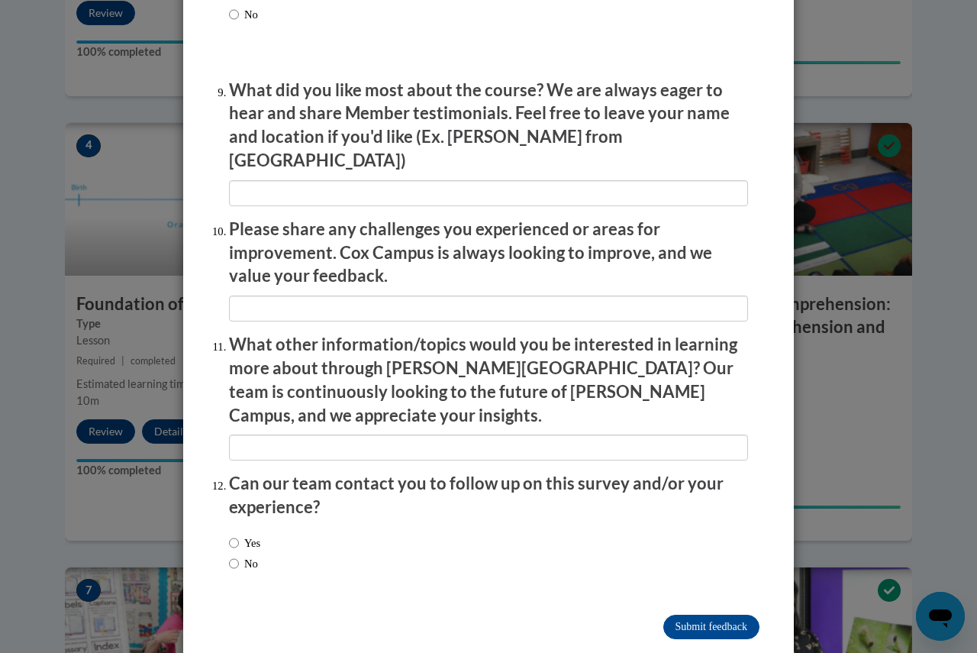
click at [234, 555] on label "No" at bounding box center [243, 563] width 29 height 17
click at [234, 555] on input "No" at bounding box center [234, 563] width 10 height 17
radio input "true"
click at [672, 614] on input "Submit feedback" at bounding box center [711, 626] width 96 height 24
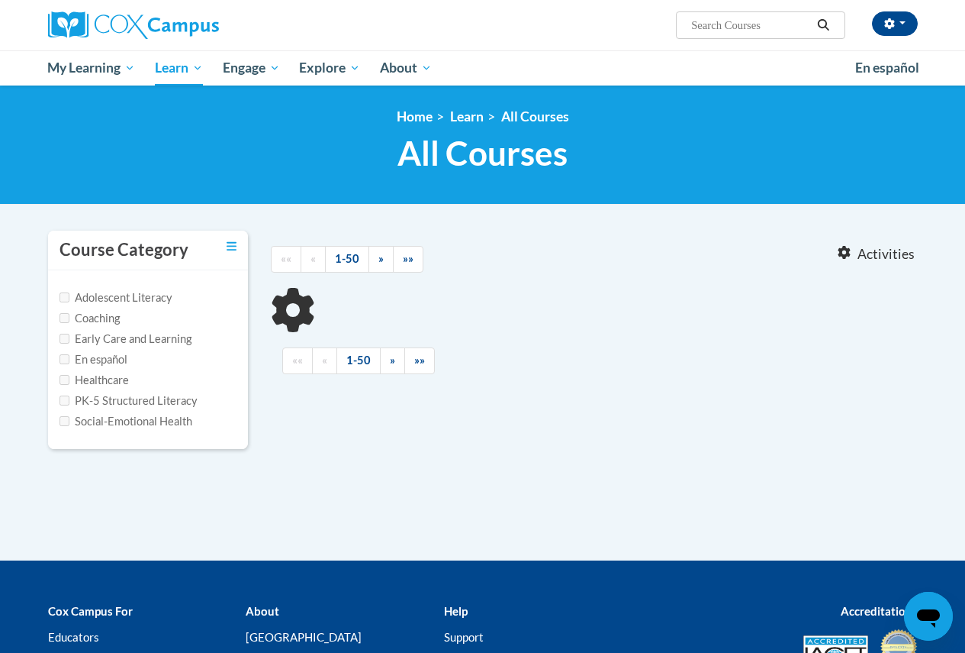
type input "meaningful read alouds"
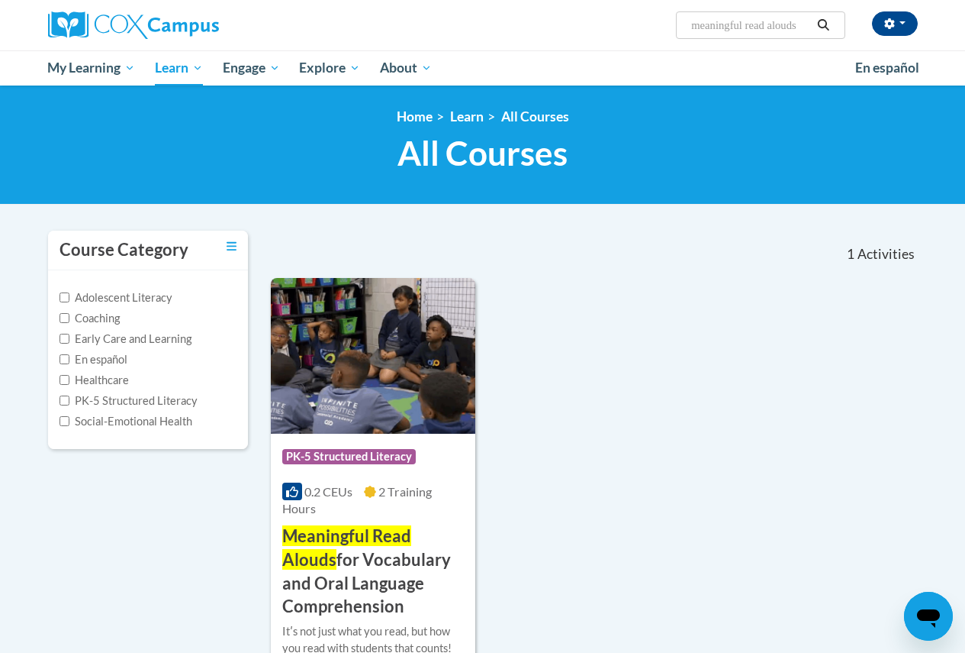
scroll to position [229, 0]
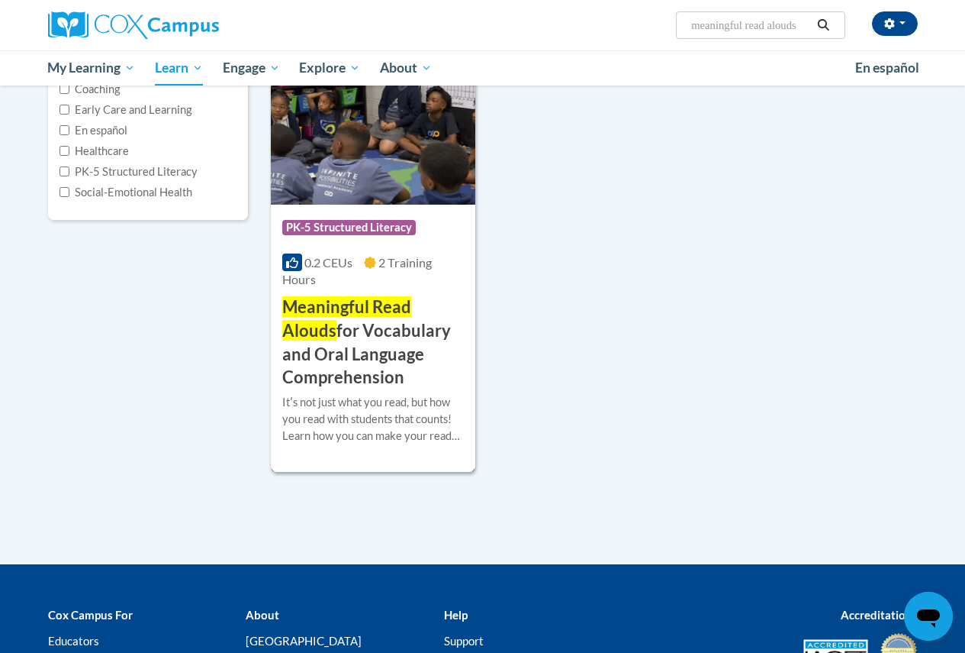
click at [386, 170] on img at bounding box center [373, 127] width 205 height 156
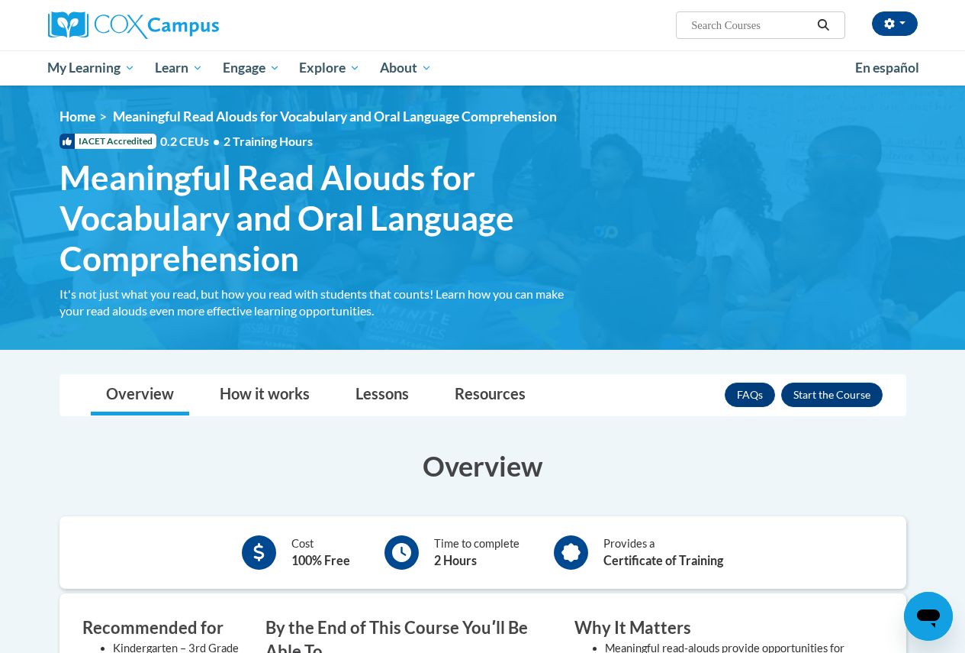
scroll to position [153, 0]
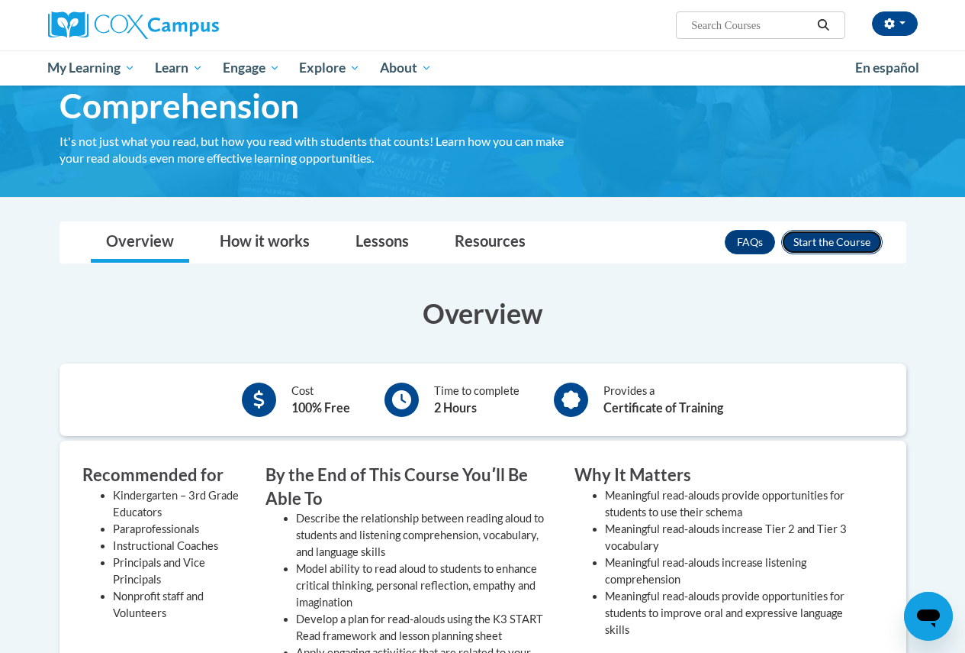
click at [833, 247] on button "Enroll" at bounding box center [833, 242] width 102 height 24
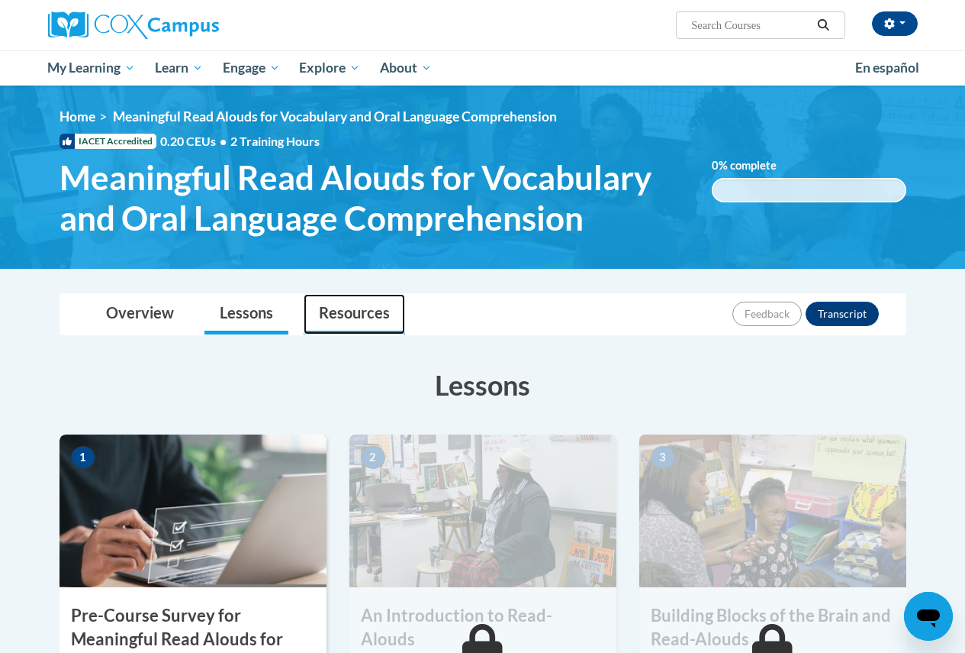
click at [378, 314] on link "Resources" at bounding box center [355, 314] width 102 height 40
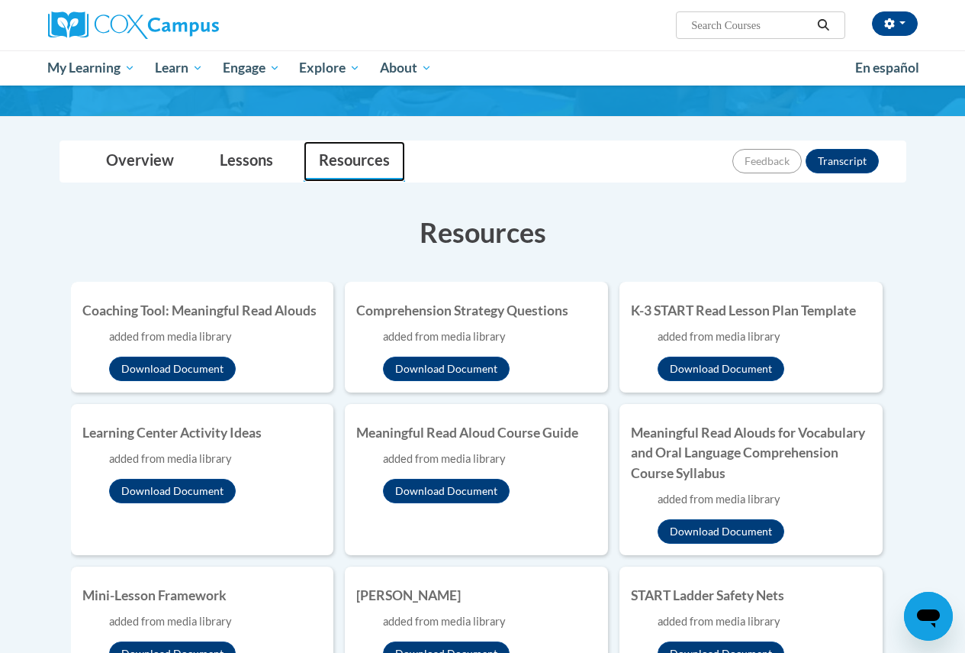
scroll to position [229, 0]
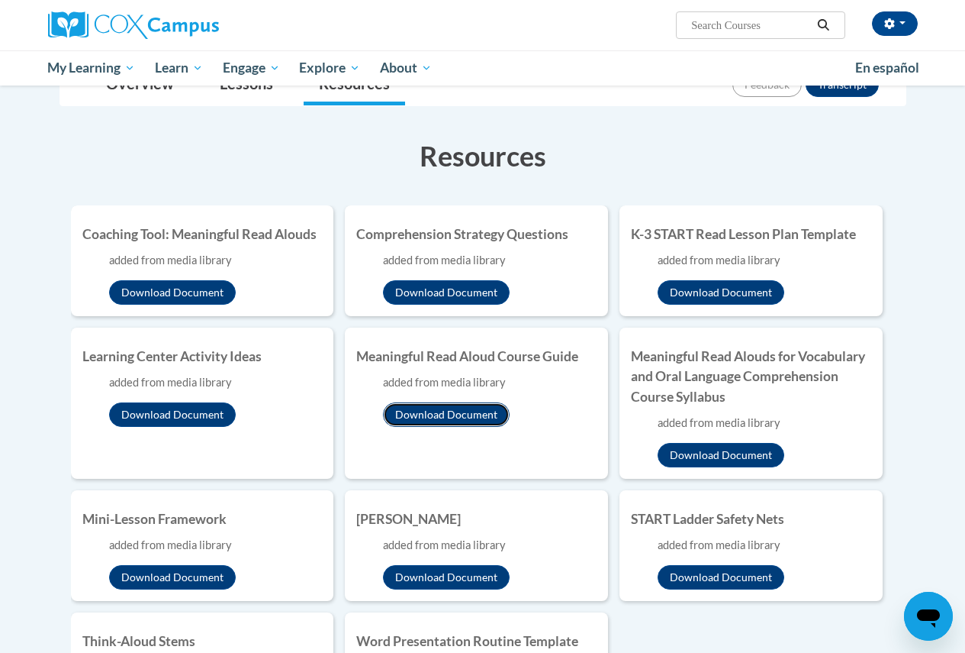
click at [483, 414] on button "Download Document" at bounding box center [446, 414] width 127 height 24
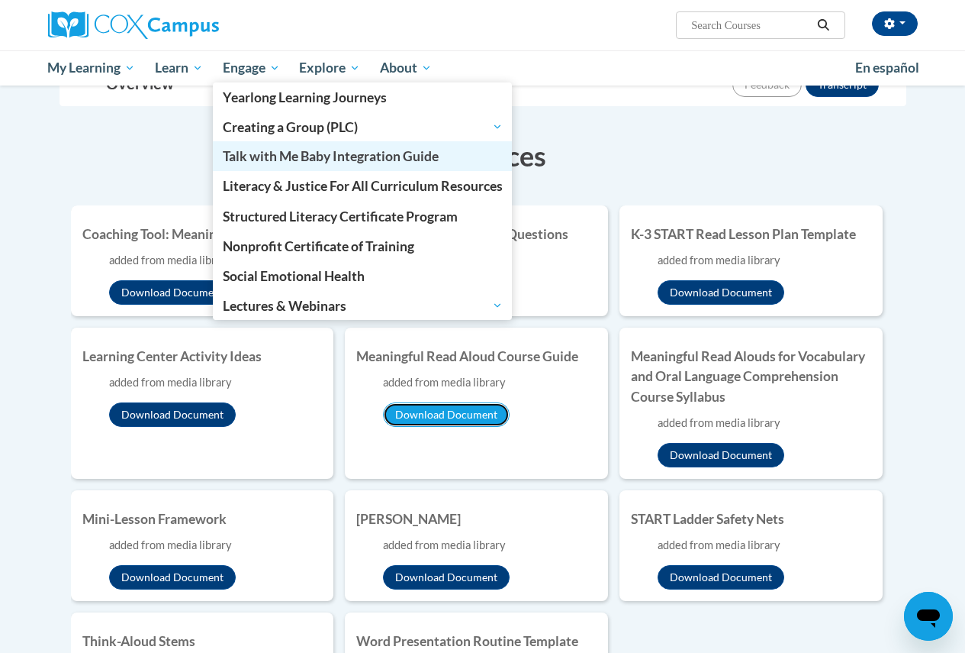
scroll to position [0, 0]
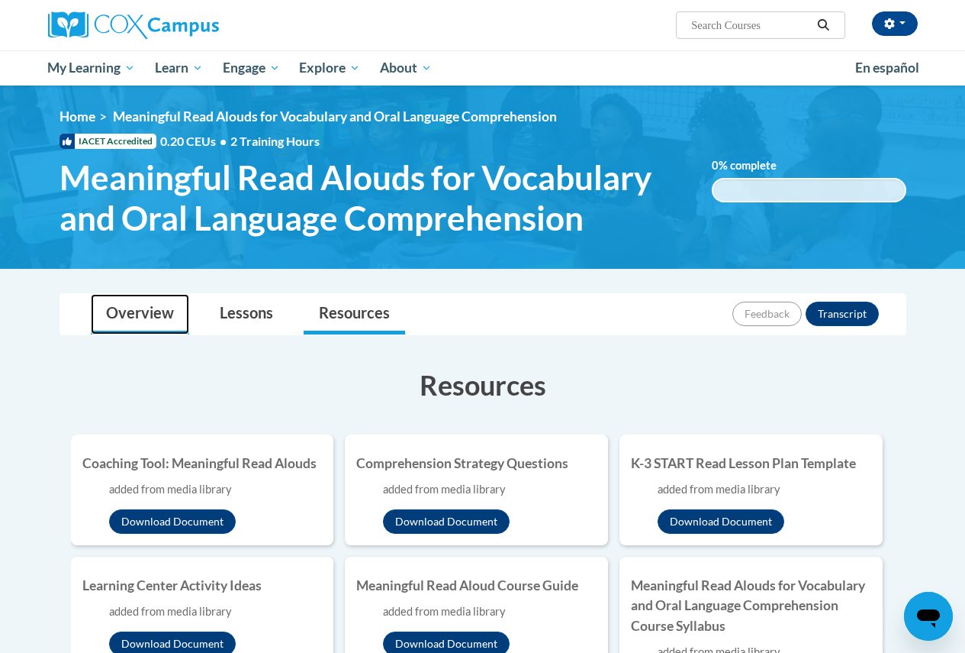
click at [144, 317] on link "Overview" at bounding box center [140, 314] width 98 height 40
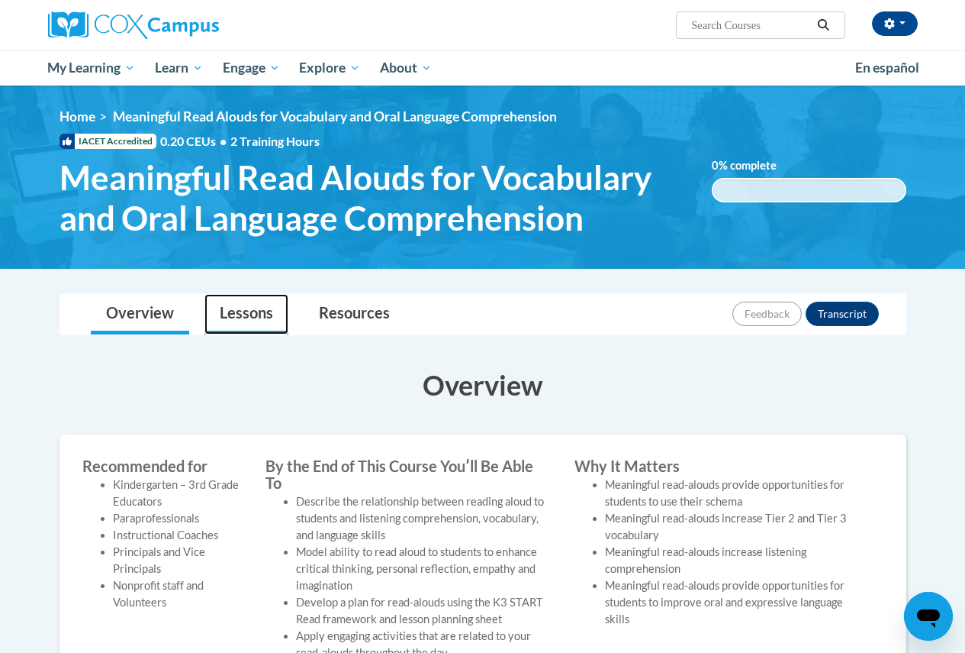
click at [250, 314] on link "Lessons" at bounding box center [247, 314] width 84 height 40
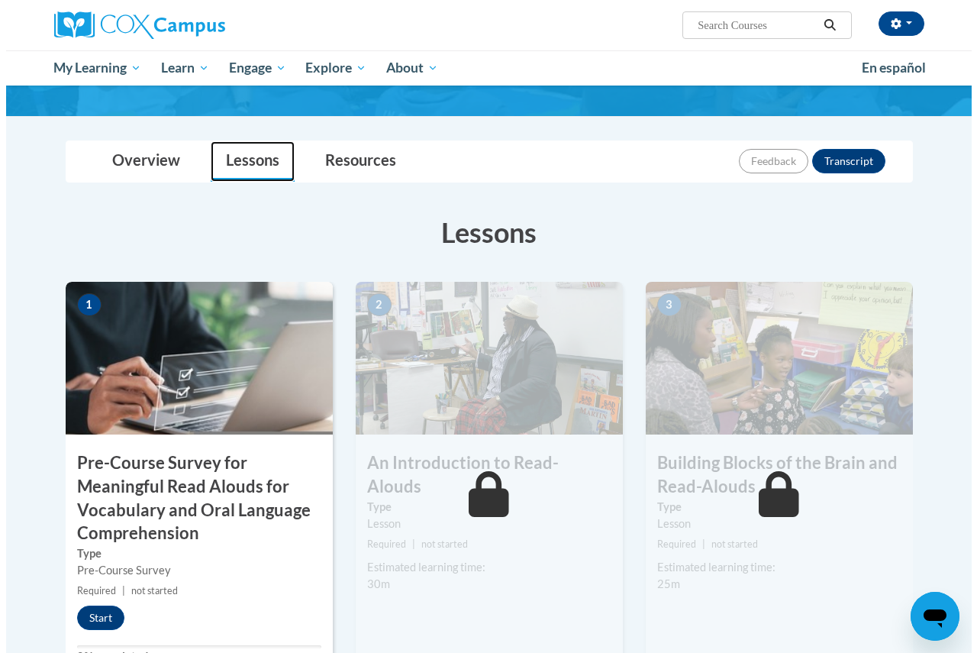
scroll to position [229, 0]
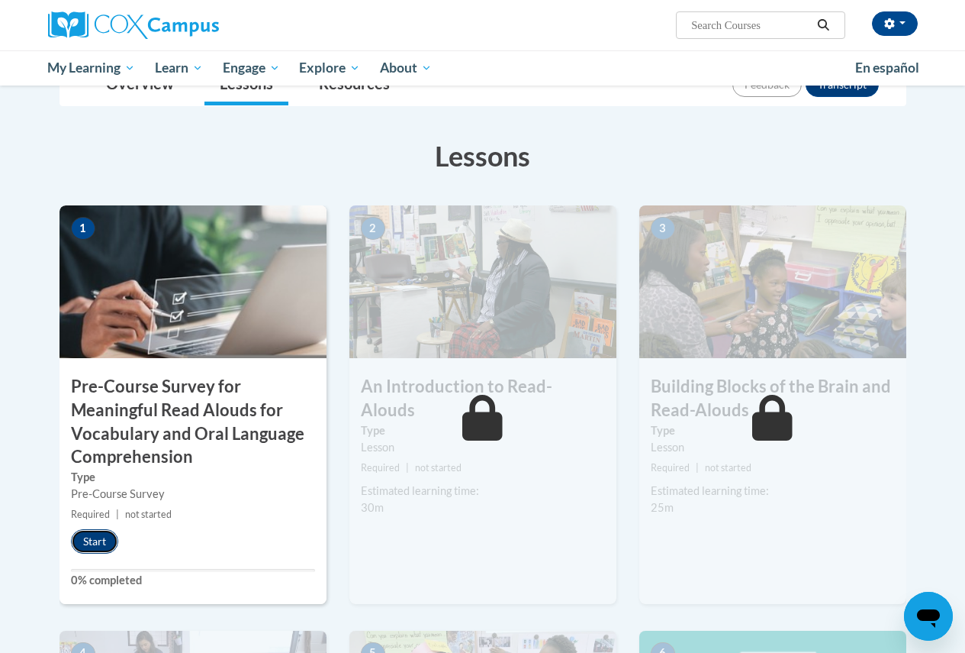
click at [95, 543] on button "Start" at bounding box center [94, 541] width 47 height 24
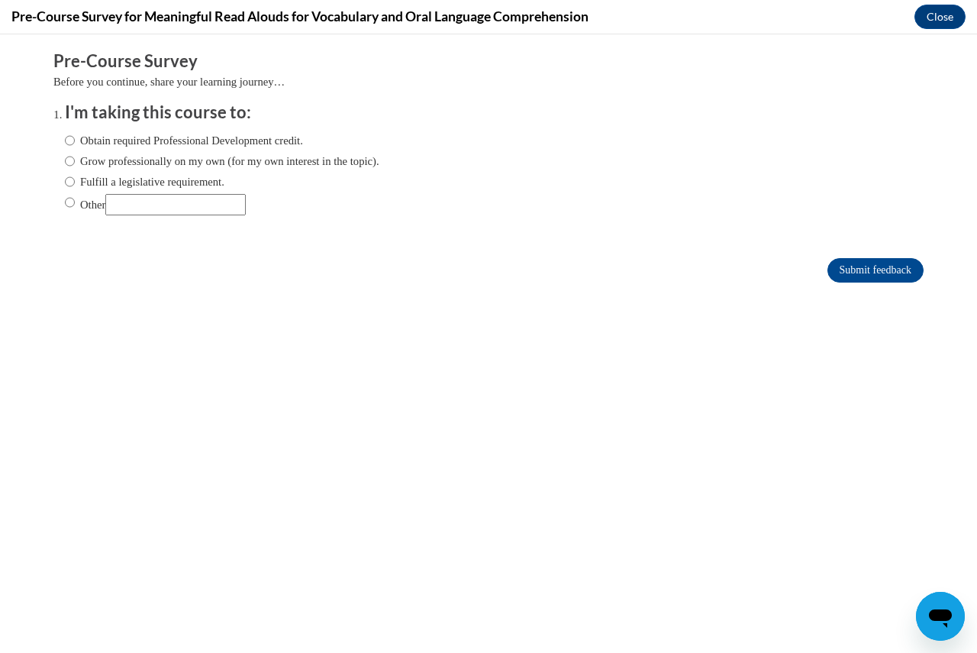
scroll to position [0, 0]
click at [88, 182] on label "Fulfill a legislative requirement." at bounding box center [145, 181] width 160 height 17
click at [75, 182] on input "Fulfill a legislative requirement." at bounding box center [70, 181] width 10 height 17
radio input "true"
click at [827, 272] on input "Submit feedback" at bounding box center [875, 270] width 96 height 24
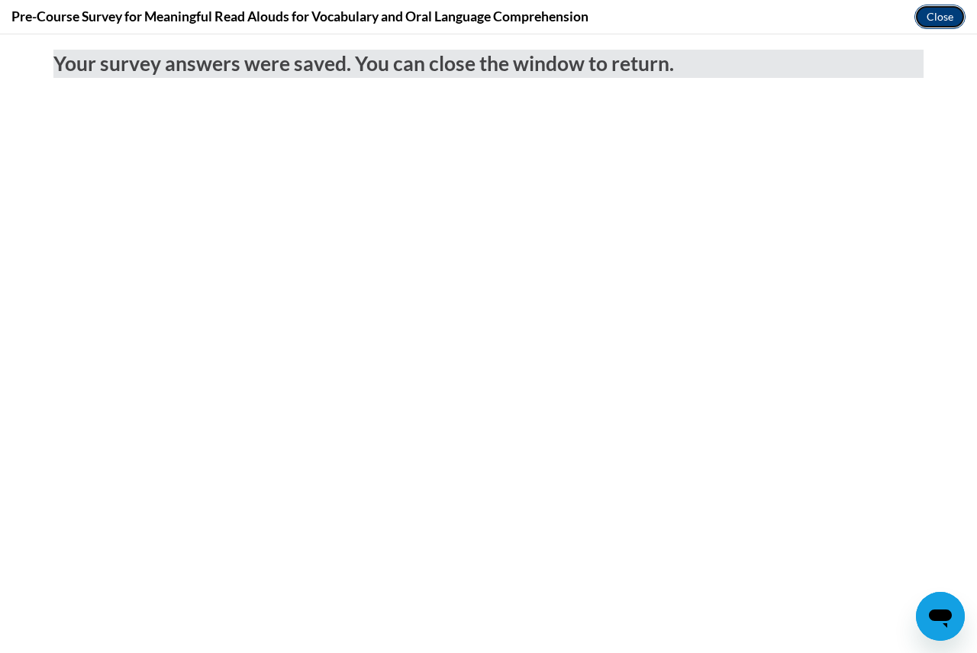
click at [939, 13] on button "Close" at bounding box center [939, 17] width 51 height 24
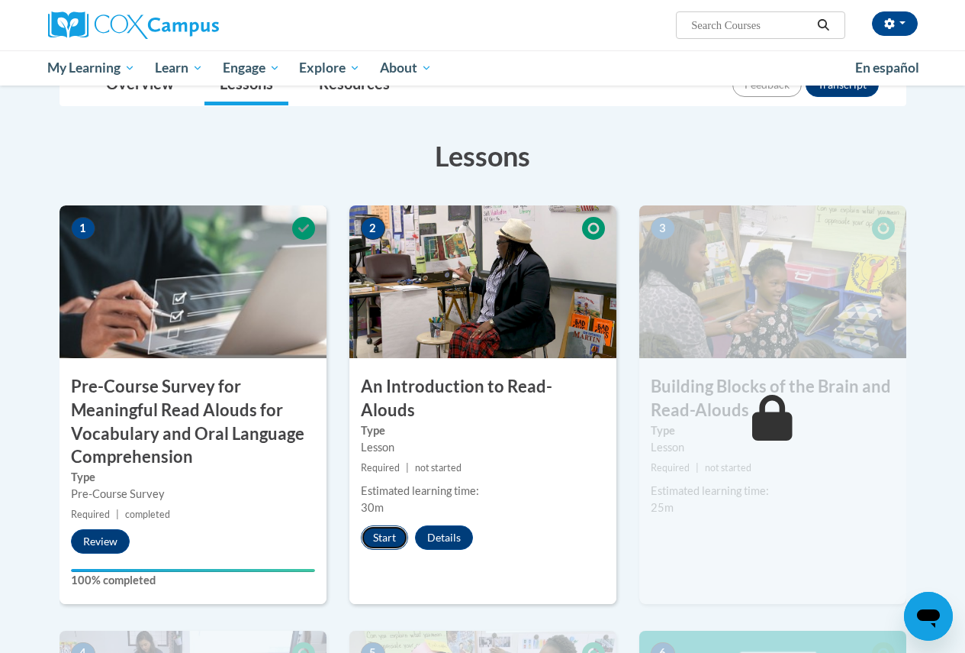
click at [395, 525] on button "Start" at bounding box center [384, 537] width 47 height 24
